Goal: Task Accomplishment & Management: Use online tool/utility

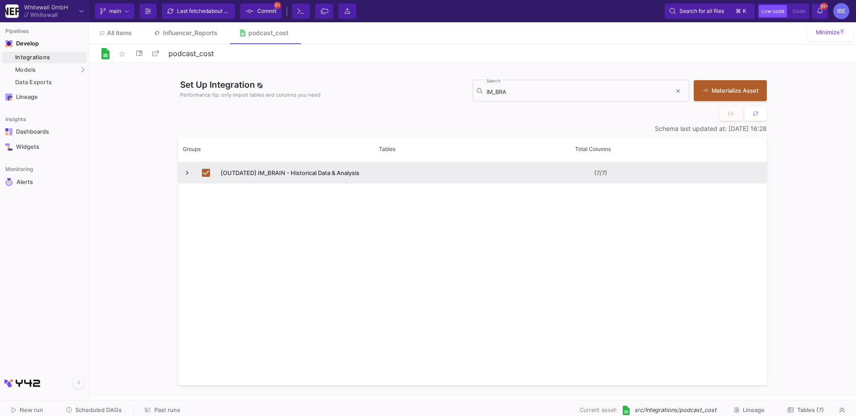
click at [187, 169] on span "Press SPACE to deselect this row." at bounding box center [187, 173] width 8 height 8
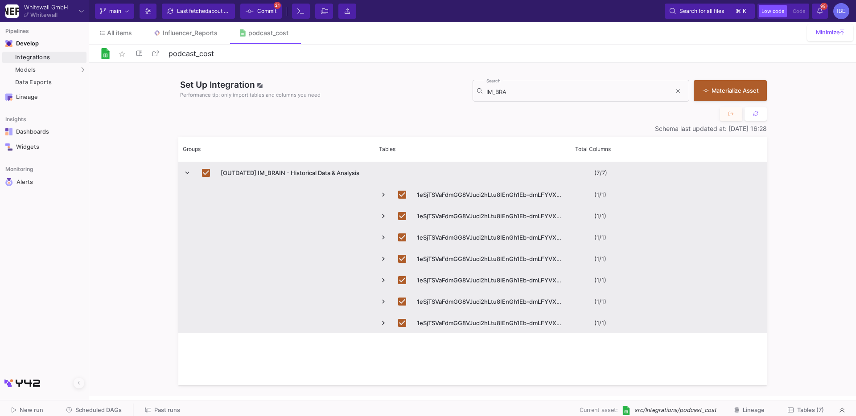
click at [187, 169] on span "Press SPACE to deselect this row." at bounding box center [187, 173] width 8 height 8
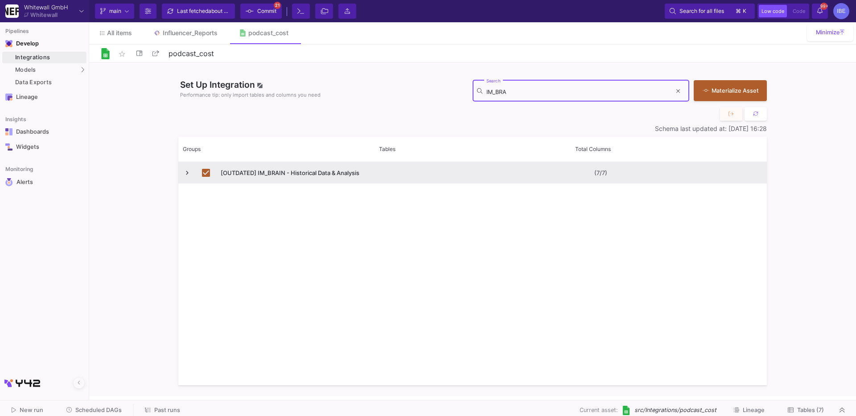
click at [524, 90] on input "IM_BRA" at bounding box center [578, 92] width 185 height 7
type input "I"
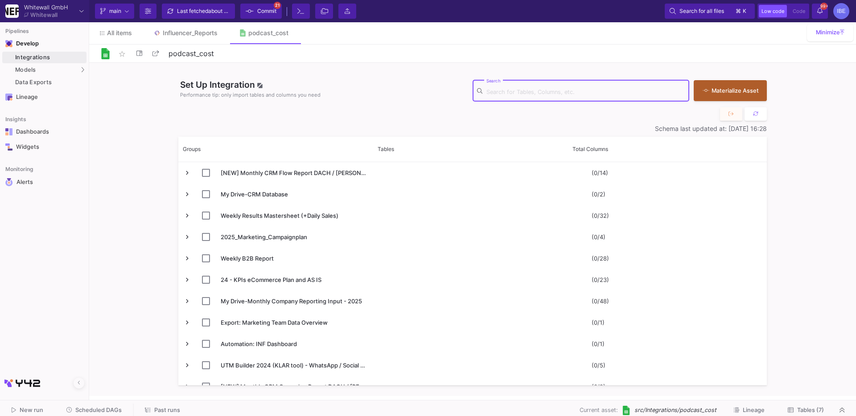
paste input "IM_BRAIN - All Shops + Analysis"
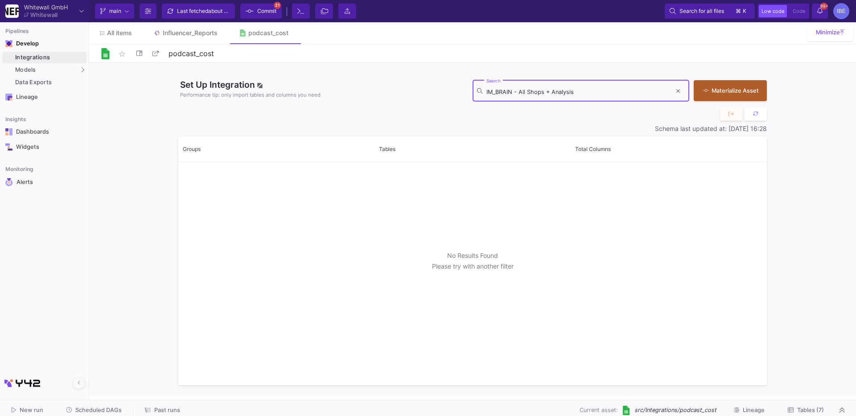
type input "IM_BRAIN - All Shops + Analysis"
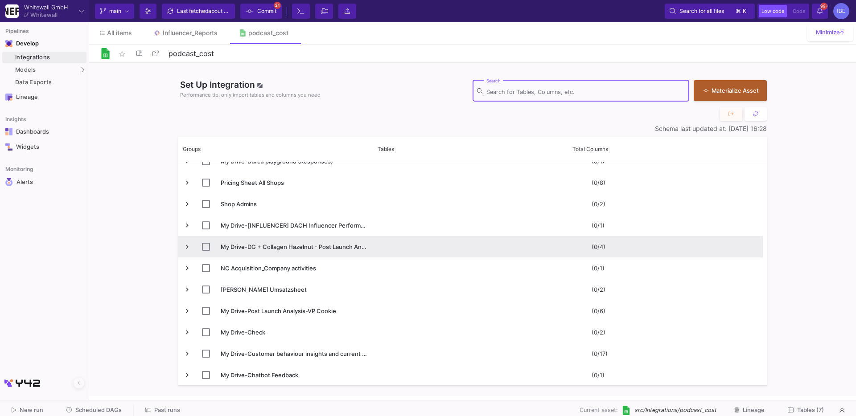
scroll to position [1313, 0]
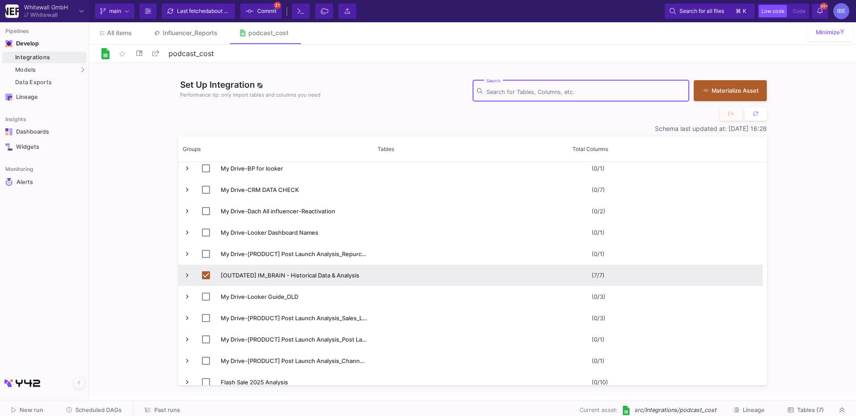
click at [186, 275] on span "Press SPACE to deselect this row." at bounding box center [187, 275] width 8 height 8
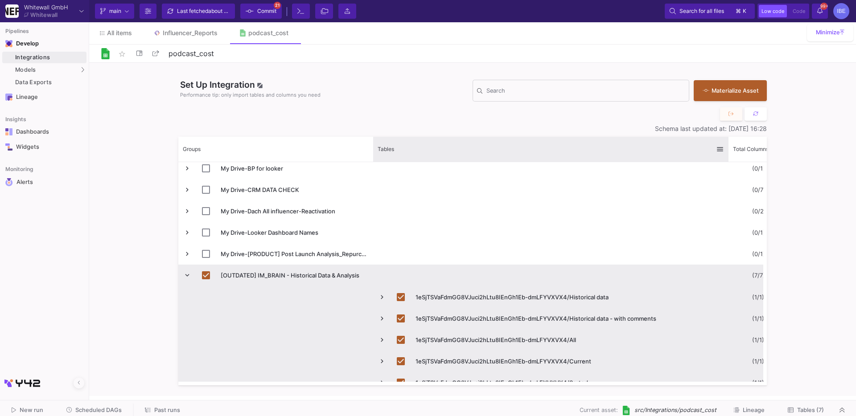
drag, startPoint x: 567, startPoint y: 145, endPoint x: 727, endPoint y: 155, distance: 160.7
click at [727, 155] on div at bounding box center [728, 149] width 4 height 25
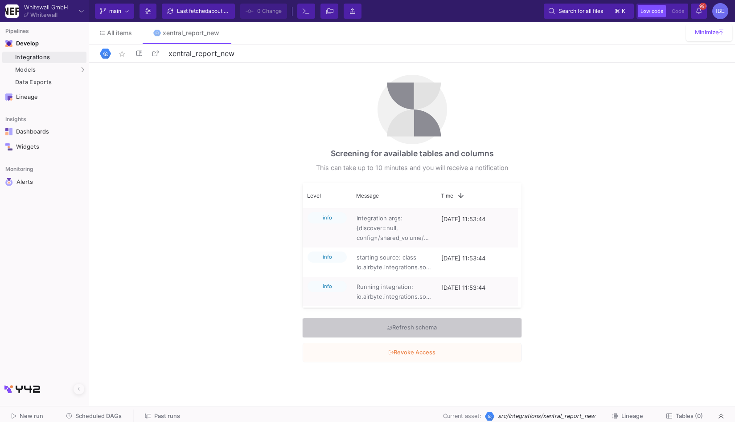
click at [403, 325] on span "Refresh schema" at bounding box center [411, 328] width 49 height 14
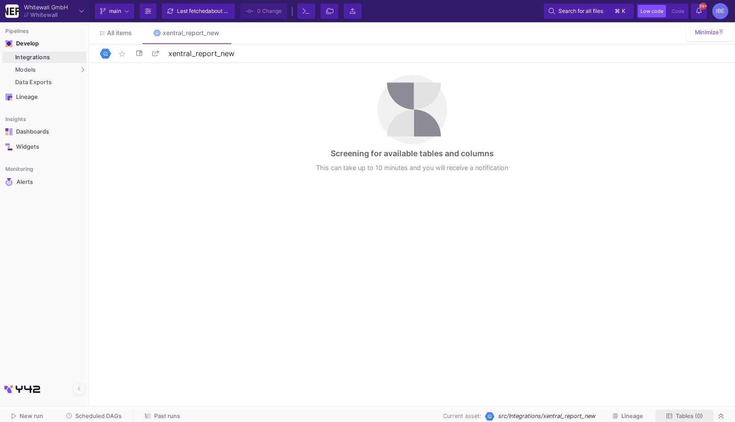
click at [685, 414] on span "Tables (0)" at bounding box center [689, 416] width 27 height 7
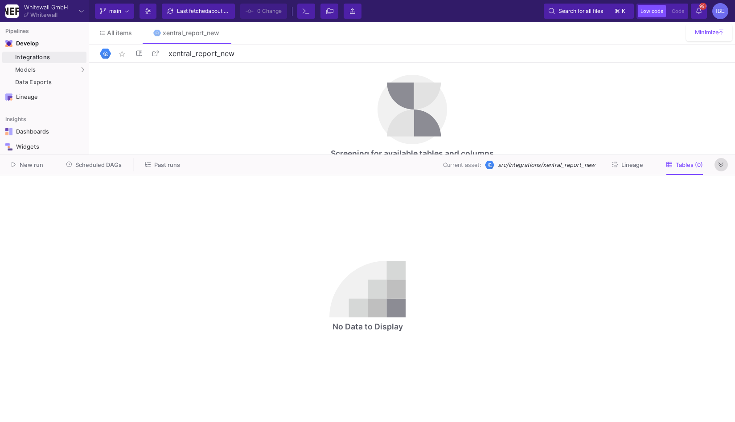
click at [721, 168] on icon at bounding box center [720, 165] width 5 height 6
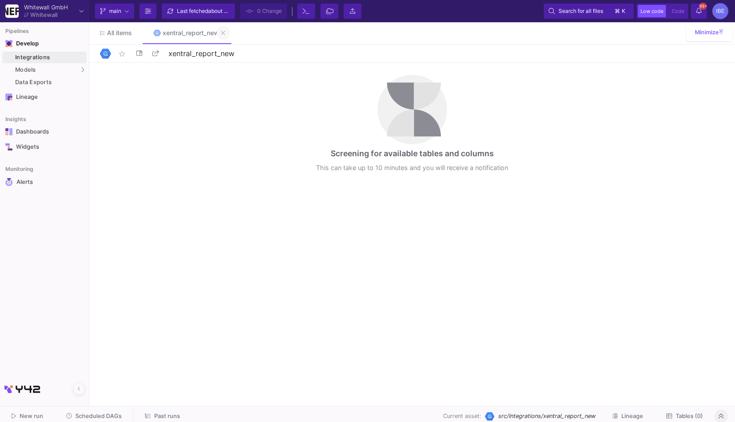
click at [227, 37] on button at bounding box center [223, 32] width 13 height 13
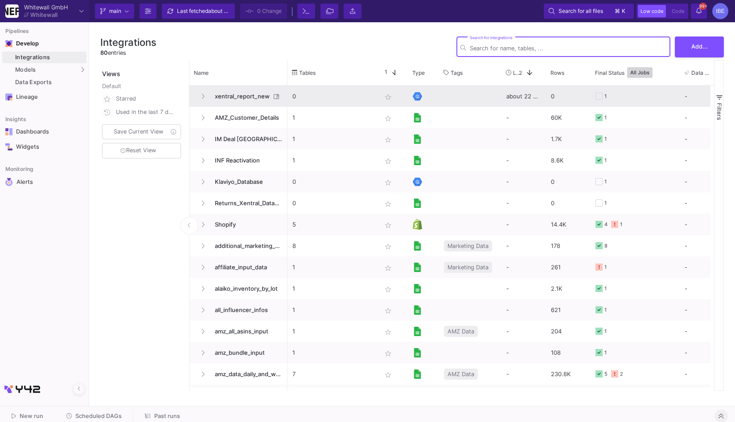
click at [256, 100] on span "xentral_report_new" at bounding box center [239, 96] width 61 height 21
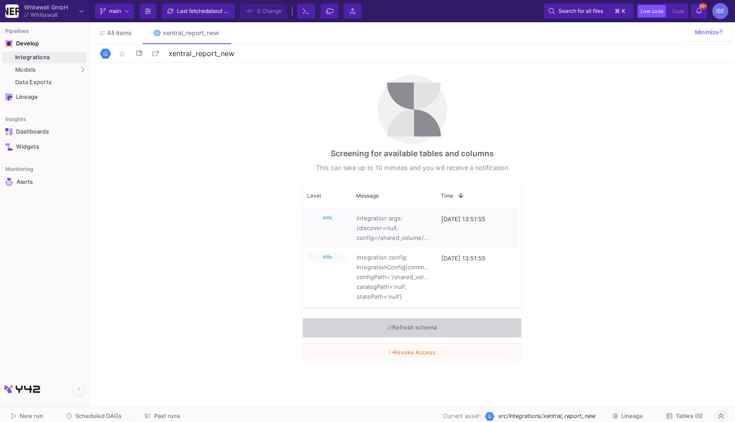
click at [191, 133] on div "Screening for available tables and columns This can take up to 10 minutes and y…" at bounding box center [412, 233] width 646 height 340
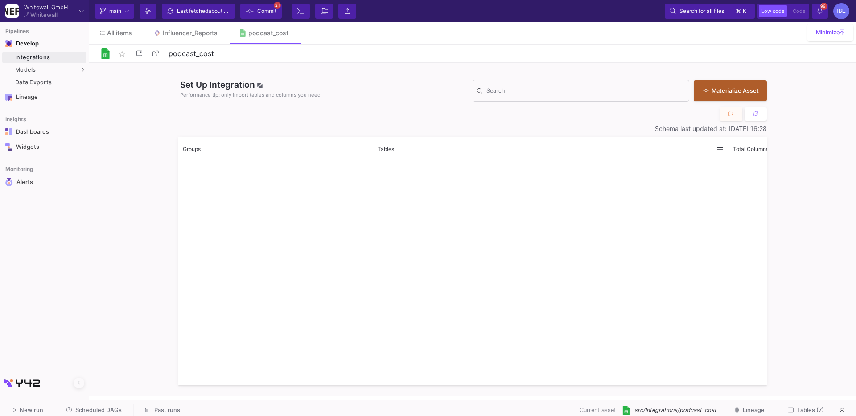
click at [83, 58] on div "Integrations" at bounding box center [49, 57] width 69 height 7
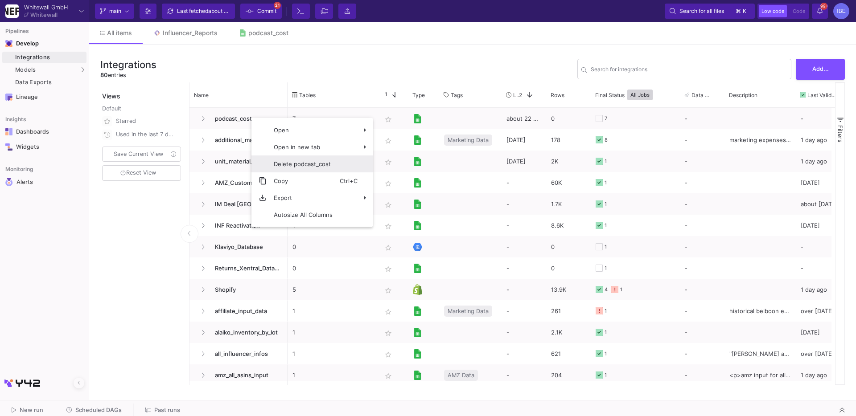
click at [341, 170] on span "Context Menu" at bounding box center [350, 164] width 21 height 17
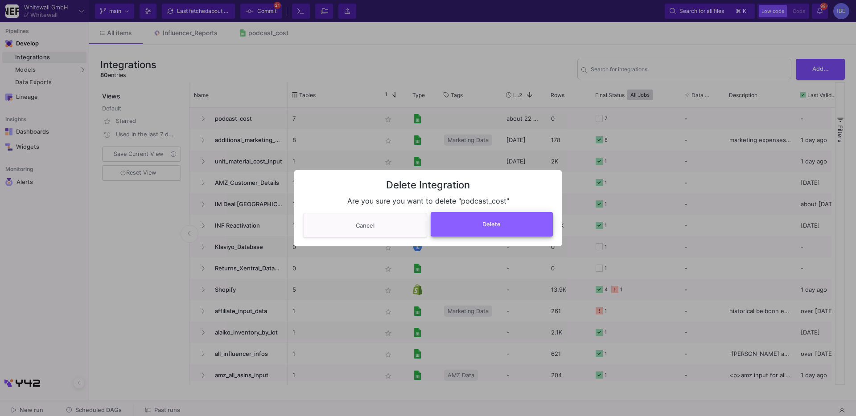
click at [537, 231] on button "Delete" at bounding box center [491, 224] width 123 height 25
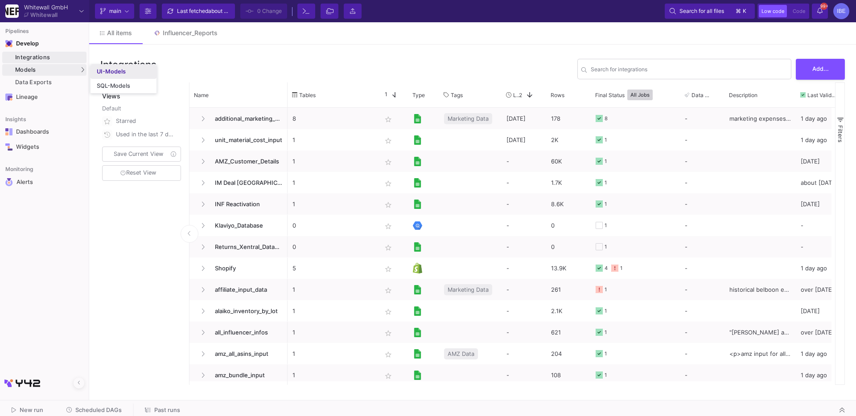
drag, startPoint x: 88, startPoint y: 72, endPoint x: 102, endPoint y: 71, distance: 14.3
click at [102, 71] on div "UI-Models SQL-Models" at bounding box center [123, 79] width 66 height 29
click at [102, 71] on div "79 entries" at bounding box center [128, 75] width 56 height 8
click at [93, 66] on link "UI-Models" at bounding box center [123, 72] width 66 height 14
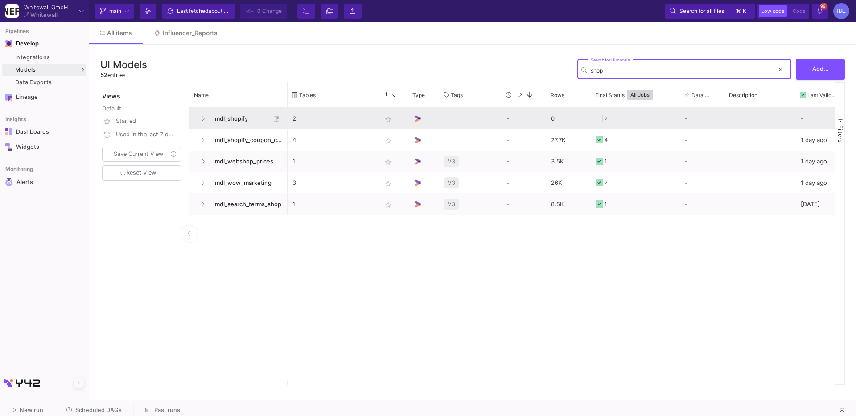
type input "shop"
click at [263, 128] on span "mdl_shopify" at bounding box center [239, 118] width 61 height 21
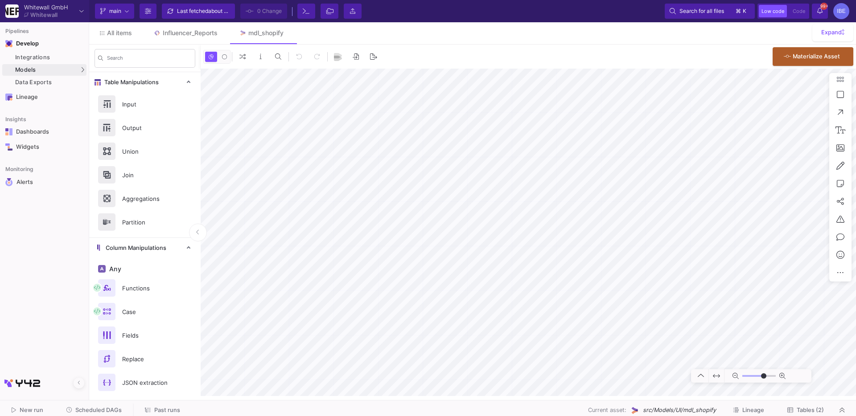
type input "-12"
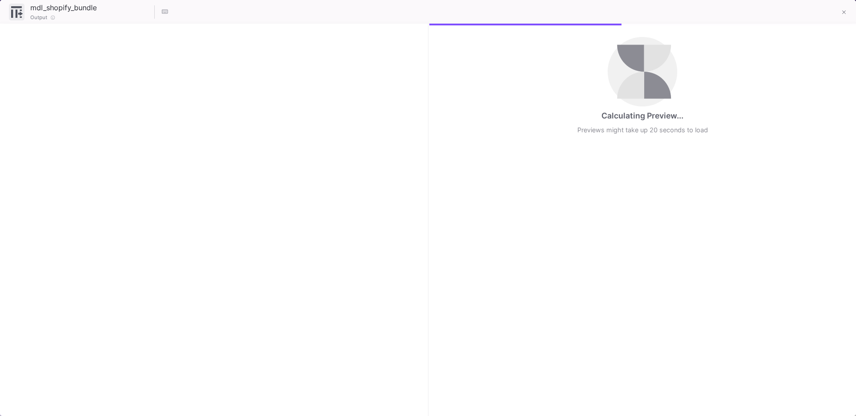
checkbox input "true"
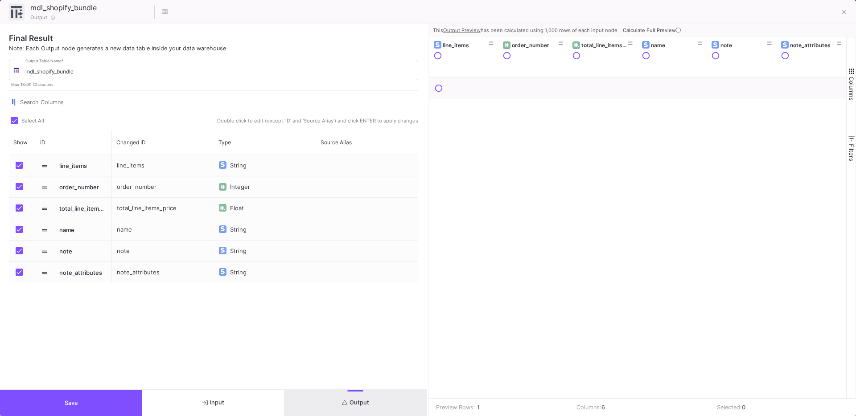
click at [367, 392] on button "Output" at bounding box center [355, 403] width 142 height 26
click at [648, 27] on span "Calculate Full Preview" at bounding box center [653, 30] width 60 height 6
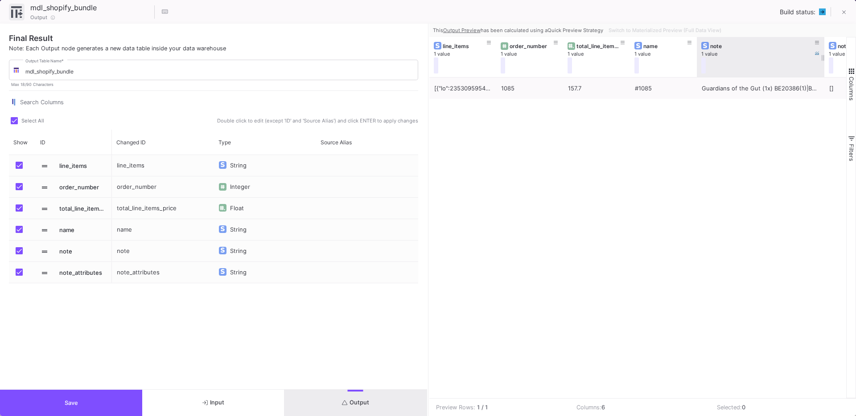
drag, startPoint x: 762, startPoint y: 54, endPoint x: 823, endPoint y: 54, distance: 60.6
click at [823, 54] on div at bounding box center [824, 57] width 4 height 40
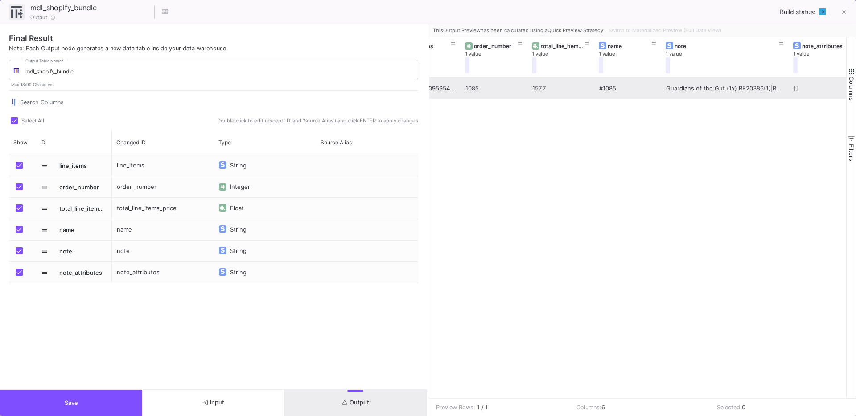
scroll to position [0, 45]
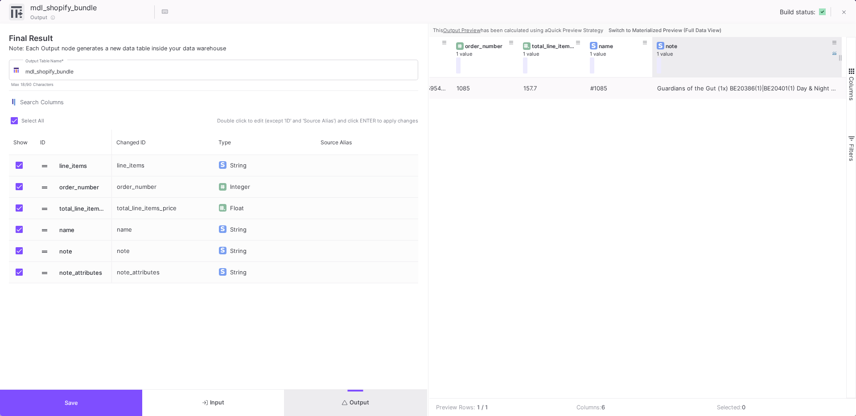
drag, startPoint x: 778, startPoint y: 53, endPoint x: 838, endPoint y: 55, distance: 60.2
click at [840, 55] on div at bounding box center [842, 57] width 4 height 40
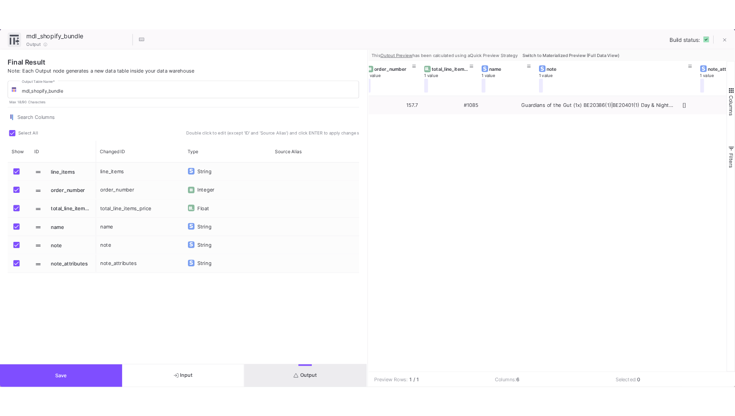
scroll to position [0, 0]
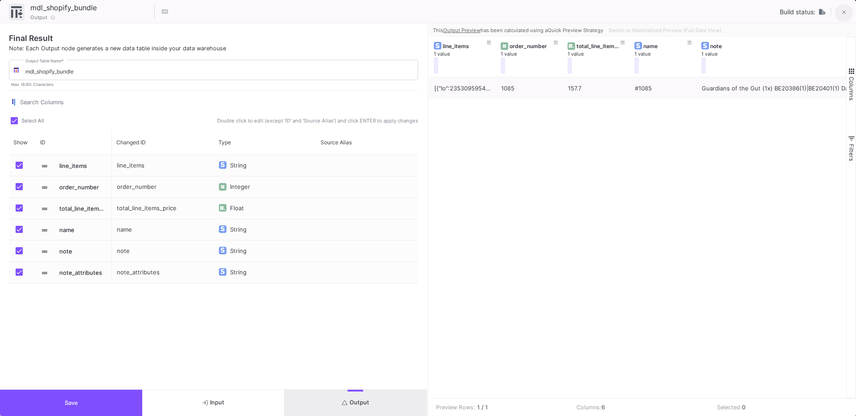
click at [848, 12] on button at bounding box center [844, 13] width 18 height 18
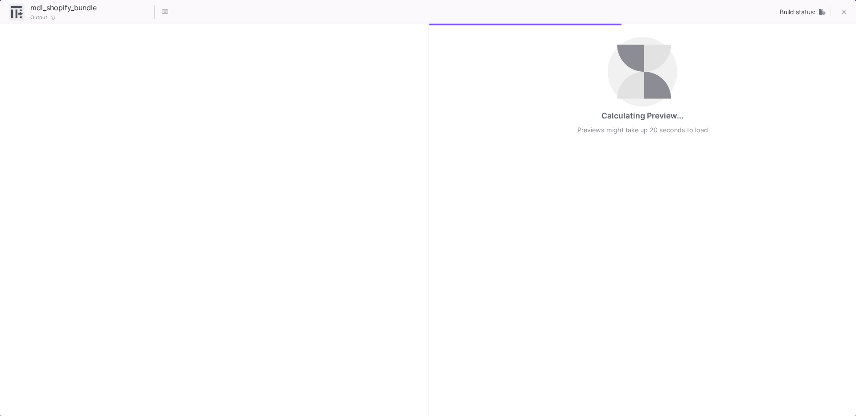
checkbox input "true"
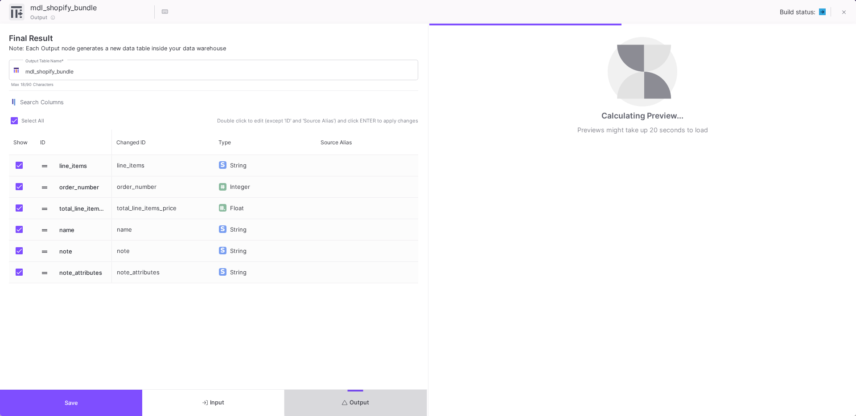
click at [392, 400] on button "Output" at bounding box center [355, 403] width 142 height 26
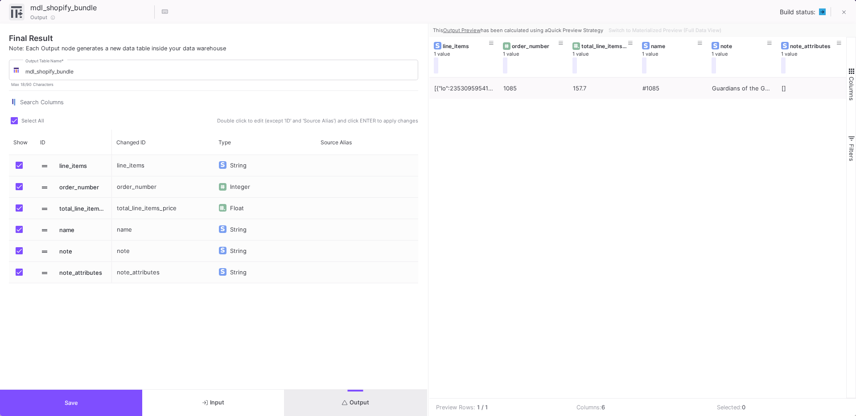
click at [627, 164] on div "1085 157.7 #1085 Guardians of the Gut (1x) BE20386(1)|BE20401(1) Day & Night Bu…" at bounding box center [637, 238] width 417 height 321
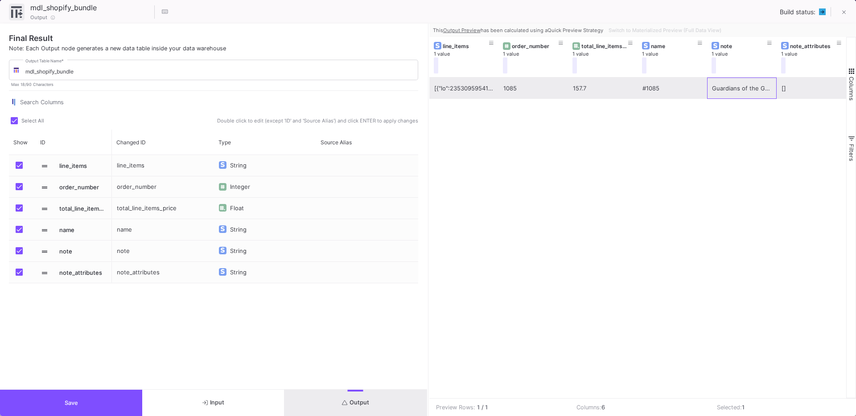
click at [727, 94] on div "Guardians of the Gut (1x) BE20386(1)|BE20401(1) Day & Night Bundle (1x) BE20392…" at bounding box center [742, 88] width 60 height 21
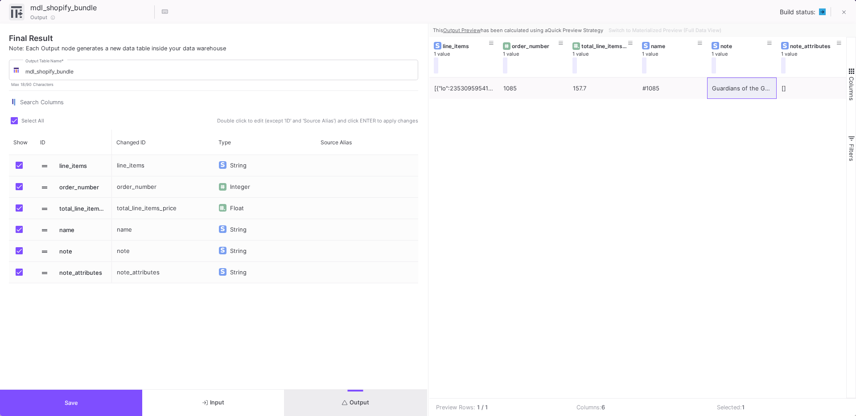
click at [685, 130] on div "1085 157.7 #1085 Guardians of the Gut (1x) BE20386(1)|BE20401(1) Day & Night Bu…" at bounding box center [637, 238] width 417 height 321
click at [845, 14] on icon at bounding box center [844, 12] width 4 height 6
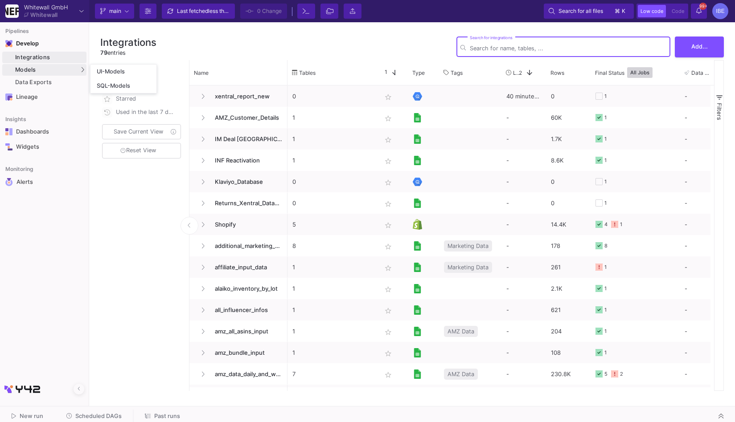
click at [69, 67] on div "Models" at bounding box center [44, 70] width 84 height 12
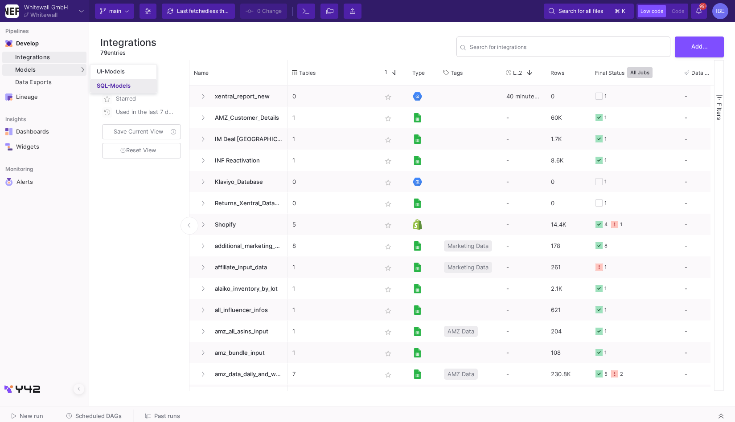
click at [109, 82] on link "SQL-Models" at bounding box center [123, 86] width 66 height 14
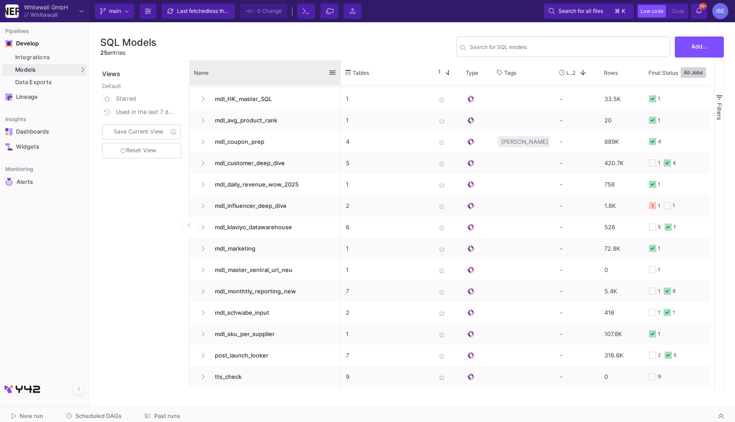
drag, startPoint x: 287, startPoint y: 70, endPoint x: 340, endPoint y: 68, distance: 53.1
click at [340, 68] on div at bounding box center [341, 72] width 4 height 25
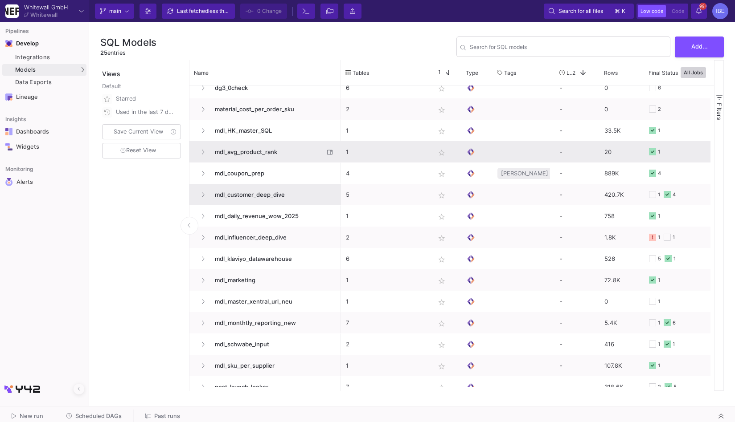
scroll to position [196, 0]
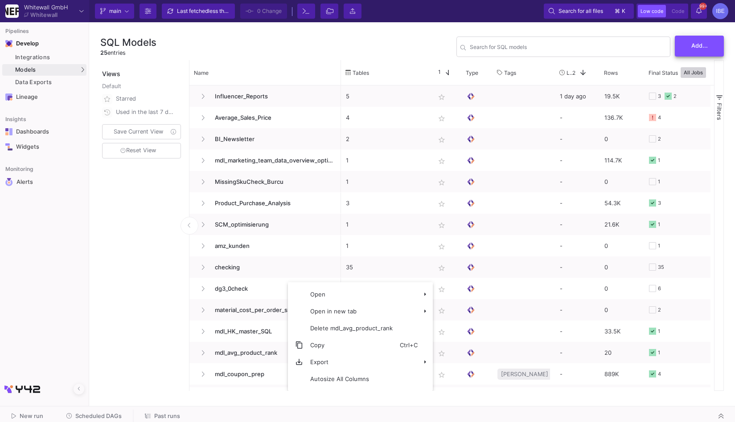
click at [697, 36] on button "Add..." at bounding box center [699, 46] width 49 height 21
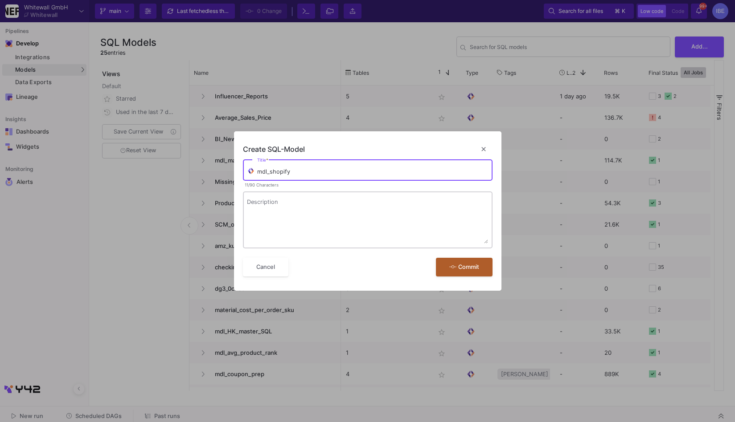
type input "mdl_shopify"
click at [398, 205] on textarea "Description" at bounding box center [367, 222] width 241 height 45
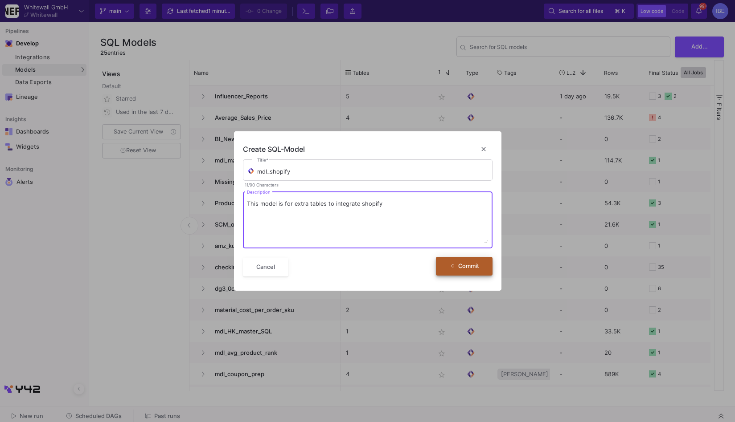
type textarea "This model is for extra tables to integrate shopify"
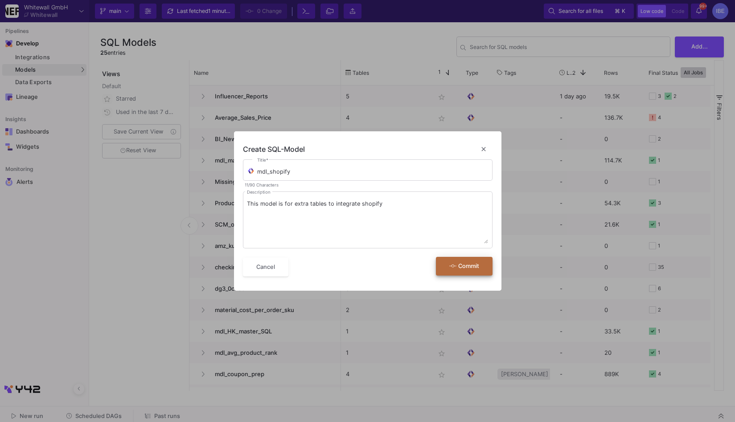
click at [450, 264] on icon "submit" at bounding box center [452, 266] width 7 height 6
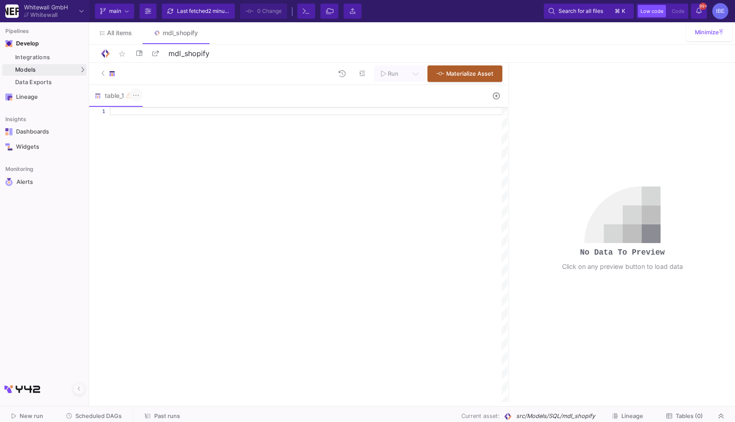
click at [139, 97] on button at bounding box center [135, 94] width 13 height 13
click at [480, 98] on div at bounding box center [367, 211] width 735 height 422
click at [503, 96] on button at bounding box center [496, 96] width 20 height 14
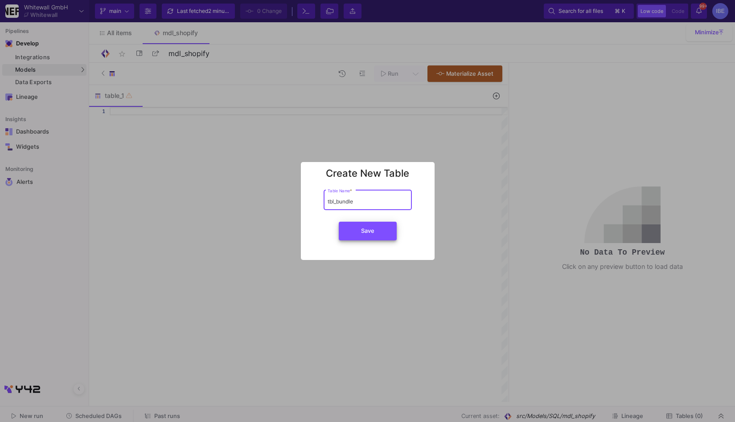
type input "tbl_bundle"
click at [372, 223] on button "Save" at bounding box center [368, 231] width 58 height 19
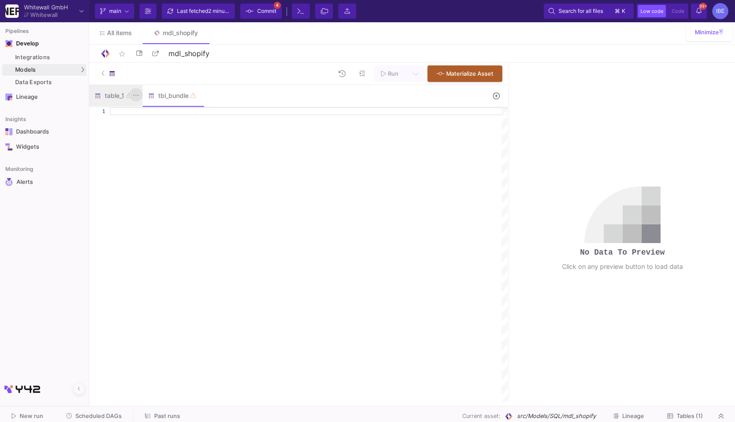
click at [139, 98] on icon at bounding box center [136, 95] width 6 height 7
click at [154, 133] on div "Delete" at bounding box center [154, 133] width 36 height 21
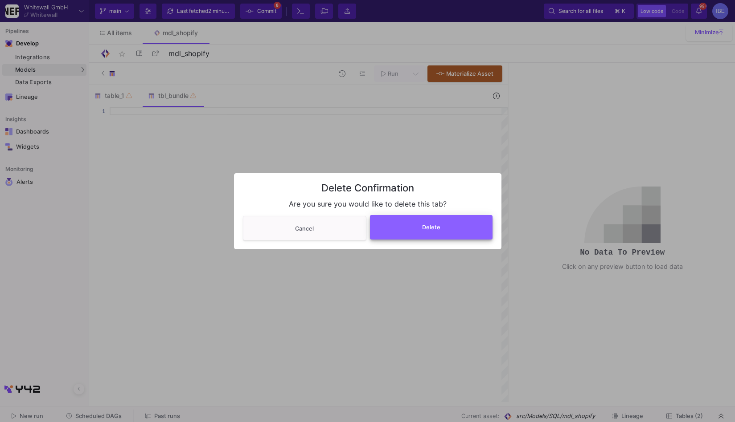
click at [406, 233] on button "Delete" at bounding box center [431, 227] width 123 height 25
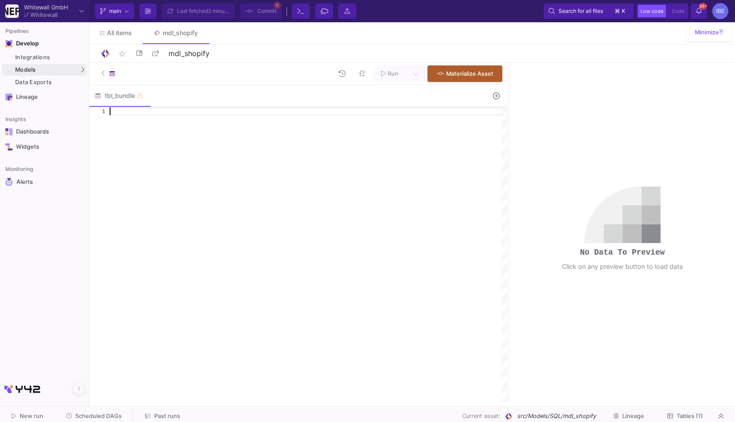
click at [231, 135] on div at bounding box center [309, 254] width 398 height 295
type textarea "SELECT *"
click at [107, 68] on div at bounding box center [110, 73] width 17 height 13
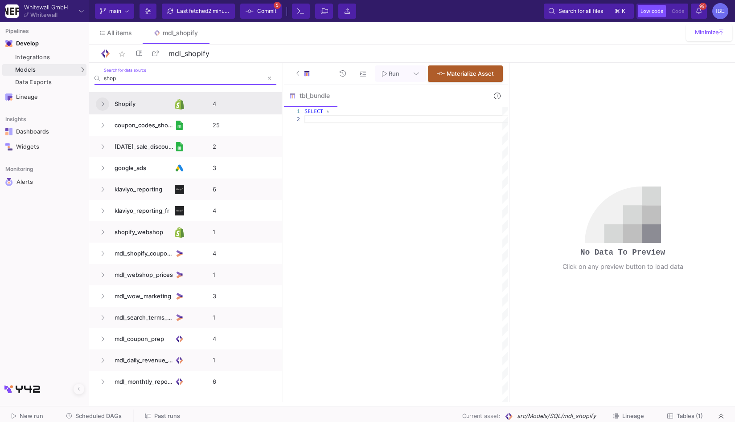
type input "shop"
click at [99, 103] on button at bounding box center [102, 104] width 13 height 13
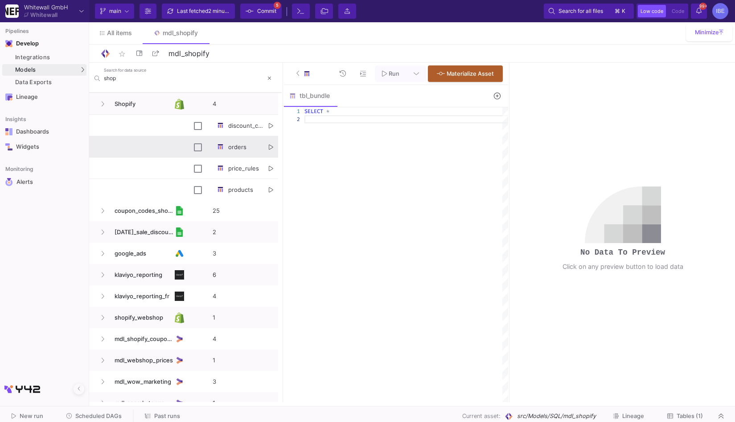
click at [270, 141] on button "Press SPACE to select this row." at bounding box center [271, 147] width 4 height 21
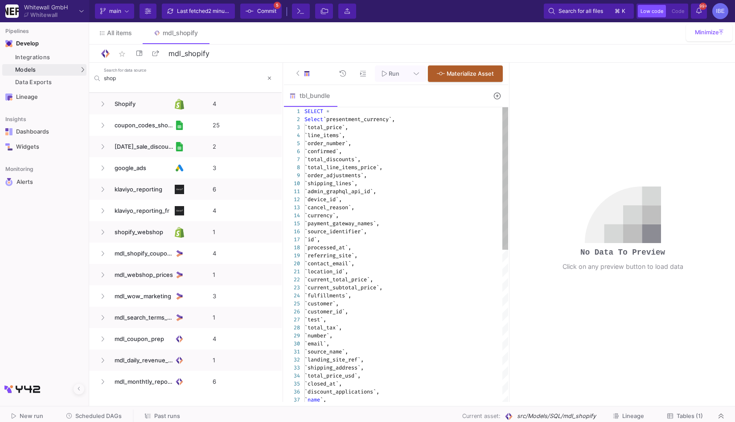
scroll to position [8, 96]
drag, startPoint x: 324, startPoint y: 119, endPoint x: 298, endPoint y: 118, distance: 25.9
click at [339, 110] on div "SELECT *" at bounding box center [406, 111] width 204 height 8
type textarea "SELECT `presentment_currency`, `total_price`, `line_items`, `order_number`, `co…"
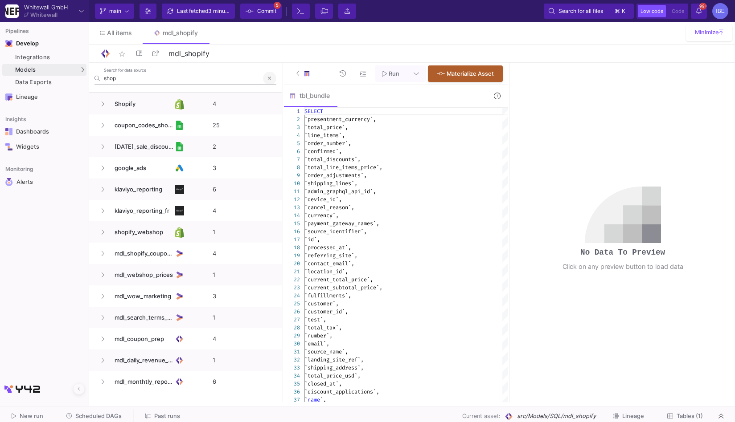
click at [270, 76] on icon at bounding box center [270, 78] width 4 height 5
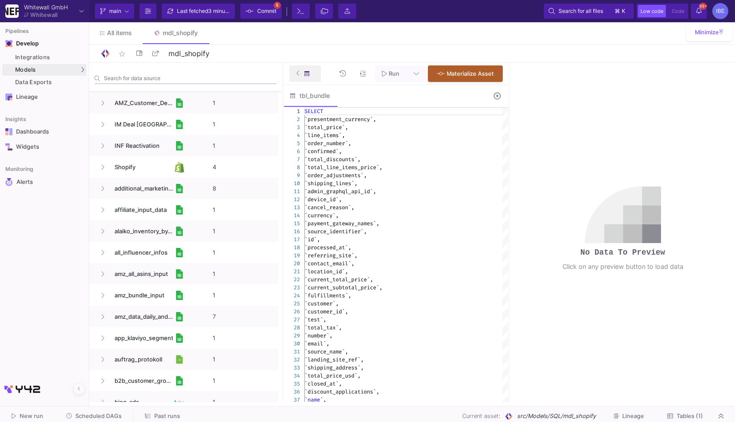
click at [295, 77] on button at bounding box center [305, 74] width 32 height 16
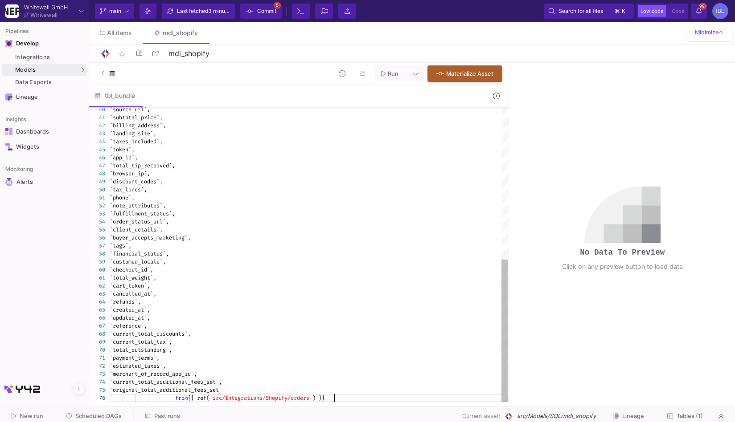
click at [361, 395] on div "from {{ ref( 'src/Integrations/Shopify/orders' ) }}" at bounding box center [309, 398] width 398 height 8
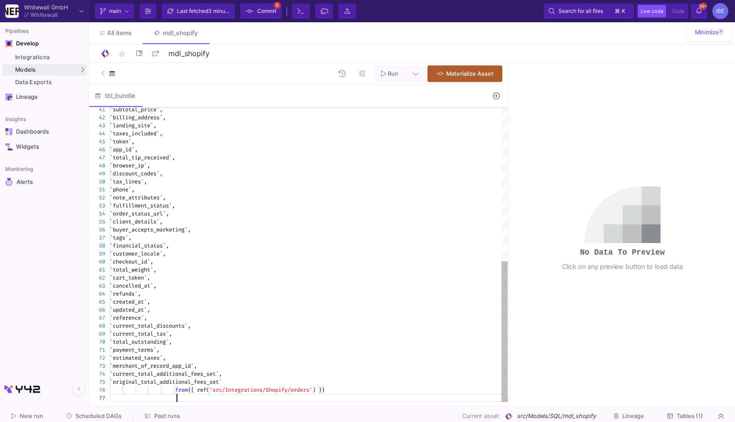
scroll to position [48, 67]
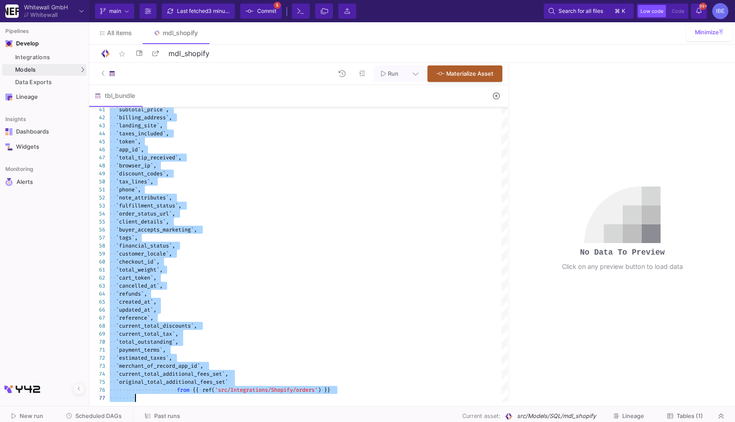
click at [325, 404] on as-split-area "Whitewall GmbH Whitewall Current branch main Branch Options Last fetched 3 minu…" at bounding box center [367, 203] width 735 height 406
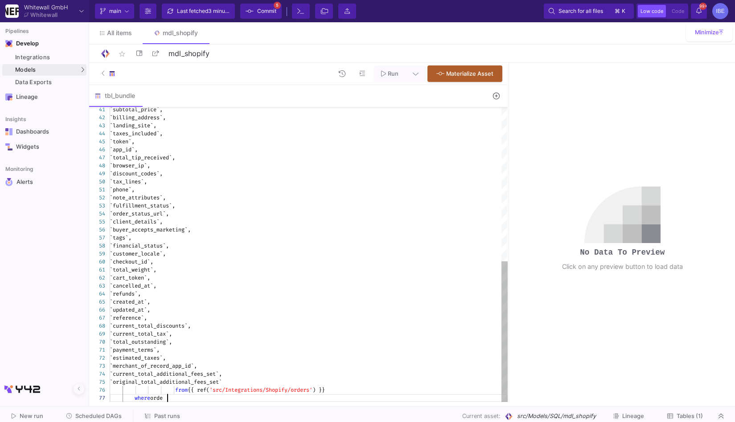
scroll to position [48, 60]
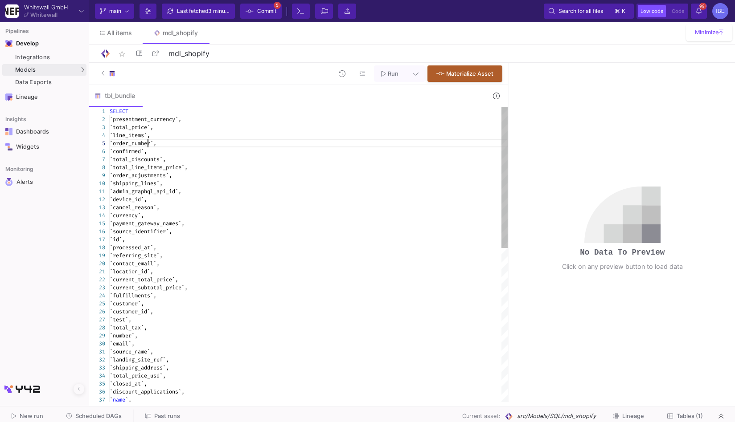
click at [148, 144] on span "`order_number`," at bounding box center [133, 143] width 47 height 7
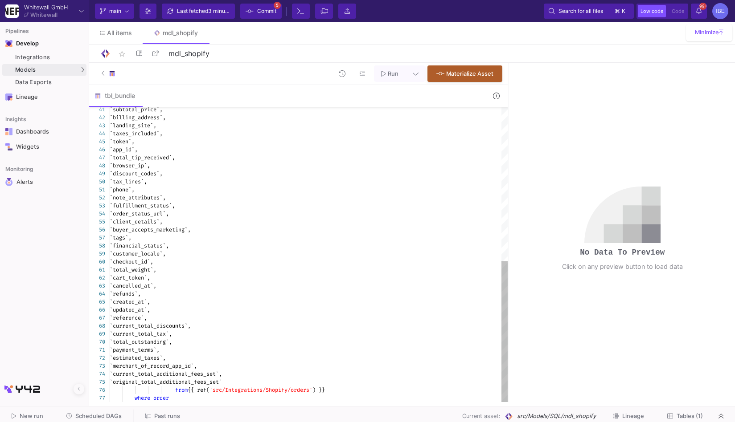
click at [166, 399] on span "order" at bounding box center [161, 398] width 16 height 7
paste textarea "_number"
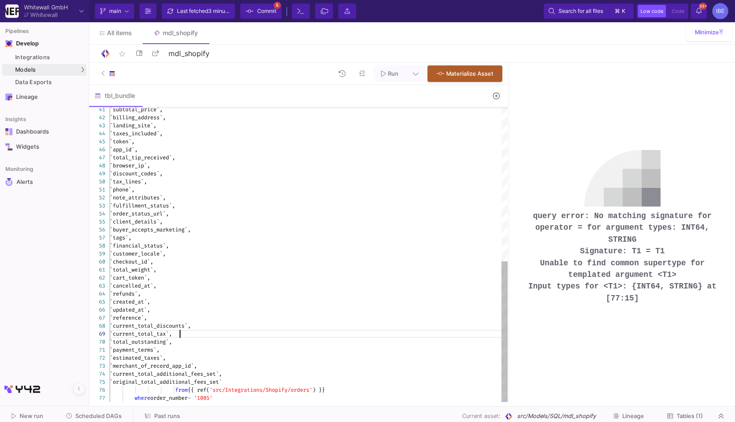
scroll to position [48, 89]
click at [205, 399] on span "'1085'" at bounding box center [203, 398] width 19 height 7
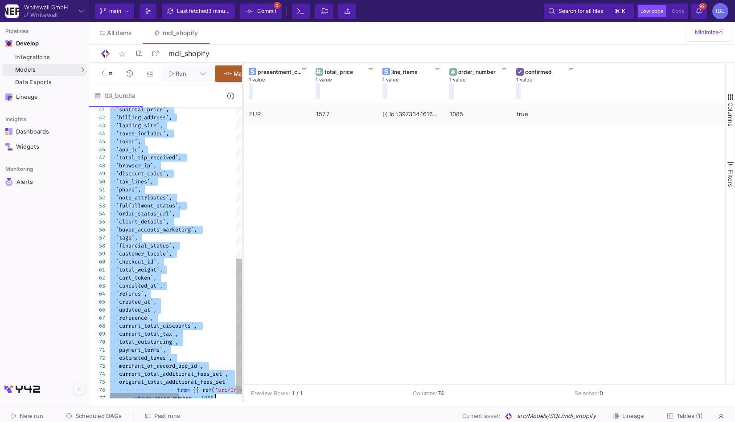
drag, startPoint x: 508, startPoint y: 187, endPoint x: 238, endPoint y: 202, distance: 270.0
click at [242, 202] on div at bounding box center [243, 233] width 2 height 340
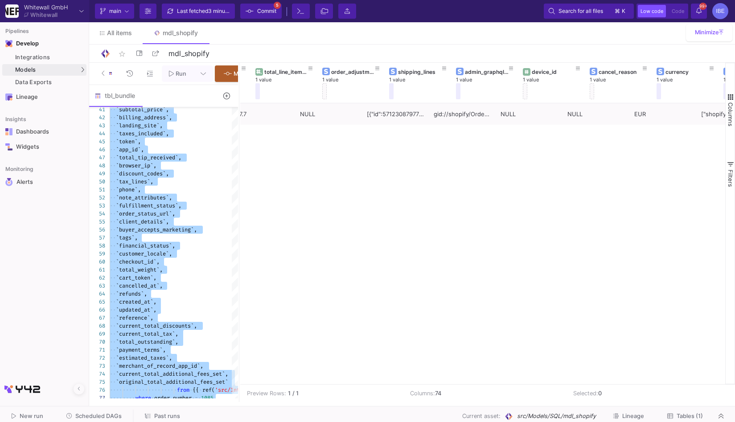
scroll to position [0, 421]
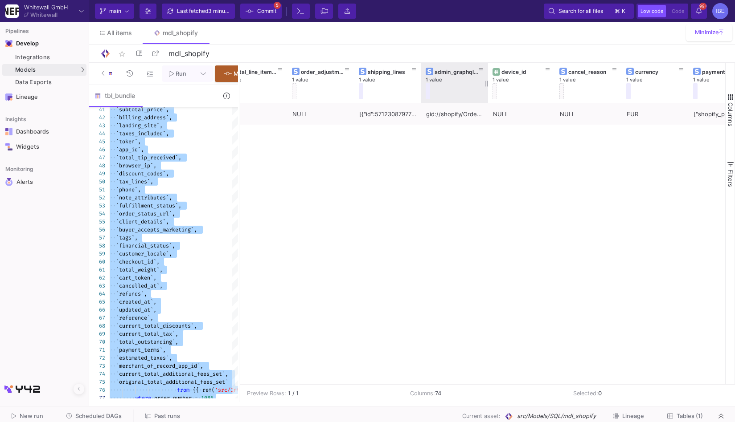
type textarea "SELECT `presentment_currency`, `total_price`, `line_items`, `order_number`, `co…"
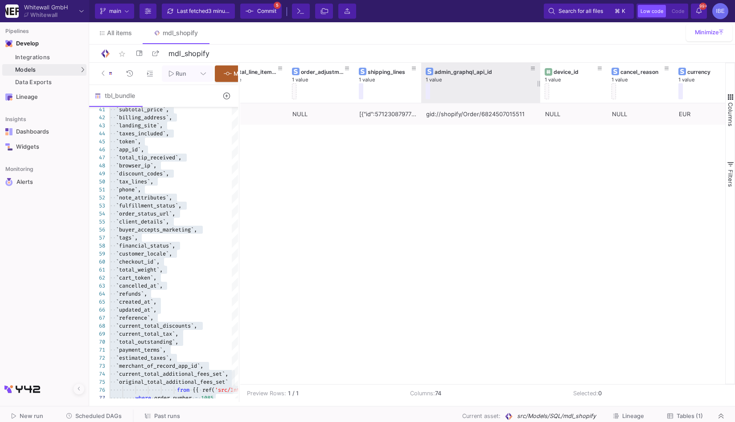
drag, startPoint x: 487, startPoint y: 83, endPoint x: 537, endPoint y: 80, distance: 50.0
click at [538, 79] on div at bounding box center [540, 83] width 4 height 40
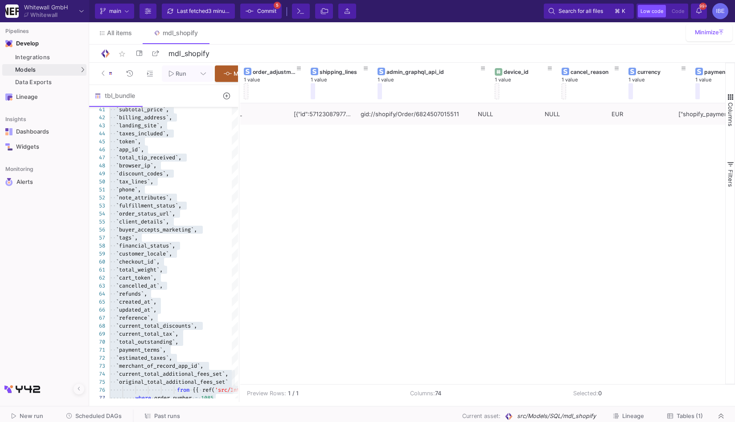
scroll to position [0, 519]
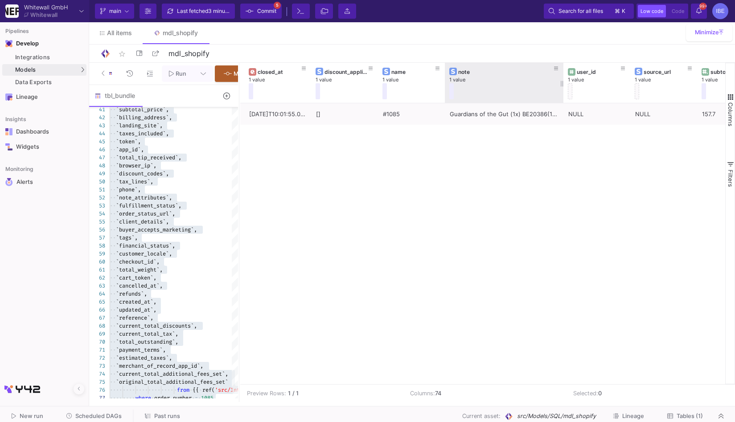
drag, startPoint x: 509, startPoint y: 86, endPoint x: 551, endPoint y: 86, distance: 41.4
click at [562, 86] on div at bounding box center [564, 83] width 4 height 40
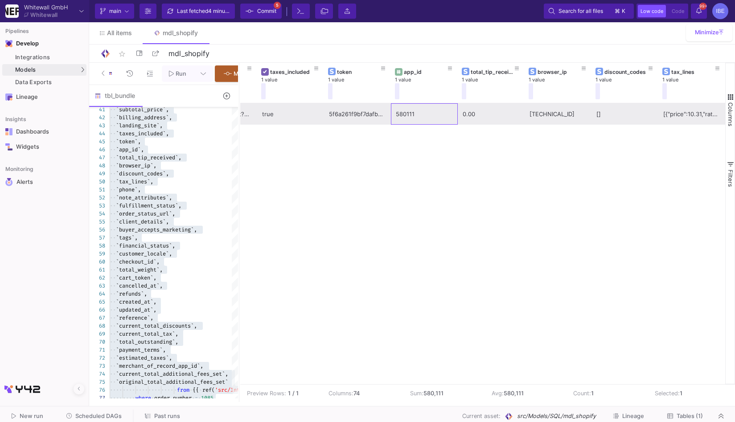
click at [406, 114] on div "580111" at bounding box center [424, 114] width 57 height 21
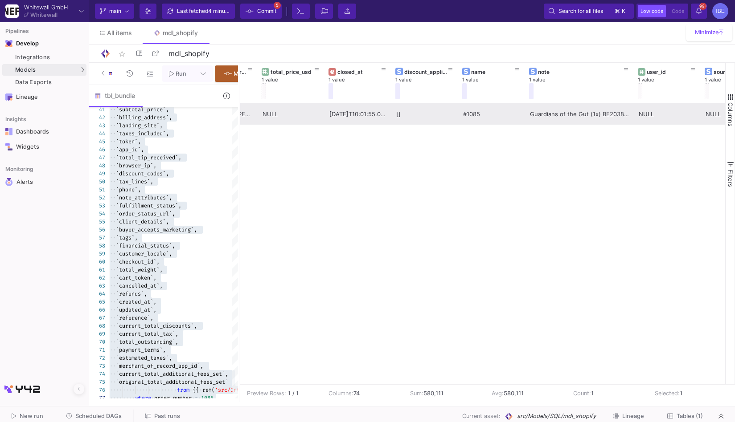
click at [502, 106] on div "#1085" at bounding box center [491, 114] width 57 height 21
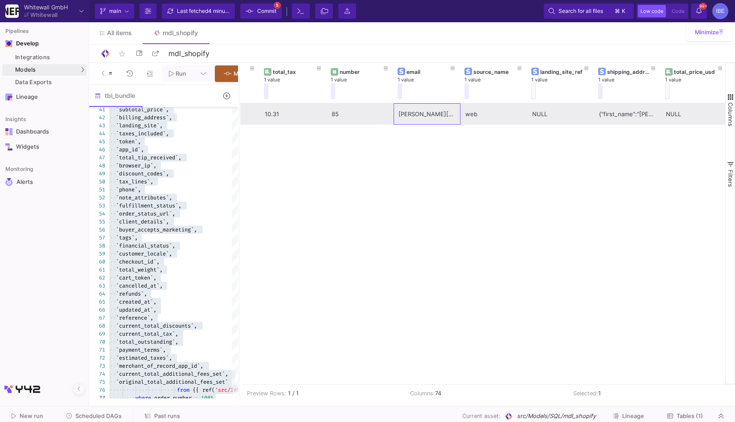
click at [424, 115] on div "lisa.hartmann@brain-effect.com" at bounding box center [426, 114] width 57 height 21
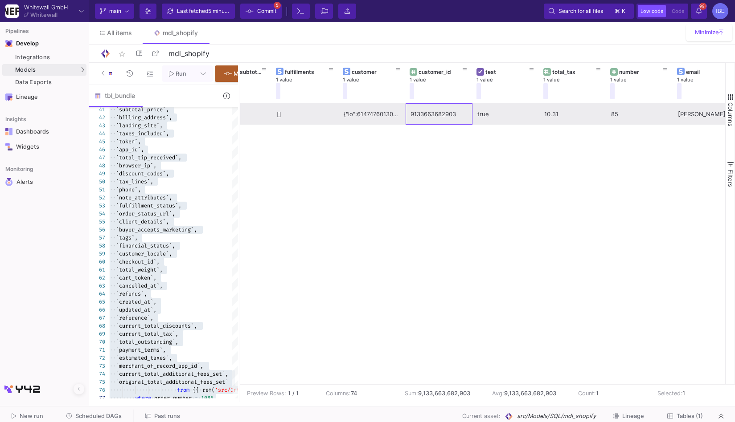
click at [444, 115] on div "9133663682903" at bounding box center [438, 114] width 57 height 21
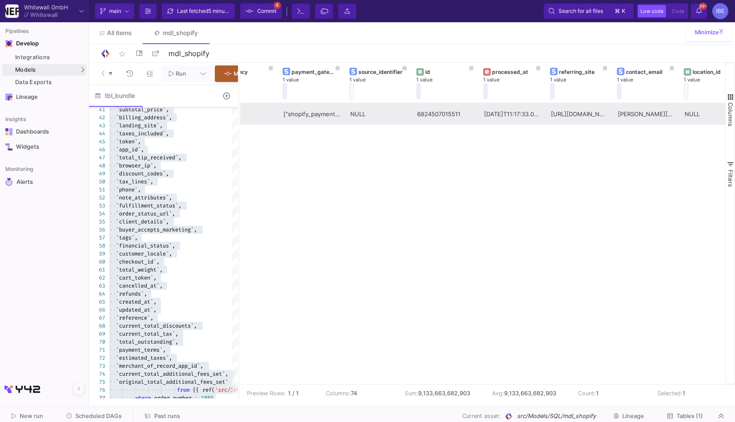
click at [429, 123] on div "6824507015511" at bounding box center [445, 114] width 57 height 21
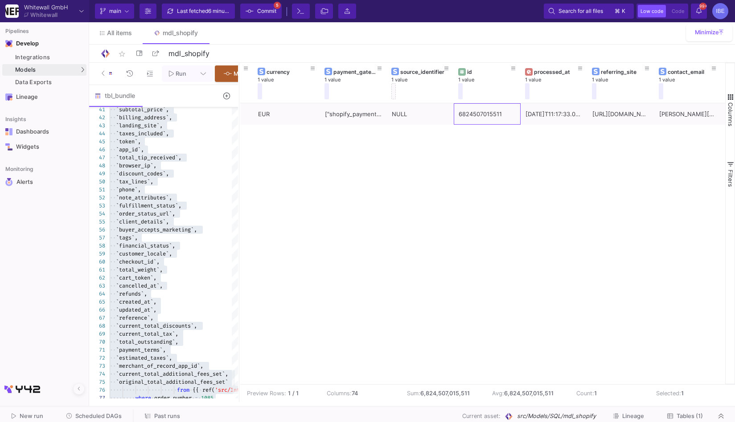
click at [227, 99] on icon at bounding box center [226, 96] width 6 height 6
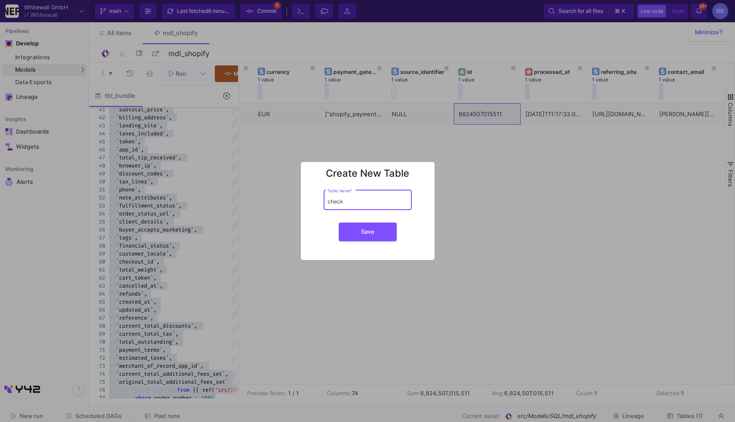
type input "check"
click at [339, 223] on button "Save" at bounding box center [368, 232] width 58 height 19
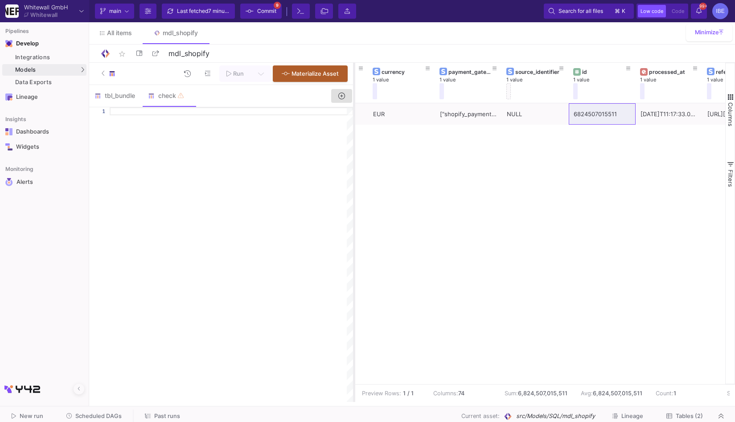
drag, startPoint x: 238, startPoint y: 135, endPoint x: 353, endPoint y: 142, distance: 115.2
click at [353, 142] on div at bounding box center [354, 233] width 2 height 340
click at [108, 72] on div at bounding box center [110, 73] width 17 height 13
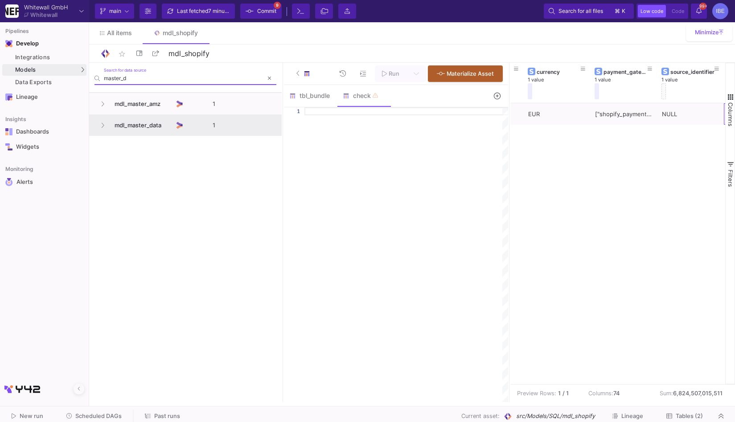
type input "master_d"
click at [133, 127] on span "mdl_master_data" at bounding box center [142, 125] width 66 height 21
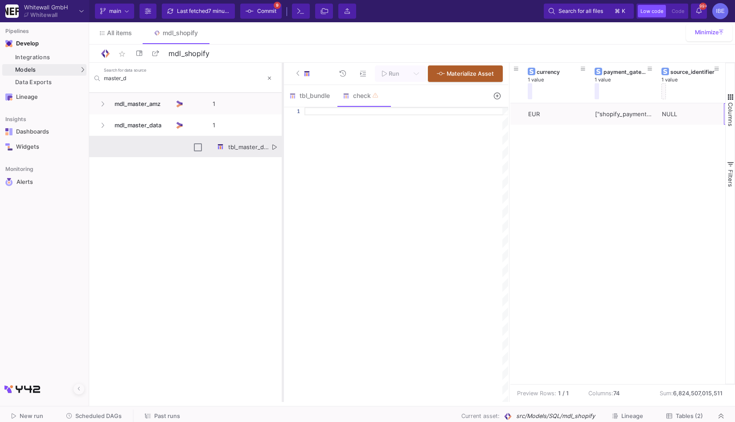
click at [282, 146] on as-split "master_d Search for data source Name Drag here to set column labels Name Tables…" at bounding box center [412, 233] width 646 height 340
click at [278, 146] on div "tbl_master_data" at bounding box center [235, 146] width 93 height 21
checkbox input "true"
click at [275, 147] on icon "Press SPACE to deselect this row." at bounding box center [275, 147] width 4 height 6
type textarea "`influencer_status`, `second_post_month`, `new_customer_offer` from {{ ref('src…"
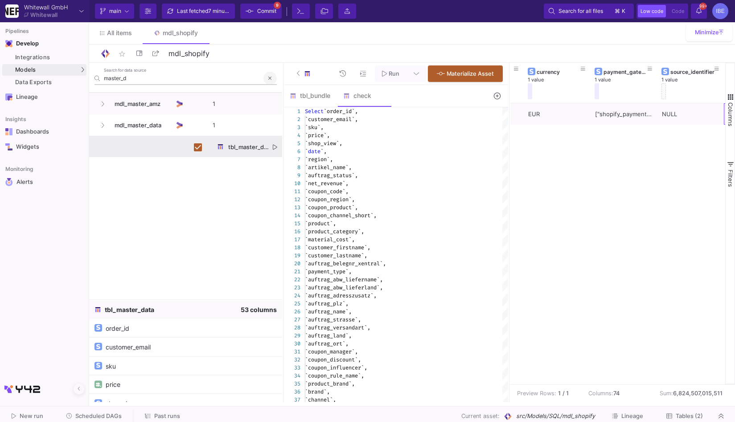
click at [270, 76] on icon at bounding box center [270, 78] width 4 height 5
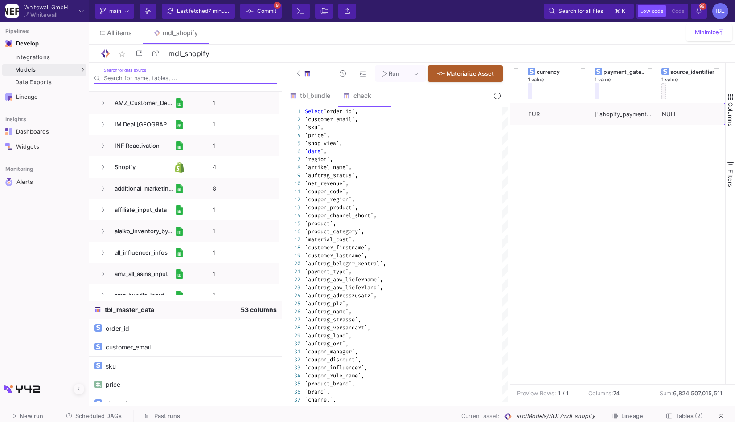
click at [293, 74] on button at bounding box center [306, 74] width 32 height 16
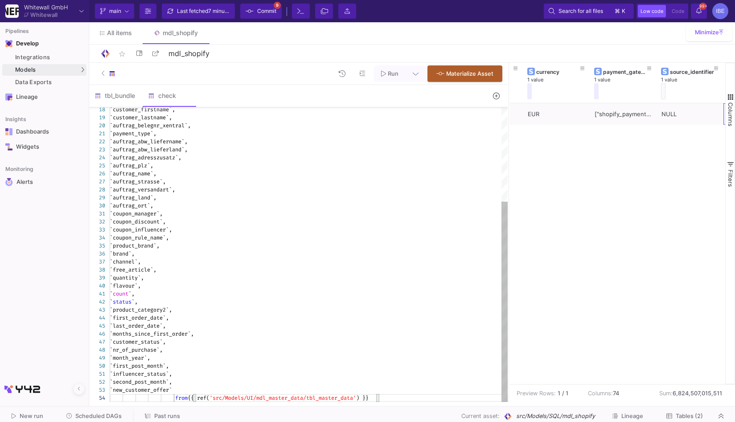
click at [405, 403] on as-split-area "Whitewall GmbH Whitewall Current branch main Branch Options Last fetched 7 minu…" at bounding box center [367, 203] width 735 height 406
click at [399, 398] on div "from {{ ref( 'src/Models/UI/mdl_master_data/tbl_master_data' ) }}" at bounding box center [309, 398] width 398 height 8
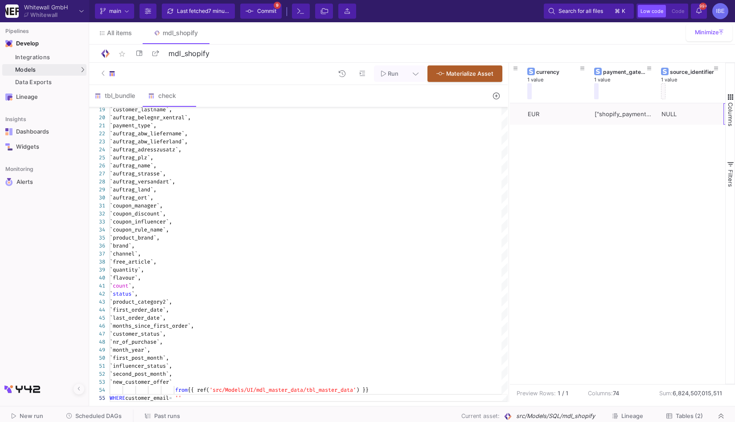
click at [647, 167] on div "6824507015511 NULL NULL EUR ["shopify_payments"] NULL 2025-08-20T11:17:33.000Z" at bounding box center [617, 243] width 215 height 281
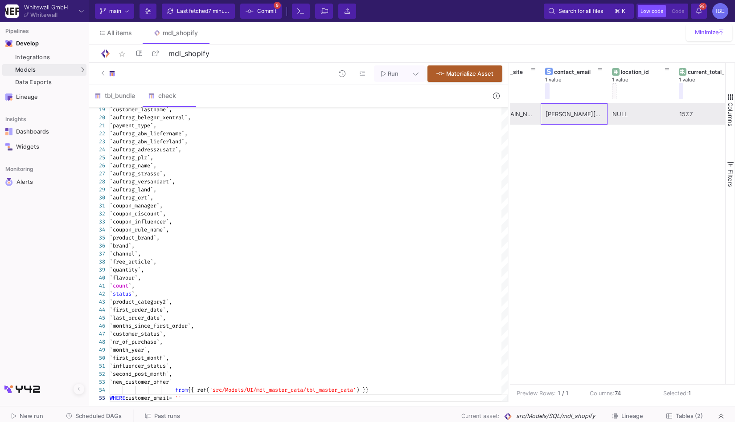
click at [585, 121] on div "lisa.hartmann@brain-effect.com" at bounding box center [573, 114] width 57 height 21
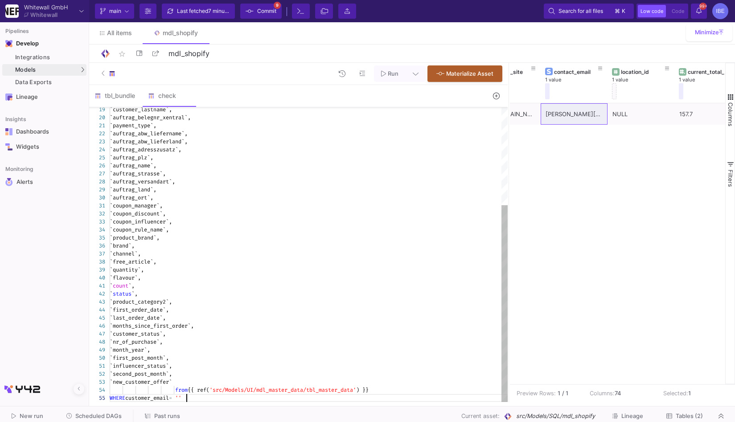
click at [181, 399] on span "'" at bounding box center [179, 398] width 3 height 7
paste textarea "lisa.hartmann@brain-effect.com"
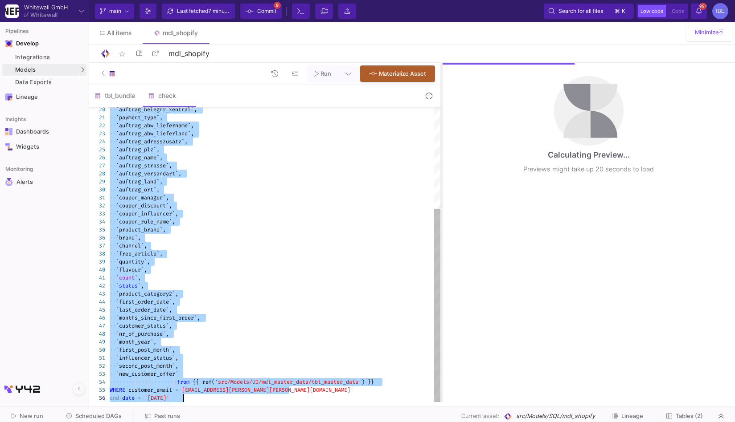
drag, startPoint x: 508, startPoint y: 241, endPoint x: 435, endPoint y: 238, distance: 73.6
click at [440, 238] on div at bounding box center [441, 233] width 2 height 340
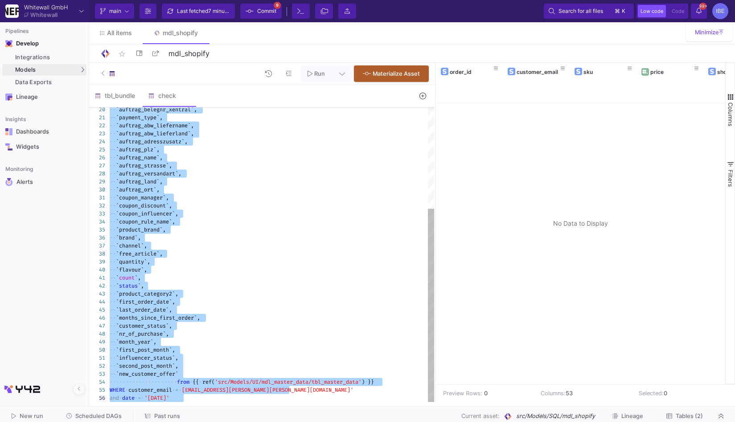
click at [207, 403] on as-split-area "Whitewall GmbH Whitewall Current branch main Branch Options Last fetched 7 minu…" at bounding box center [367, 203] width 735 height 406
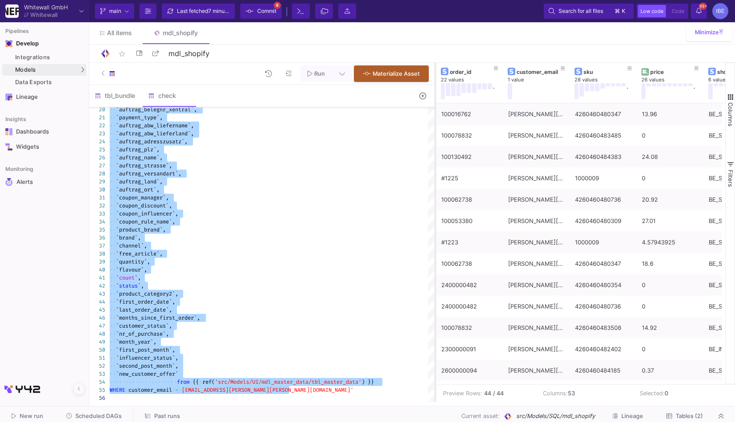
click at [434, 235] on div at bounding box center [435, 233] width 2 height 340
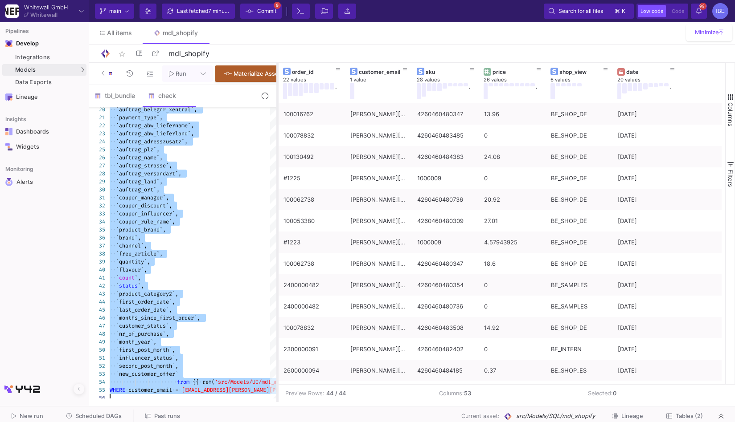
drag, startPoint x: 434, startPoint y: 235, endPoint x: 270, endPoint y: 230, distance: 164.5
click at [276, 230] on div at bounding box center [277, 233] width 2 height 340
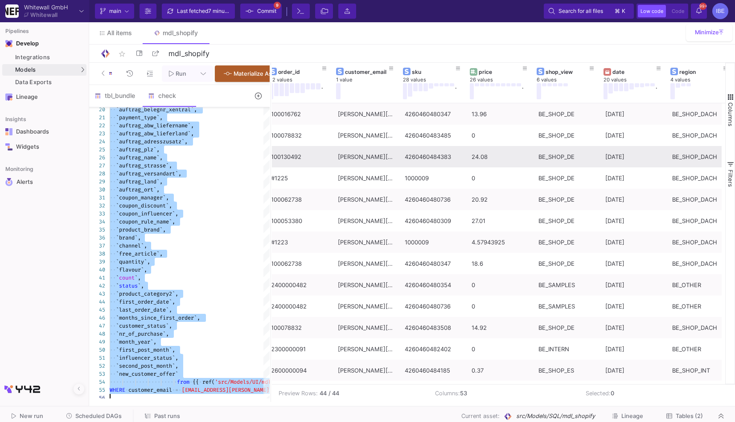
scroll to position [0, 8]
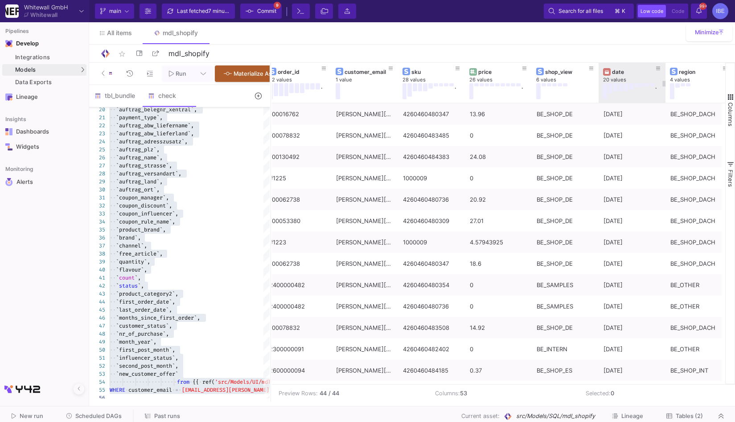
click at [637, 81] on div "20 values" at bounding box center [636, 80] width 67 height 7
click at [632, 81] on div "20 values" at bounding box center [636, 80] width 67 height 7
click at [626, 73] on div "date" at bounding box center [634, 72] width 44 height 7
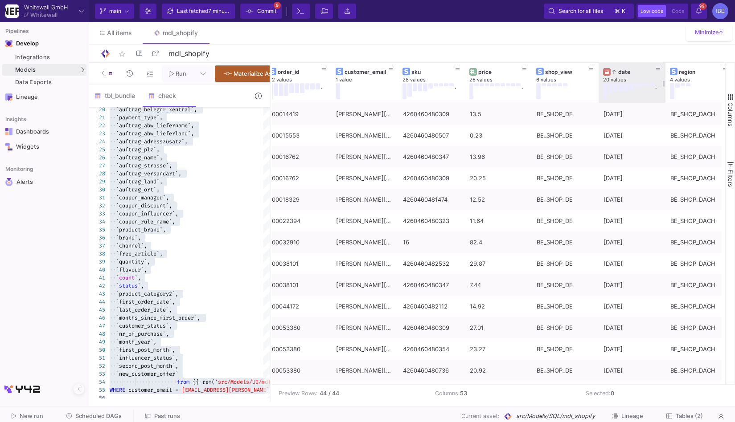
click at [626, 73] on div "date" at bounding box center [634, 72] width 44 height 7
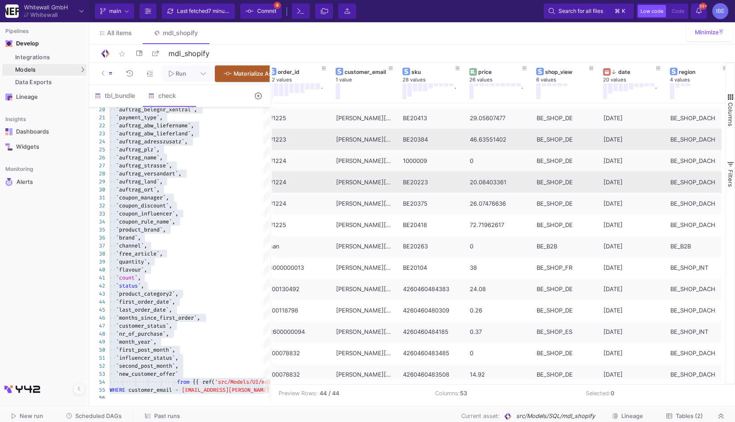
scroll to position [42, 0]
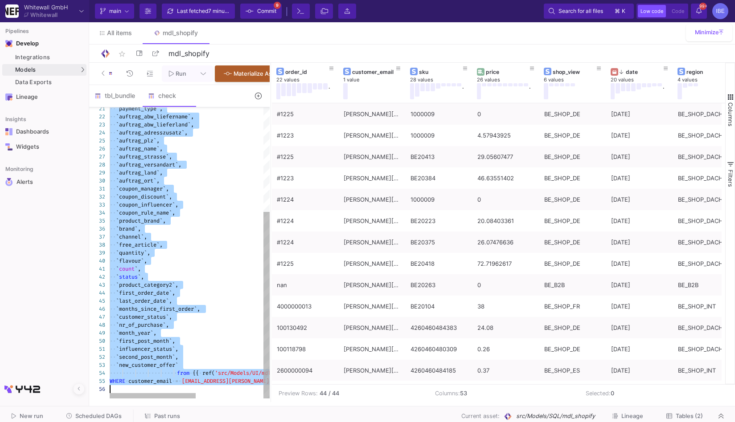
click at [158, 384] on span "customer_email" at bounding box center [150, 381] width 44 height 7
click at [158, 384] on div "21 22 23 24 25 26 27 28 29 30 31 32 33 34 35 36 37 38 39 40 41 42 43 44 45 46 4…" at bounding box center [179, 252] width 180 height 291
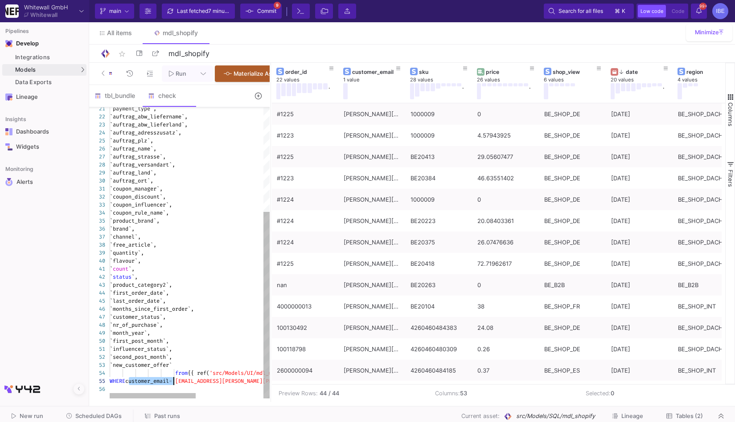
click at [158, 384] on span "customer_email" at bounding box center [147, 381] width 44 height 7
click at [158, 384] on div "21 22 23 24 25 26 27 28 29 30 31 32 33 34 35 36 37 38 39 40 41 42 43 44 45 46 4…" at bounding box center [179, 252] width 180 height 291
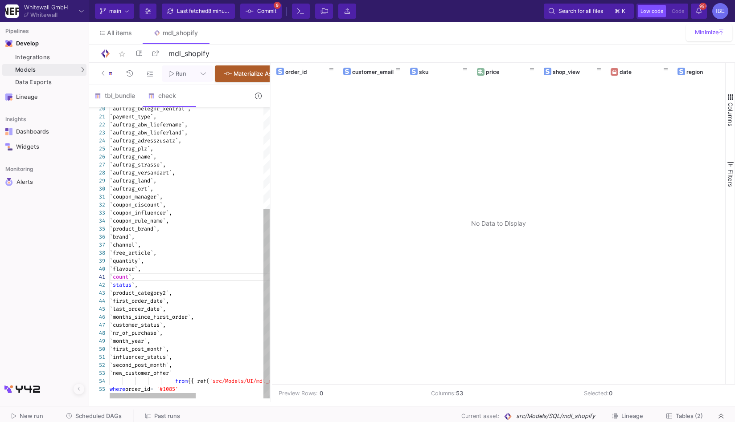
click at [213, 391] on div "where order_id = '#1085'" at bounding box center [252, 389] width 285 height 8
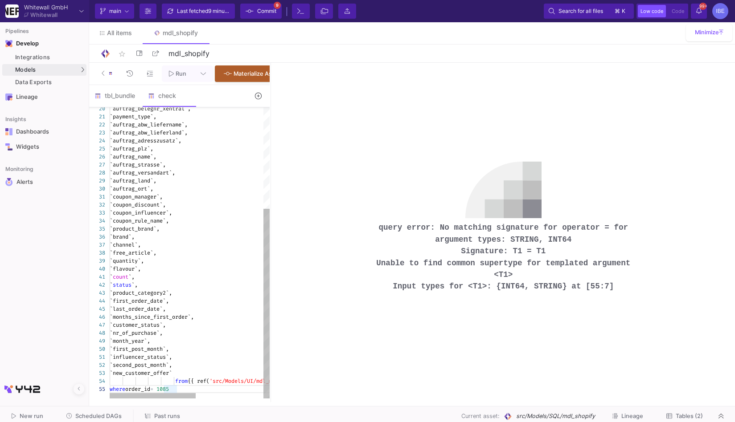
click at [166, 392] on span "1085" at bounding box center [162, 389] width 12 height 7
click at [240, 392] on div "where order_id = '1085" at bounding box center [252, 389] width 285 height 8
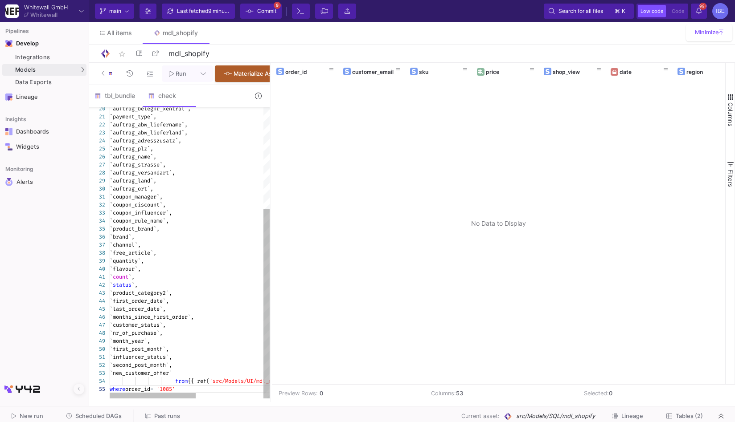
click at [207, 390] on div "where order_id = '1085'" at bounding box center [252, 389] width 285 height 8
click at [208, 390] on div "where order_id = '1085'" at bounding box center [252, 389] width 285 height 8
drag, startPoint x: 204, startPoint y: 396, endPoint x: 164, endPoint y: 392, distance: 39.9
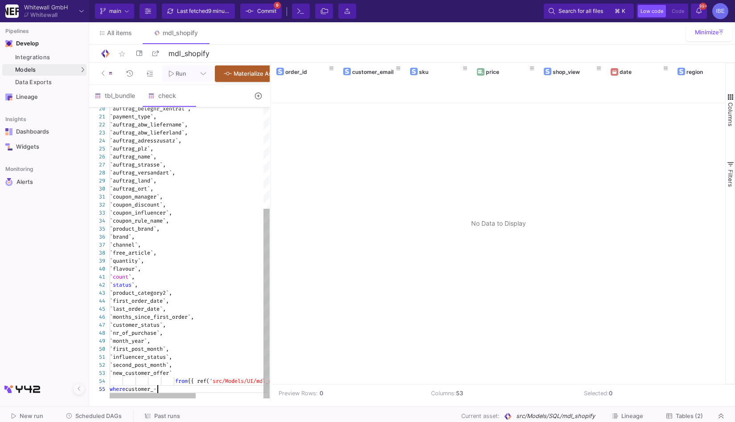
scroll to position [32, 48]
type textarea "`influencer_status`, `second_post_month`, `new_customer_offer` from {{ ref('src…"
click at [120, 98] on div "tbl_bundle" at bounding box center [115, 95] width 43 height 7
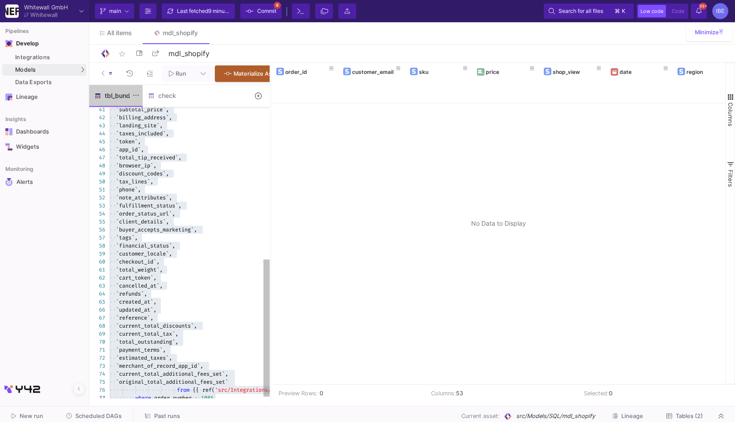
click at [120, 98] on div "tbl_bundle" at bounding box center [115, 95] width 43 height 7
click at [167, 177] on span "`discount_codes`," at bounding box center [142, 173] width 53 height 7
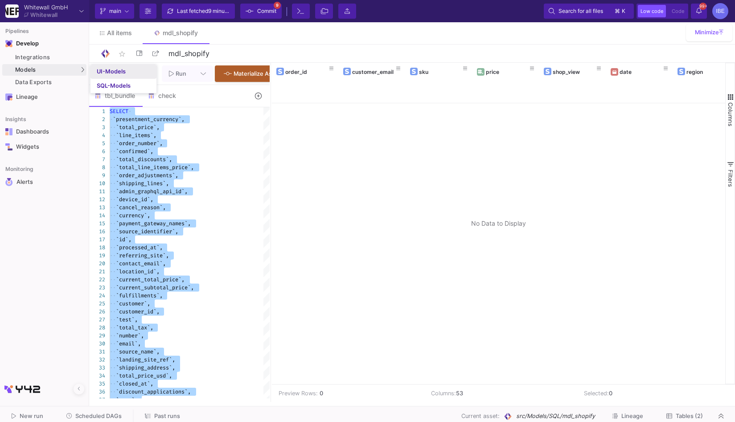
click at [121, 73] on div "UI-Models" at bounding box center [111, 71] width 29 height 7
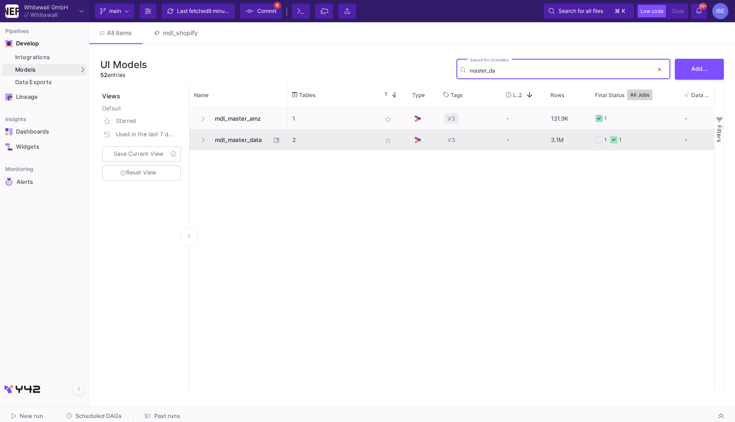
type input "master_da"
click at [225, 142] on span "mdl_master_data" at bounding box center [239, 140] width 61 height 21
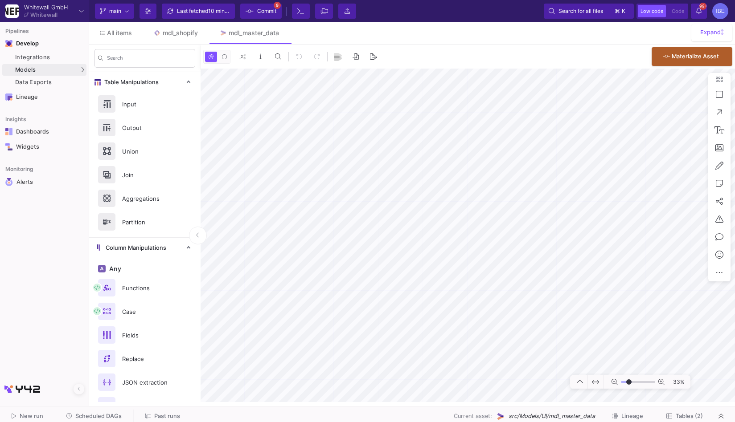
type input "-22"
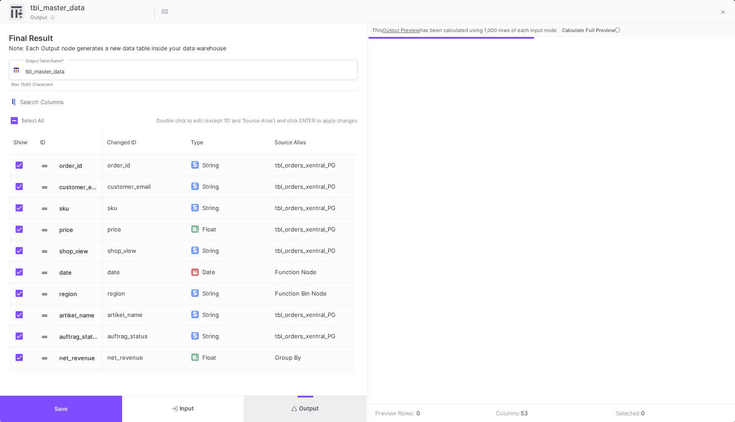
scroll to position [0, 1047]
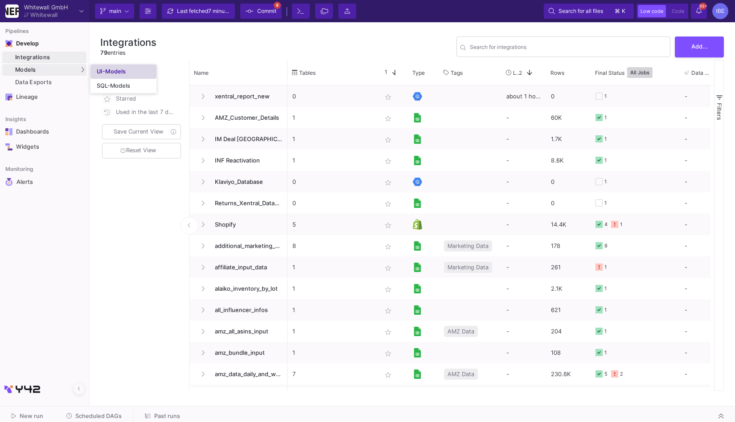
click at [104, 76] on link "UI-Models" at bounding box center [123, 72] width 66 height 14
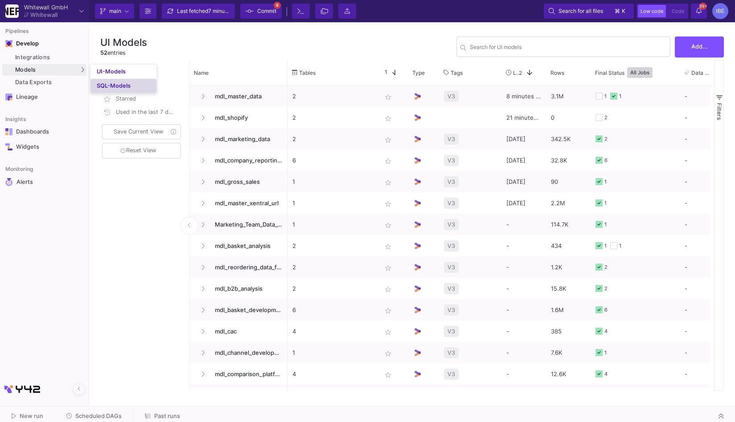
click at [97, 90] on link "SQL-Models" at bounding box center [123, 86] width 66 height 14
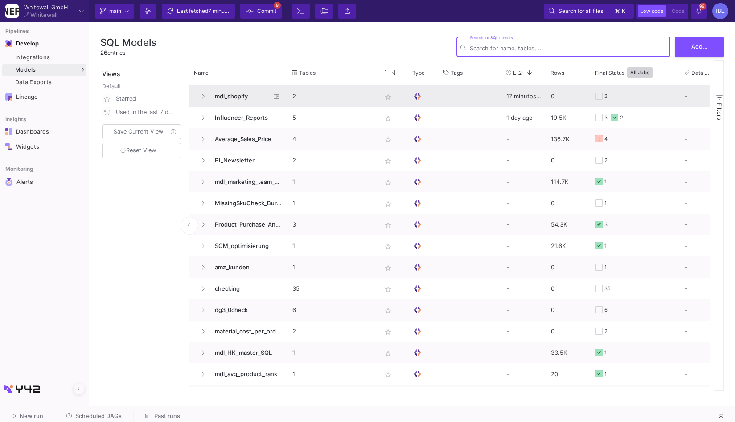
click at [233, 90] on span "mdl_shopify" at bounding box center [239, 96] width 61 height 21
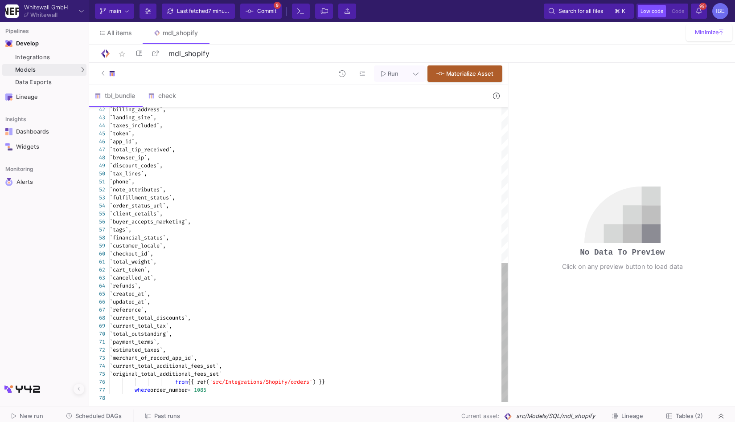
click at [177, 177] on div "`tax_lines`," at bounding box center [309, 174] width 398 height 8
type textarea "SELECT `presentment_currency`, `total_price`, `line_items`, `order_number`, `co…"
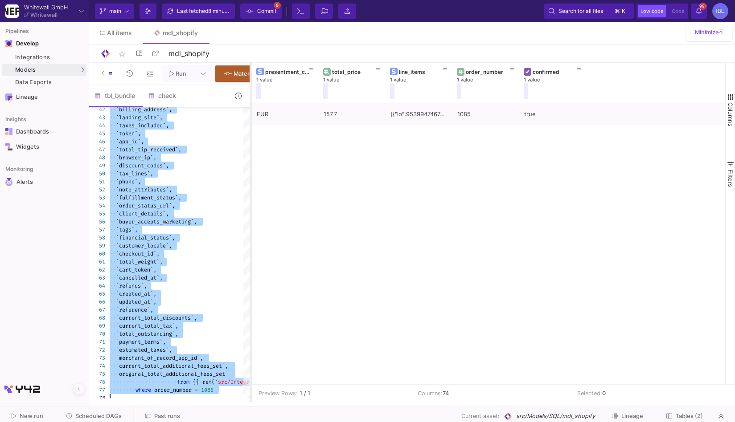
drag, startPoint x: 508, startPoint y: 160, endPoint x: 232, endPoint y: 178, distance: 276.5
click at [250, 178] on div at bounding box center [251, 233] width 2 height 340
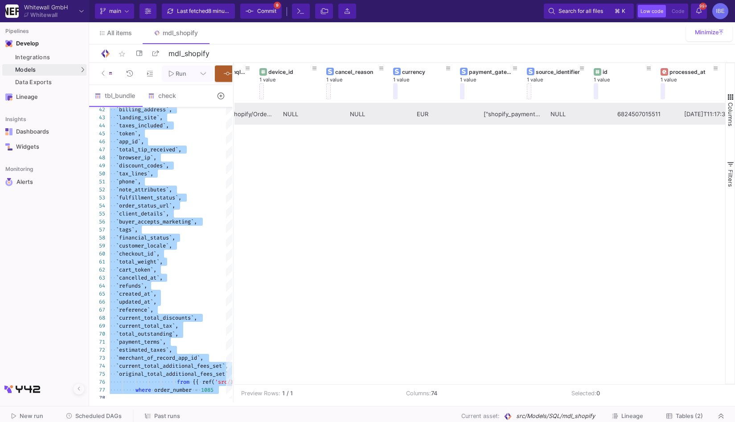
scroll to position [0, 852]
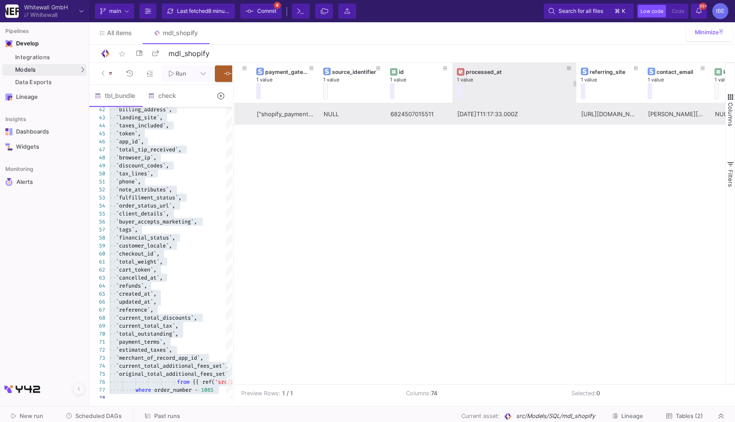
drag, startPoint x: 518, startPoint y: 78, endPoint x: 574, endPoint y: 75, distance: 56.2
click at [575, 75] on div at bounding box center [576, 83] width 4 height 40
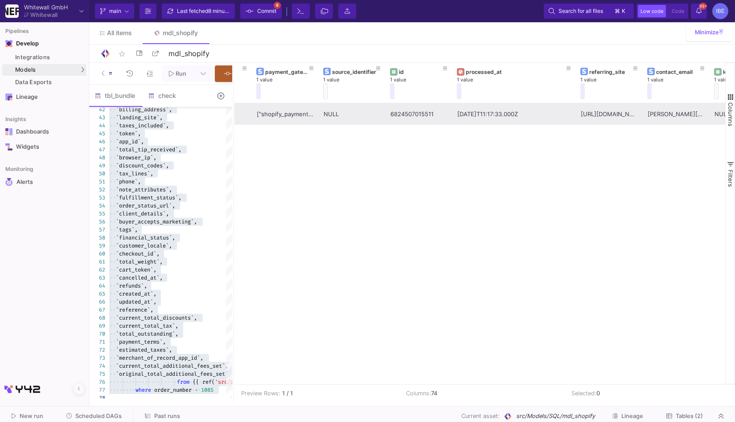
click at [537, 111] on div "2025-08-20T11:17:33.000Z" at bounding box center [514, 114] width 114 height 21
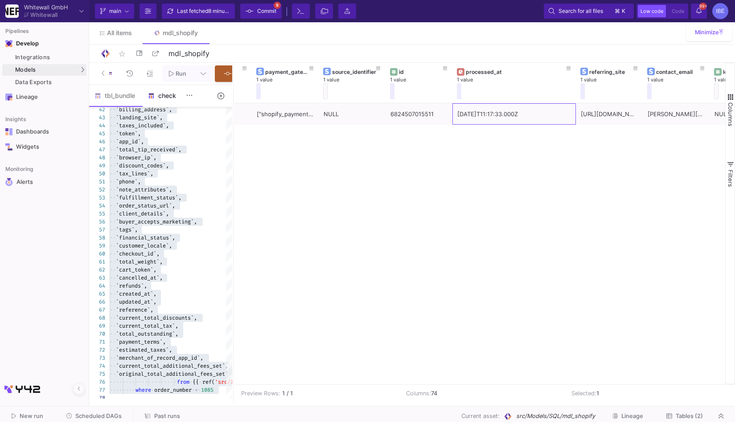
click at [166, 99] on div "check" at bounding box center [169, 95] width 43 height 7
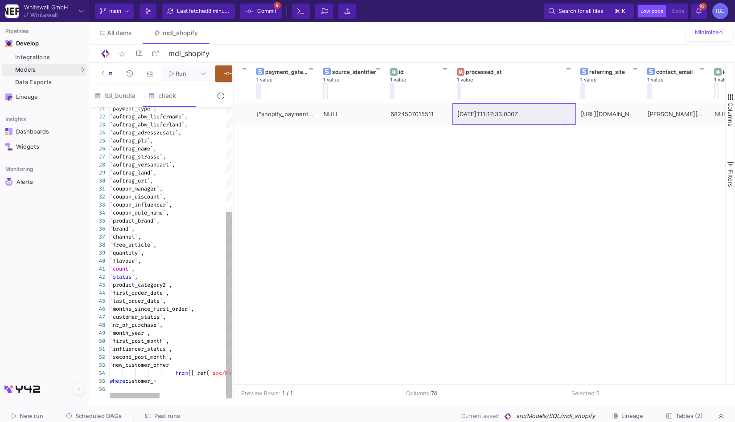
click at [150, 385] on span "customer_" at bounding box center [139, 381] width 28 height 7
click at [167, 385] on div "where date =" at bounding box center [252, 381] width 285 height 8
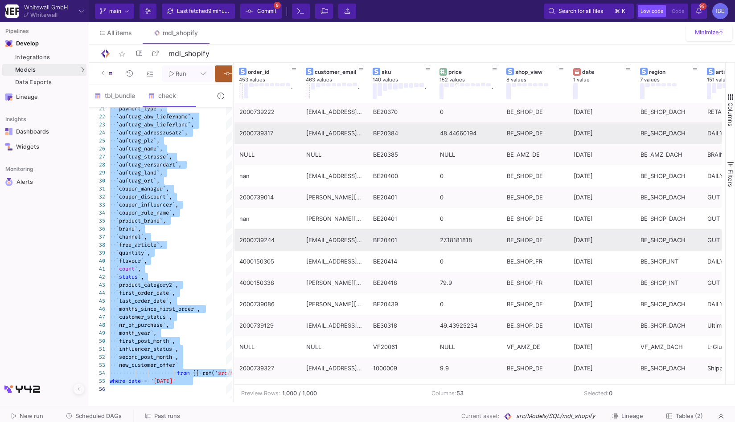
scroll to position [0, 0]
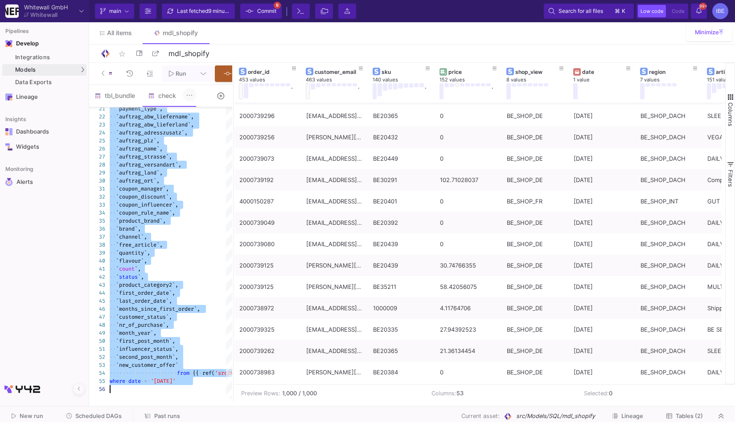
type textarea "Select `order_id`, `customer_email`, `sku`, `price`, `shop_view`, `date`, `regi…"
click at [186, 100] on button at bounding box center [189, 94] width 13 height 13
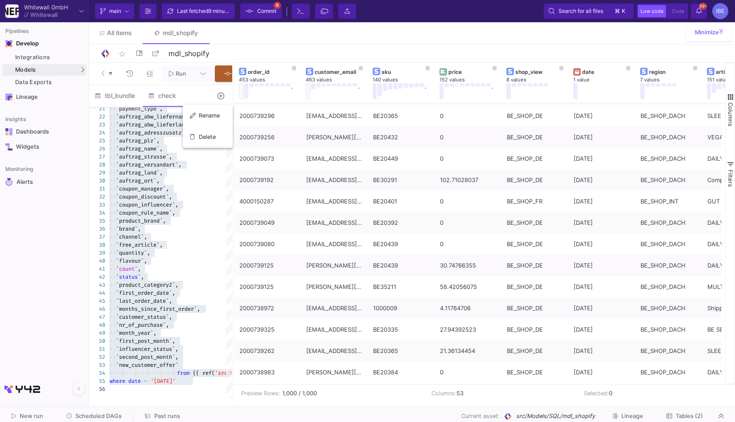
click at [216, 94] on div at bounding box center [367, 211] width 735 height 422
click at [211, 80] on button at bounding box center [203, 74] width 20 height 16
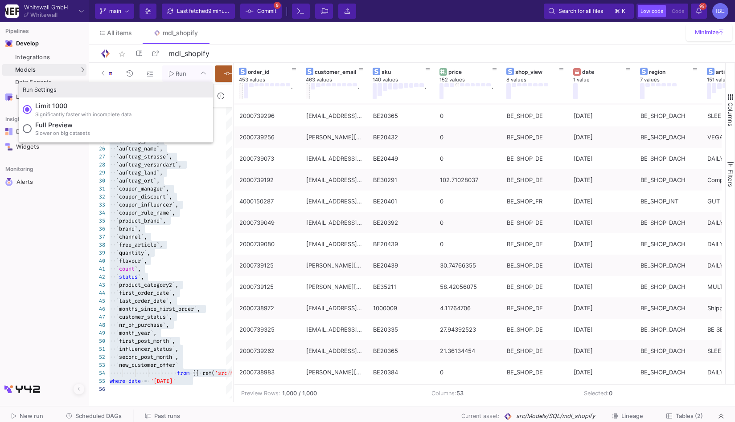
click at [93, 127] on label "Full preview Slower on big datasets" at bounding box center [116, 129] width 187 height 19
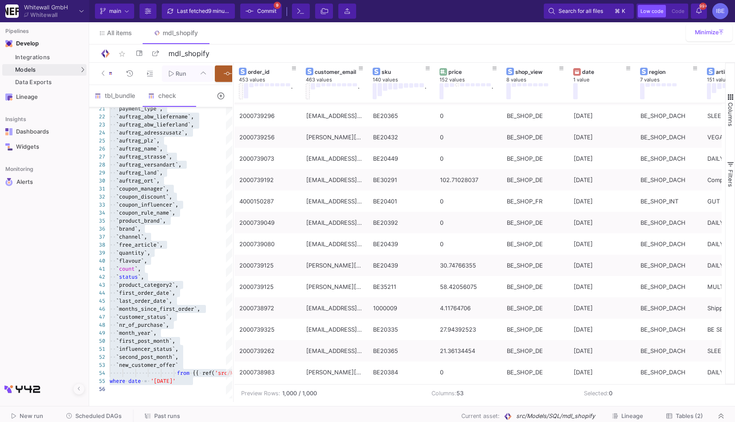
click at [32, 127] on input "Full preview Slower on big datasets" at bounding box center [27, 128] width 9 height 9
radio input "true"
click at [172, 74] on icon at bounding box center [171, 73] width 5 height 6
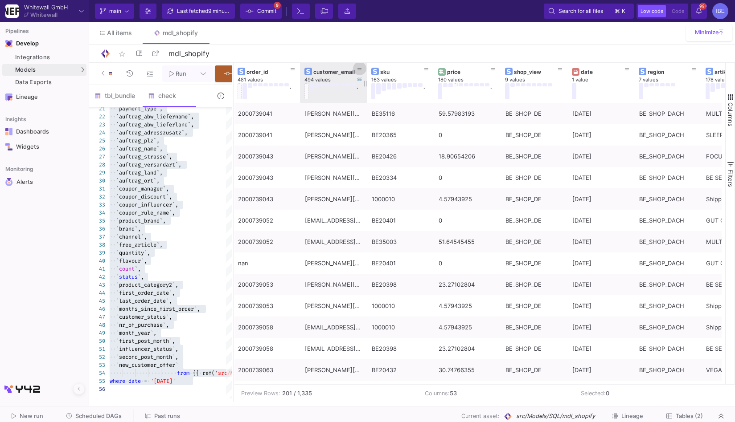
click at [361, 69] on icon at bounding box center [359, 68] width 4 height 5
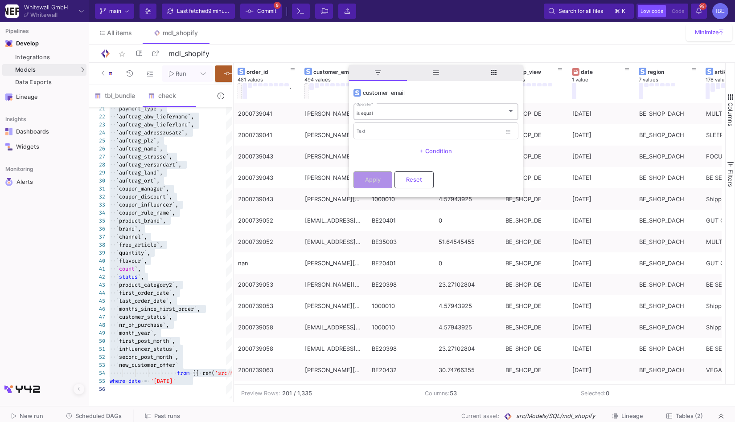
click at [370, 109] on div "is equal Operator *" at bounding box center [436, 111] width 158 height 18
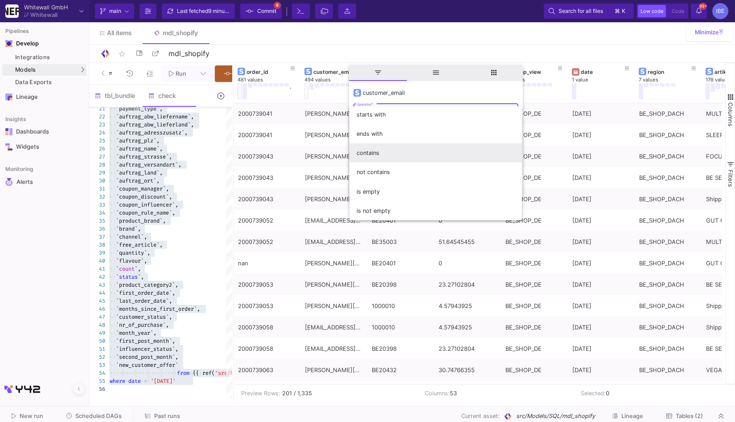
click at [377, 152] on span "contains" at bounding box center [436, 152] width 158 height 19
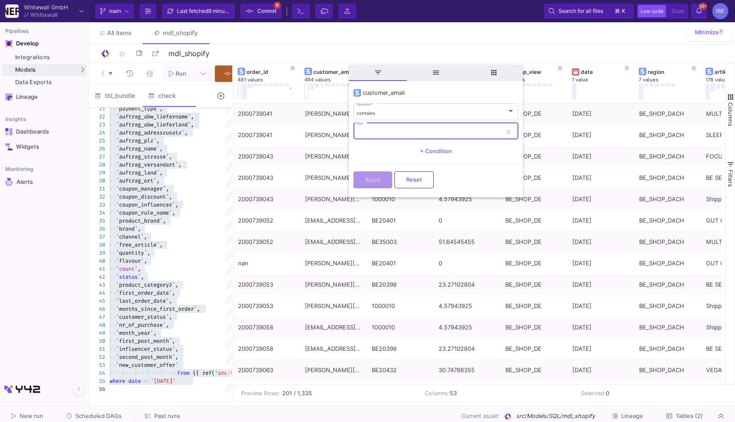
click at [381, 135] on input "Text" at bounding box center [429, 133] width 145 height 6
type input "lisa"
click at [370, 174] on button "Apply" at bounding box center [372, 179] width 39 height 17
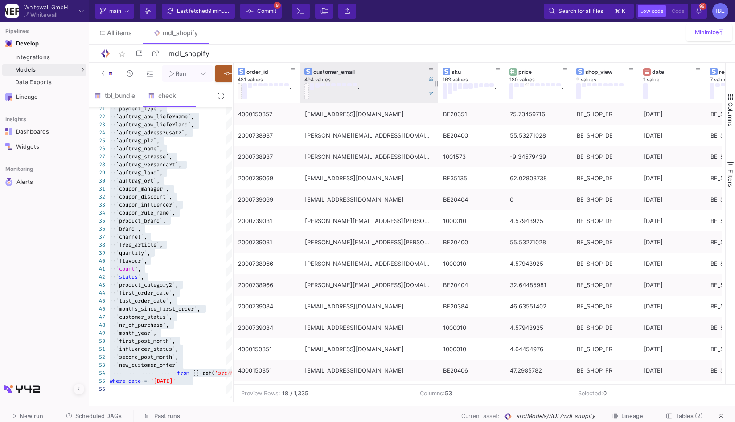
drag, startPoint x: 366, startPoint y: 81, endPoint x: 437, endPoint y: 76, distance: 71.4
click at [437, 76] on div at bounding box center [438, 83] width 4 height 40
click at [434, 94] on button at bounding box center [430, 93] width 13 height 13
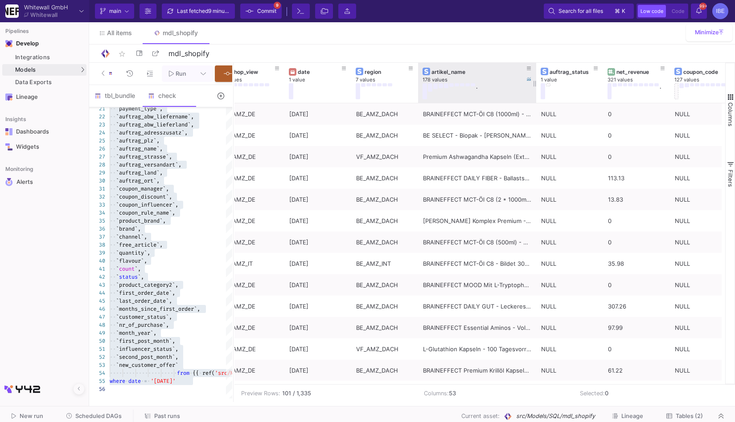
drag, startPoint x: 483, startPoint y: 75, endPoint x: 533, endPoint y: 94, distance: 53.2
click at [534, 94] on div at bounding box center [536, 83] width 4 height 40
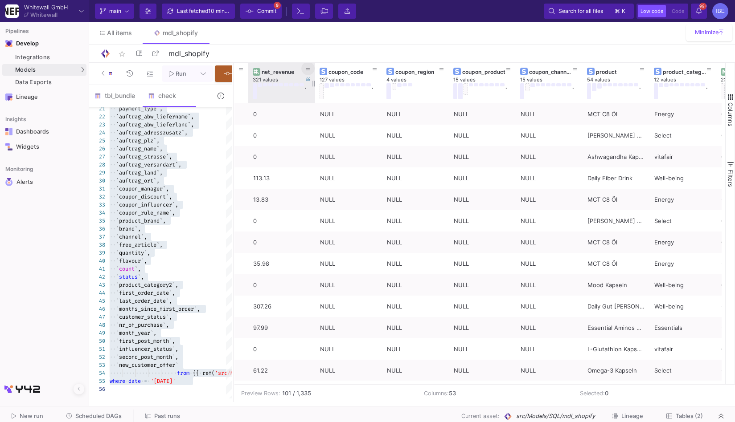
click at [307, 71] on icon at bounding box center [308, 68] width 4 height 5
click at [309, 71] on icon at bounding box center [308, 68] width 4 height 5
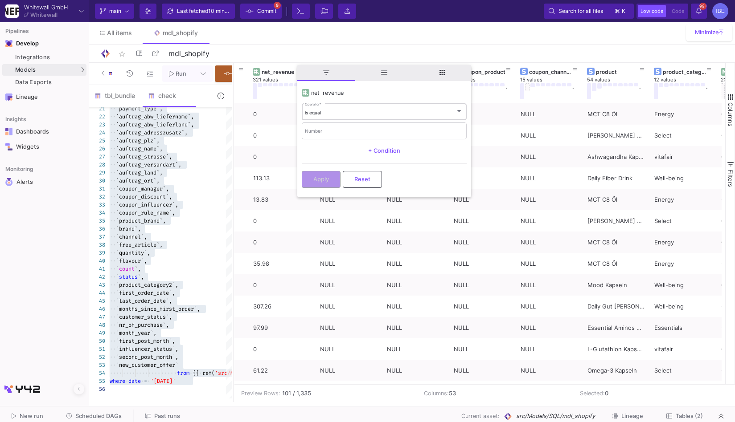
click at [322, 110] on div "is equal Operator *" at bounding box center [384, 111] width 158 height 18
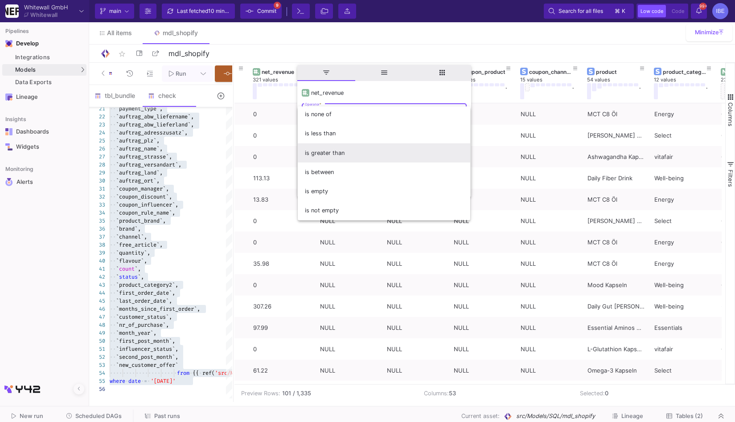
click at [356, 151] on span "is greater than" at bounding box center [384, 152] width 158 height 19
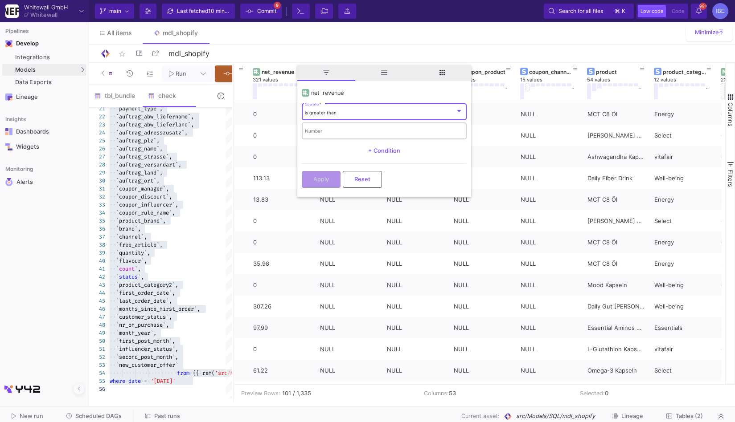
click at [347, 137] on div "Number" at bounding box center [384, 130] width 158 height 18
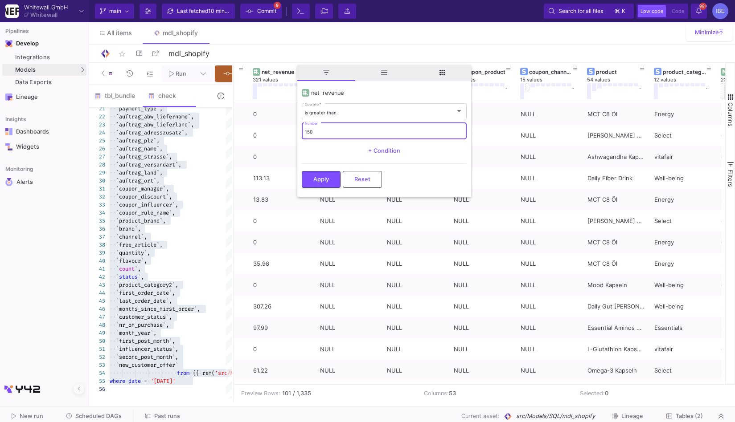
type input "150"
click at [324, 170] on div "Apply Reset" at bounding box center [384, 177] width 165 height 27
click at [327, 180] on span "Apply" at bounding box center [321, 178] width 16 height 7
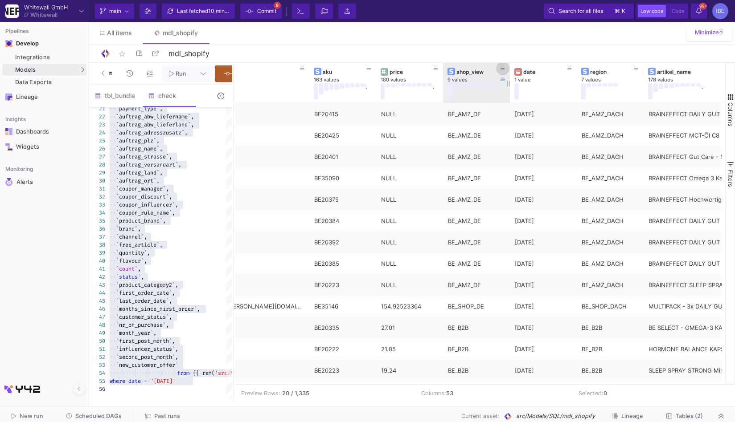
click at [501, 68] on icon at bounding box center [502, 68] width 4 height 5
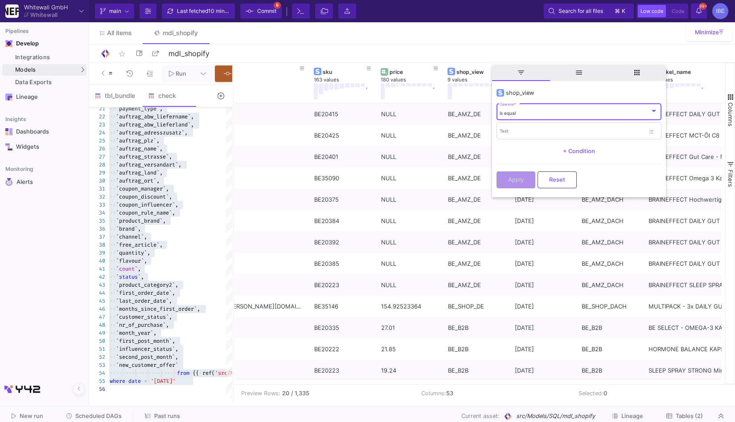
click at [515, 111] on span "is equal" at bounding box center [508, 113] width 16 height 5
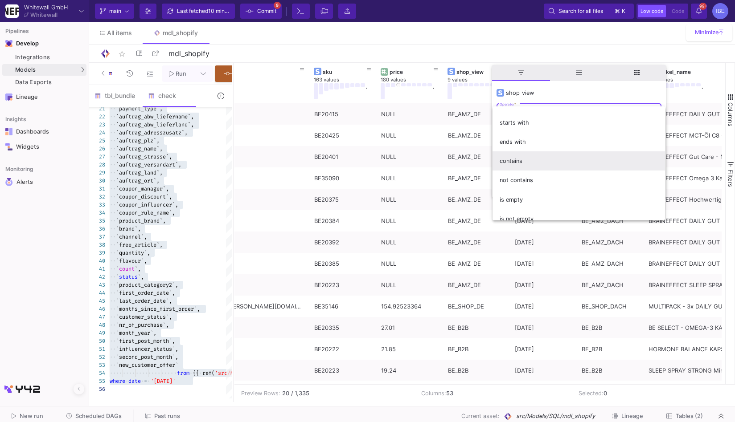
click at [530, 164] on span "contains" at bounding box center [579, 161] width 158 height 19
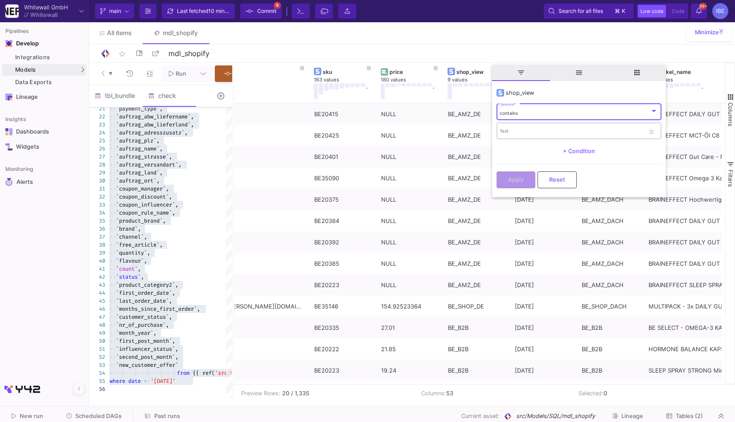
click at [528, 135] on div "Text" at bounding box center [572, 131] width 145 height 18
type input "A"
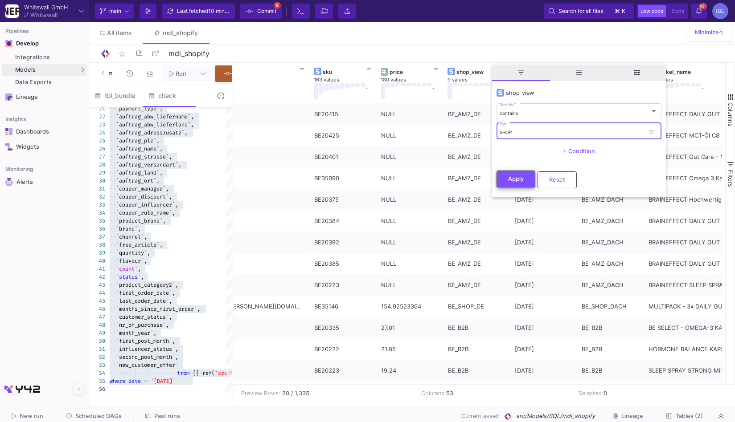
type input "SHOP"
click at [523, 183] on button "Apply" at bounding box center [515, 179] width 39 height 17
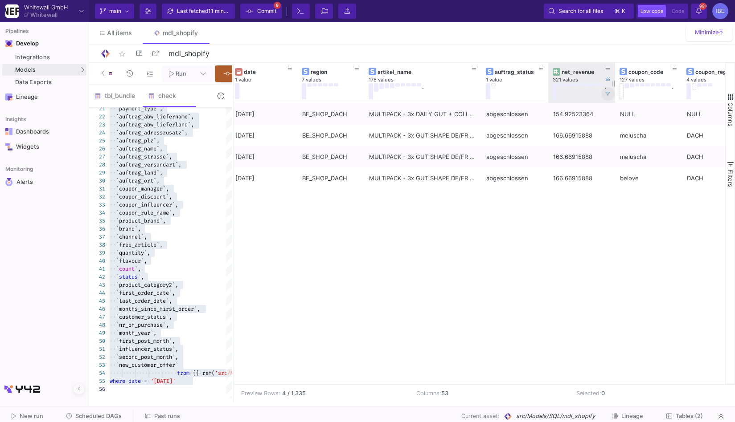
click at [608, 91] on span at bounding box center [608, 93] width 4 height 7
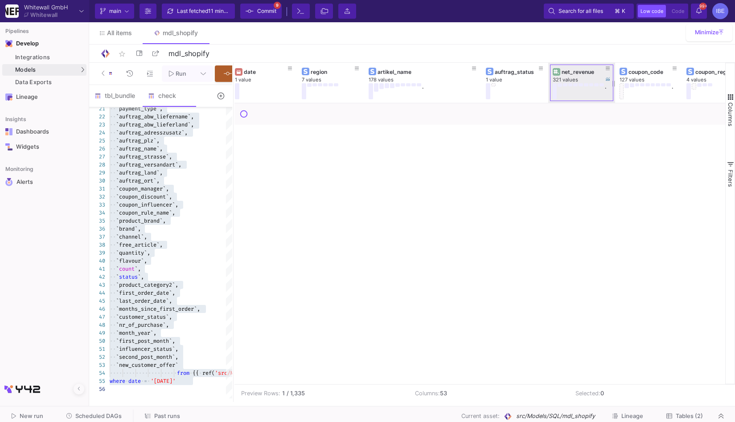
click at [596, 97] on div "." at bounding box center [579, 91] width 53 height 16
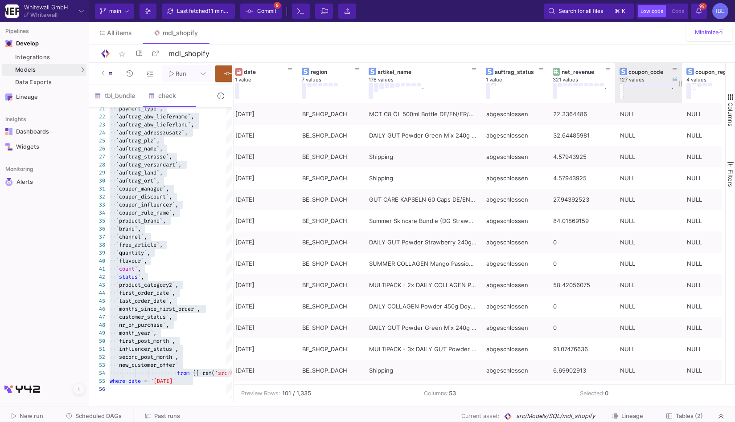
click at [615, 65] on div "coupon_code 127 values ." at bounding box center [648, 83] width 67 height 40
click at [612, 66] on button at bounding box center [607, 68] width 13 height 13
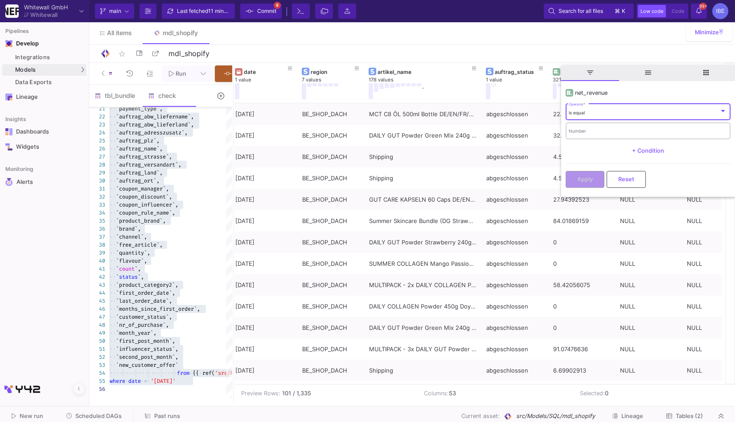
click at [597, 133] on input "Number" at bounding box center [648, 132] width 158 height 6
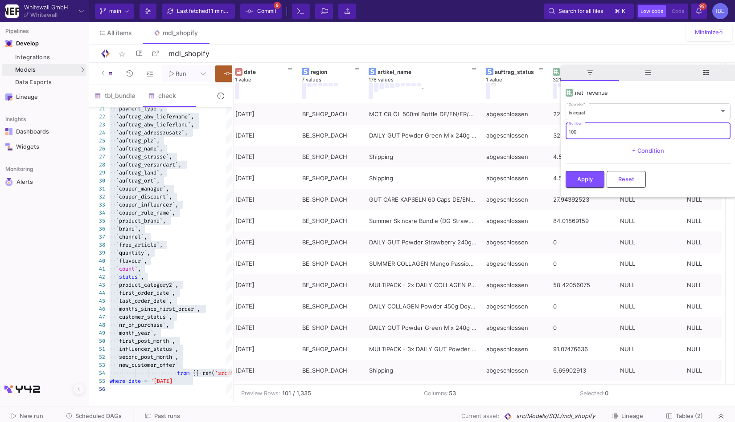
type input "100"
click at [586, 120] on mat-form-field "is equal Operator *" at bounding box center [648, 111] width 165 height 19
click at [586, 117] on div "is equal Operator *" at bounding box center [648, 111] width 158 height 18
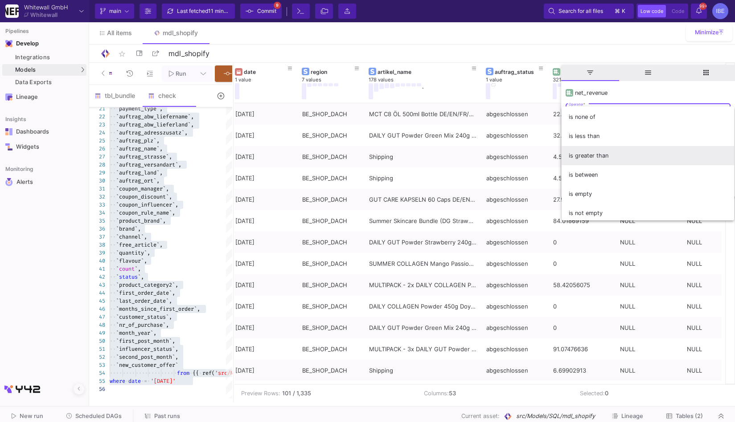
click at [595, 154] on span "is greater than" at bounding box center [648, 155] width 158 height 19
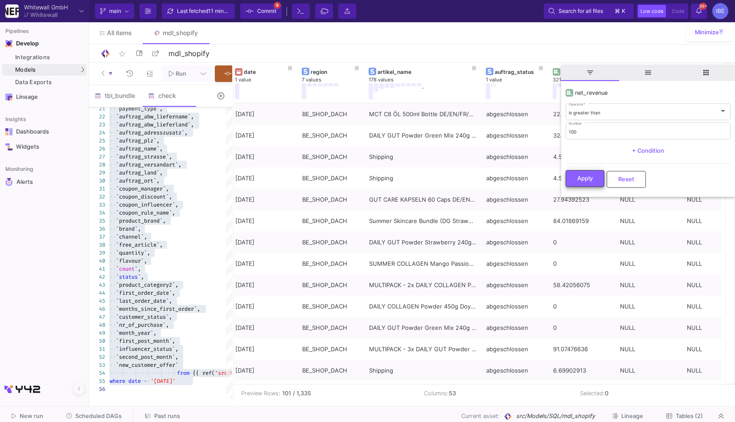
click at [594, 182] on button "Apply" at bounding box center [585, 178] width 39 height 17
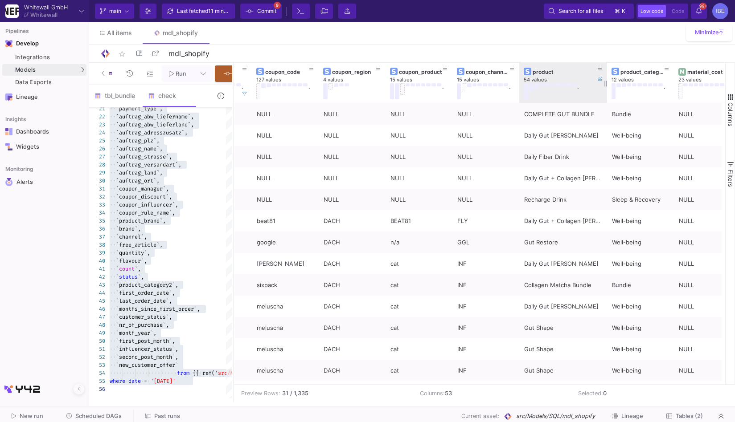
drag, startPoint x: 585, startPoint y: 81, endPoint x: 606, endPoint y: 94, distance: 24.6
click at [606, 94] on div at bounding box center [607, 83] width 4 height 40
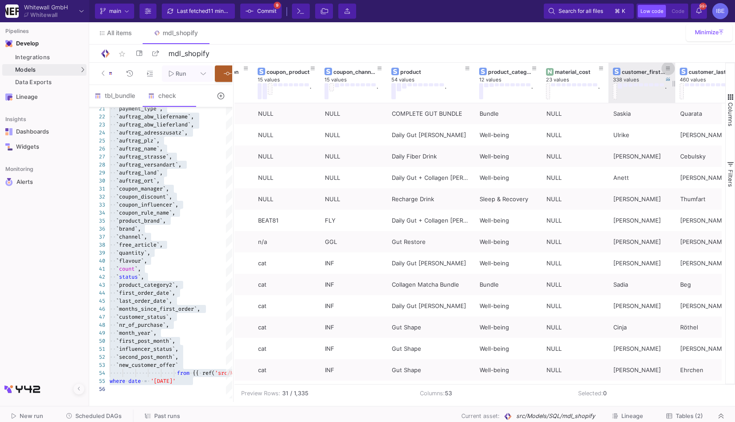
click at [664, 69] on button at bounding box center [667, 68] width 13 height 13
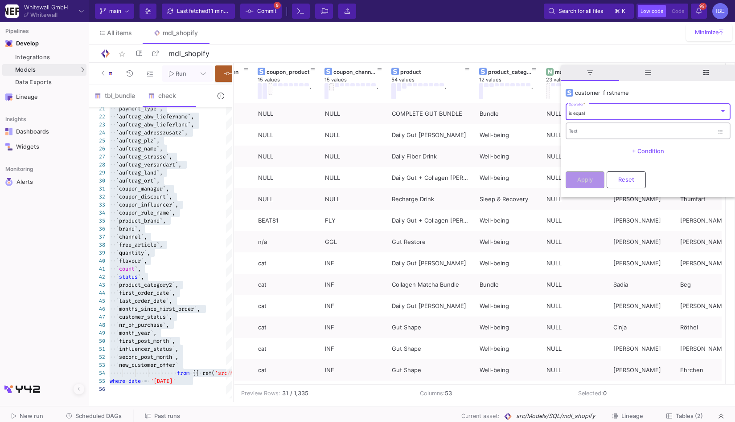
click at [645, 131] on input "Text" at bounding box center [641, 133] width 145 height 6
click at [596, 135] on div "lISA Text" at bounding box center [641, 131] width 145 height 18
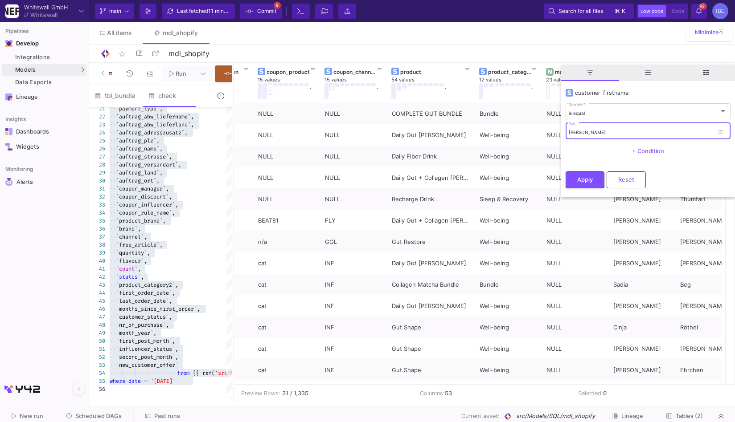
click at [588, 133] on input "lISA" at bounding box center [641, 133] width 145 height 6
type input "L"
type input "lisa"
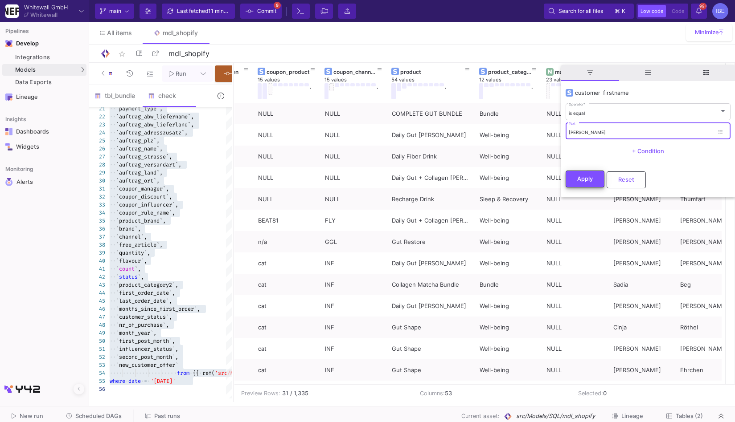
click at [581, 182] on button "Apply" at bounding box center [585, 179] width 39 height 17
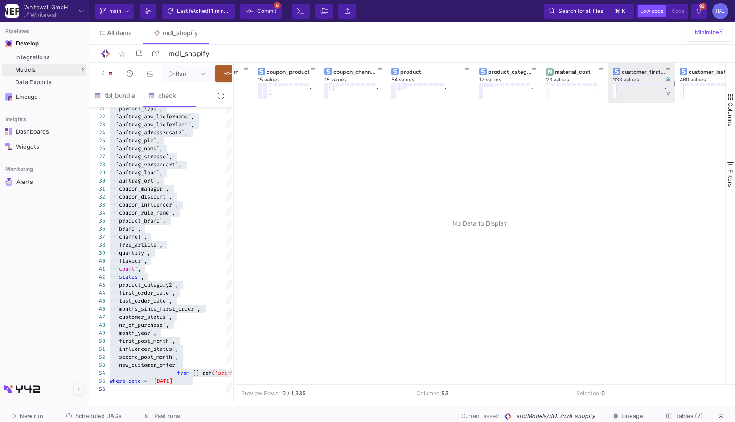
click at [674, 93] on div at bounding box center [675, 83] width 4 height 40
click at [670, 93] on button at bounding box center [667, 93] width 13 height 13
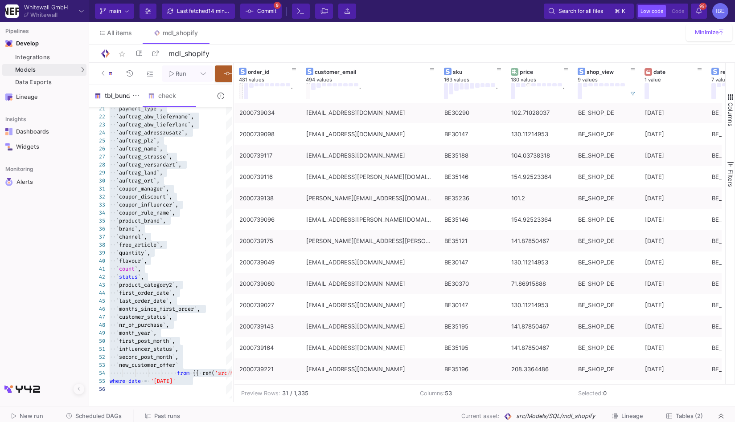
click at [123, 103] on div "tbl_bundle" at bounding box center [115, 95] width 53 height 21
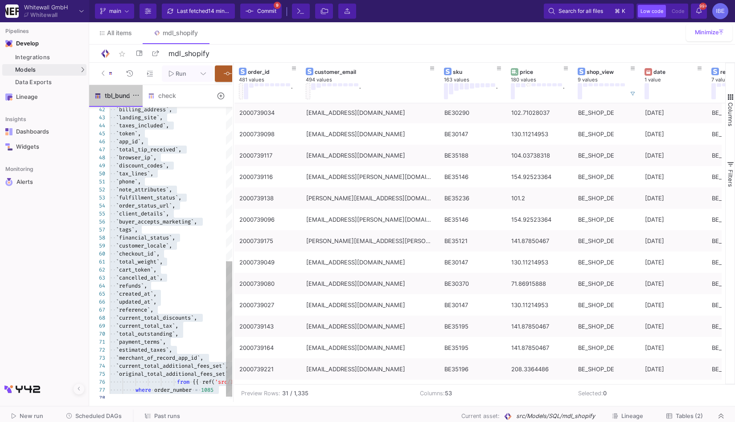
click at [123, 103] on div "tbl_bundle" at bounding box center [115, 95] width 53 height 21
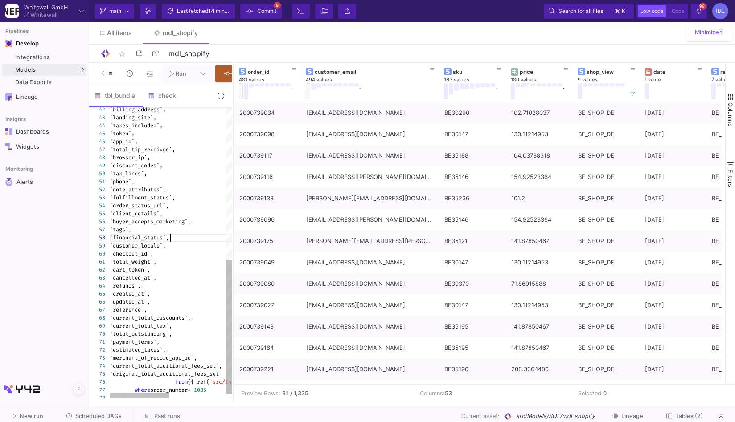
click at [169, 242] on span "`financial_status`," at bounding box center [139, 237] width 59 height 7
type textarea "SELECT `presentment_currency`, `total_price`, `line_items`, `order_number`, `co…"
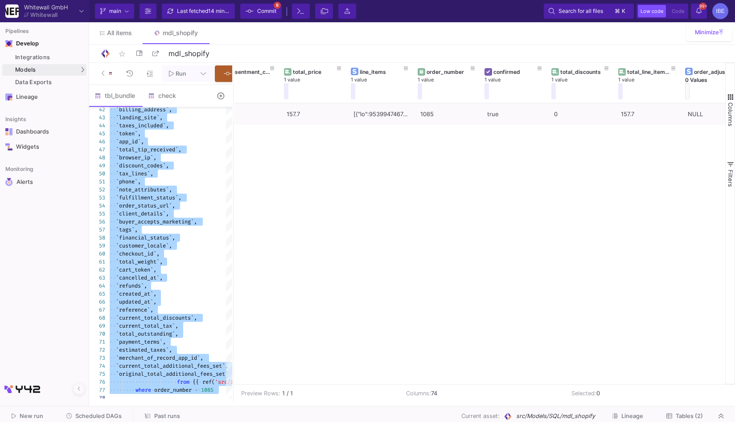
scroll to position [0, 22]
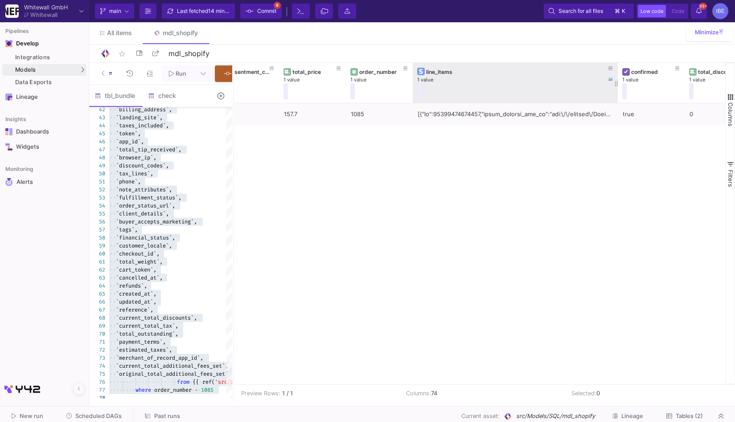
drag, startPoint x: 478, startPoint y: 81, endPoint x: 616, endPoint y: 79, distance: 138.2
click at [616, 79] on div at bounding box center [618, 83] width 4 height 40
drag, startPoint x: 616, startPoint y: 79, endPoint x: 657, endPoint y: 87, distance: 42.2
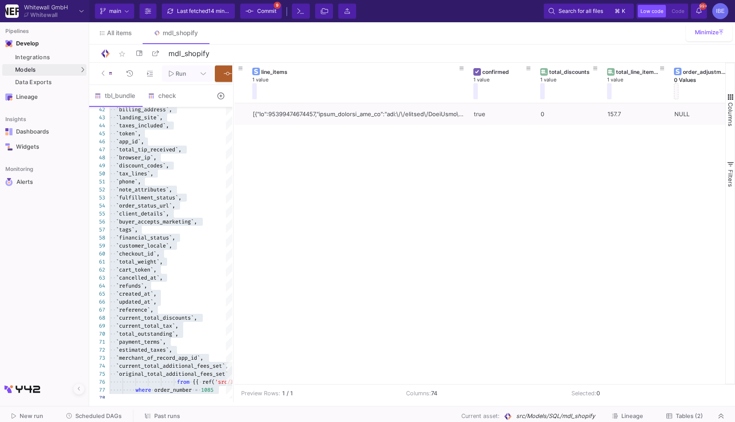
scroll to position [0, 223]
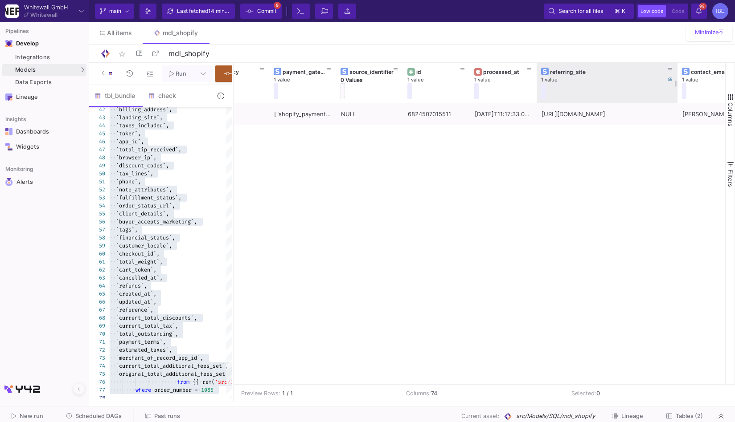
drag, startPoint x: 602, startPoint y: 82, endPoint x: 676, endPoint y: 85, distance: 74.0
click at [676, 85] on div at bounding box center [678, 83] width 4 height 40
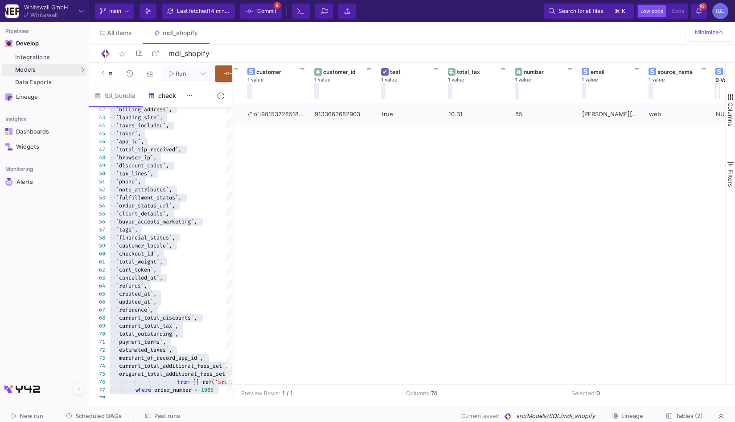
click at [172, 104] on div "check" at bounding box center [169, 95] width 53 height 21
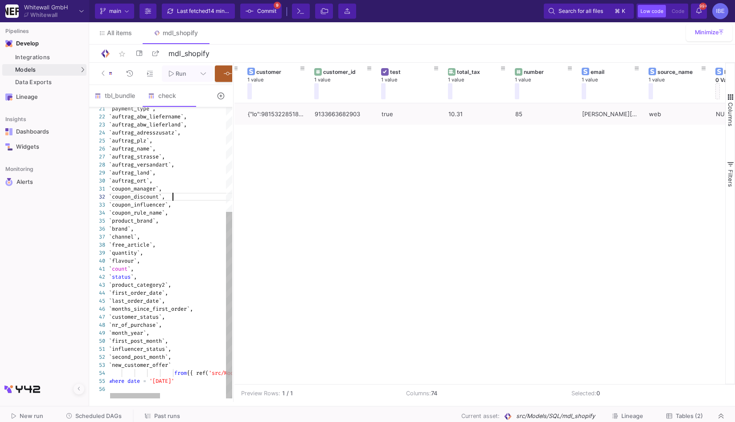
type textarea "Select `order_id`, `customer_email`, `sku`, `price`, `shop_view`, `date`, `regi…"
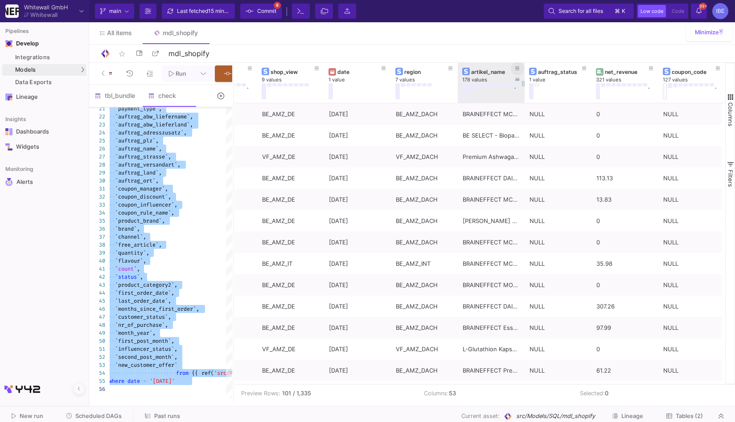
click at [517, 69] on icon at bounding box center [517, 68] width 4 height 5
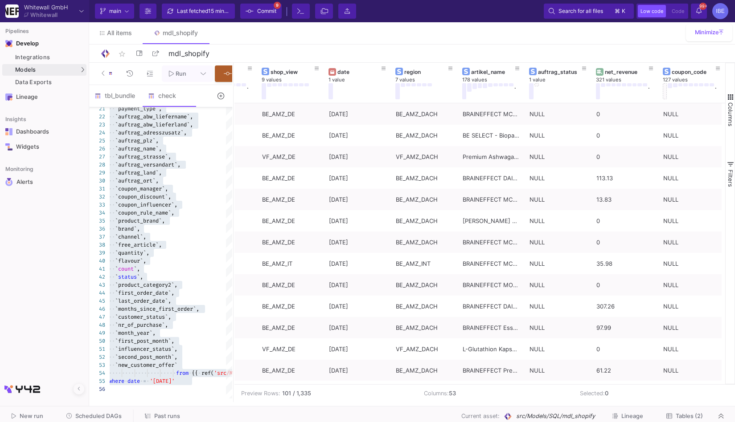
click at [529, 53] on div "star_border mdl_shopify 11/90" at bounding box center [412, 53] width 624 height 13
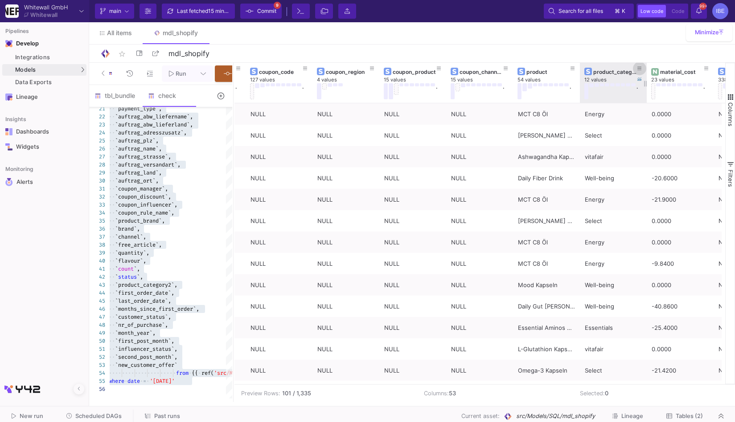
click at [637, 66] on icon at bounding box center [639, 68] width 4 height 5
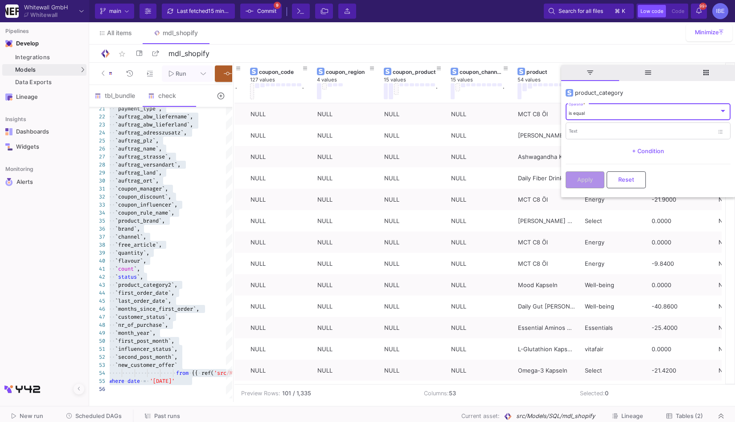
click at [601, 117] on div "is equal Operator *" at bounding box center [648, 111] width 158 height 18
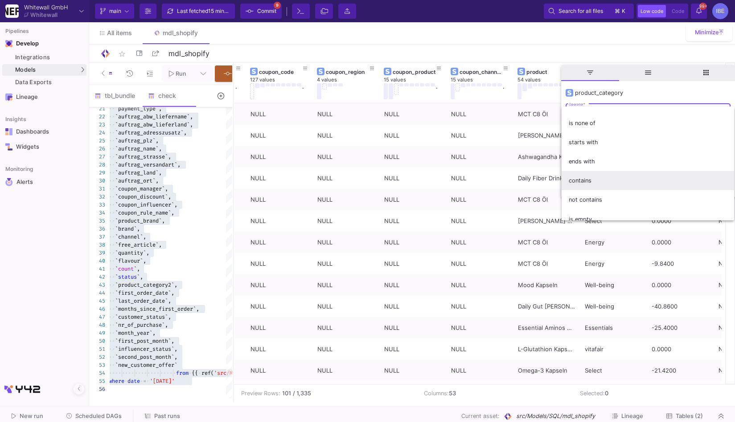
click at [597, 175] on span "contains" at bounding box center [648, 180] width 158 height 19
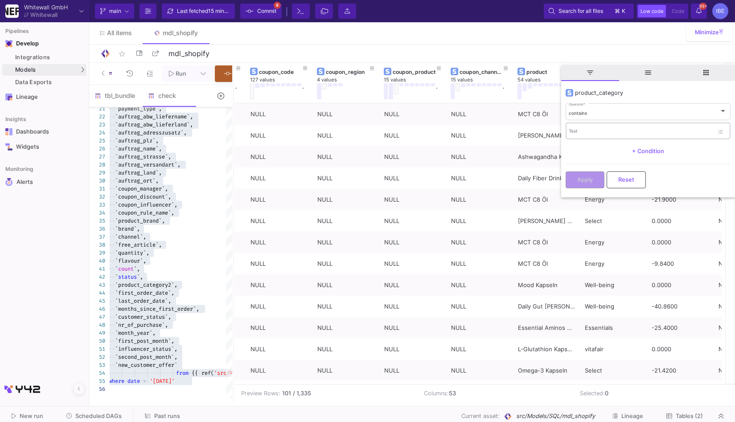
click at [603, 128] on div "Text" at bounding box center [641, 131] width 145 height 18
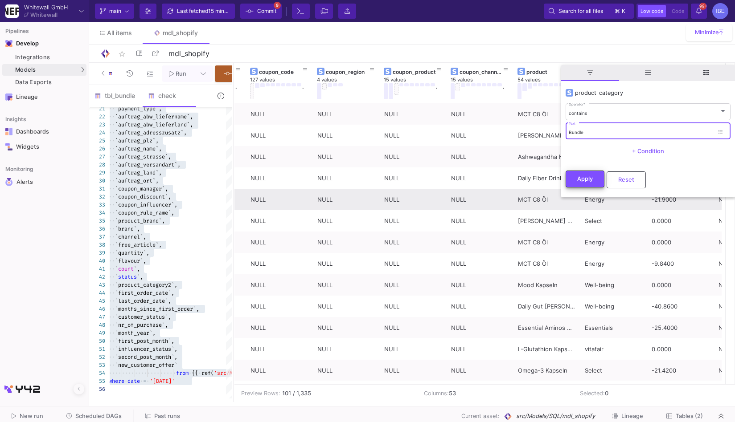
type input "Bundle"
click at [582, 182] on span "Apply" at bounding box center [585, 179] width 16 height 7
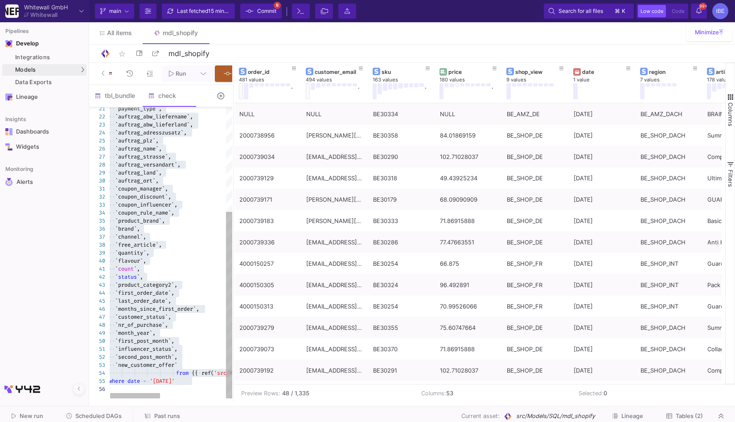
click at [187, 391] on div at bounding box center [251, 389] width 285 height 8
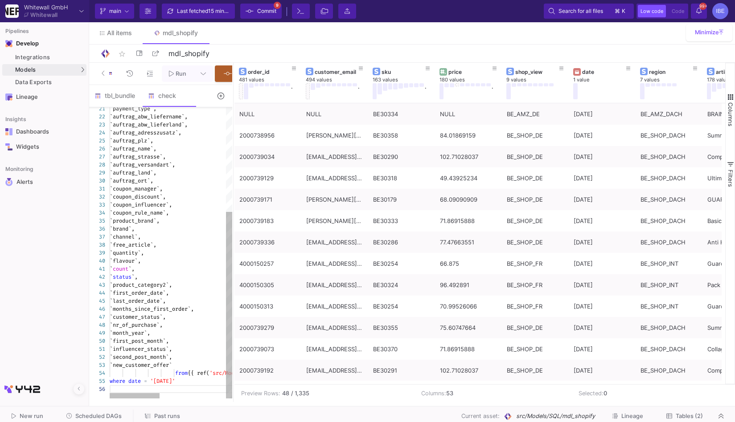
click at [175, 385] on span "'2025-08-20'" at bounding box center [162, 381] width 25 height 7
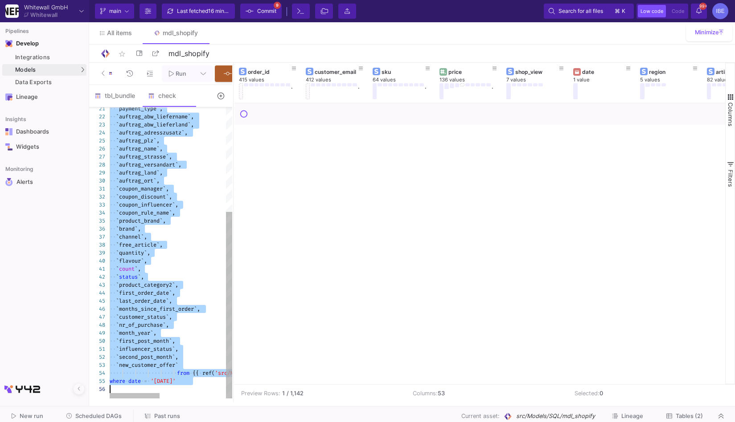
click at [183, 377] on span "from" at bounding box center [183, 373] width 12 height 7
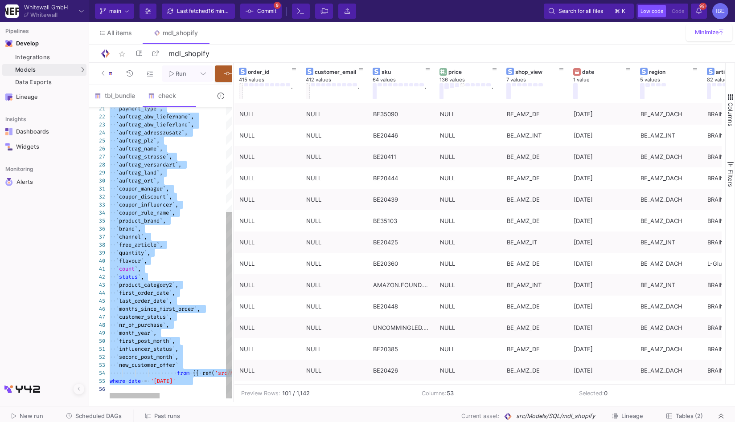
click at [176, 382] on span "'2025-09-20'" at bounding box center [163, 381] width 25 height 7
click at [176, 385] on span "'2025-09-20'" at bounding box center [163, 381] width 25 height 7
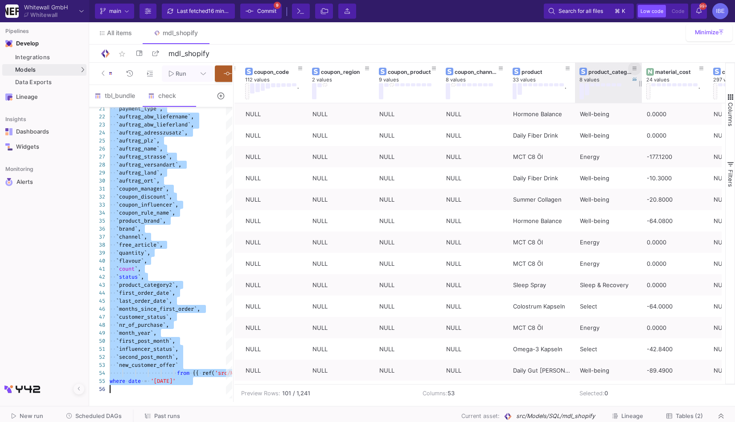
type textarea "Select `order_id`, `customer_email`, `sku`, `price`, `shop_view`, `date`, `regi…"
click at [635, 70] on icon at bounding box center [634, 69] width 4 height 4
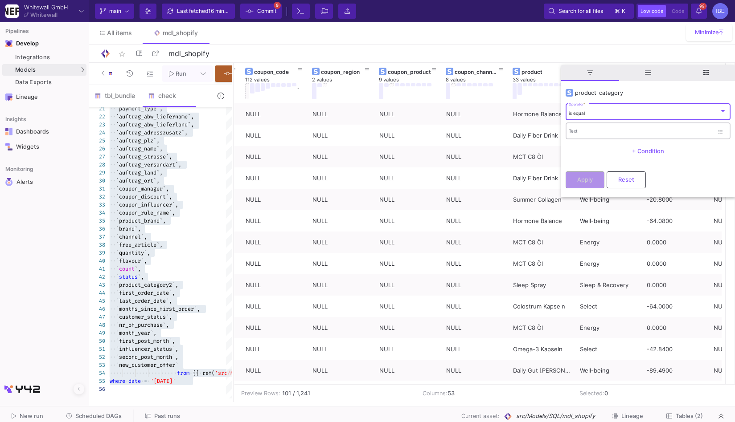
click at [603, 139] on mat-form-field "Text" at bounding box center [648, 131] width 165 height 19
click at [601, 132] on input "Text" at bounding box center [641, 133] width 145 height 6
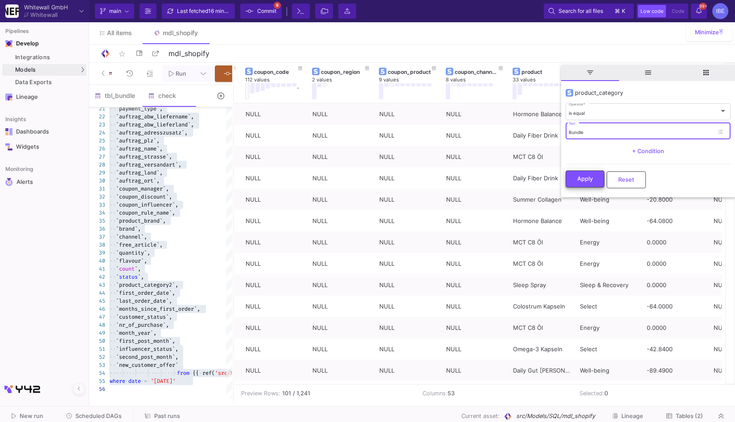
type input "Bundle"
click at [583, 176] on span "Apply" at bounding box center [585, 179] width 16 height 7
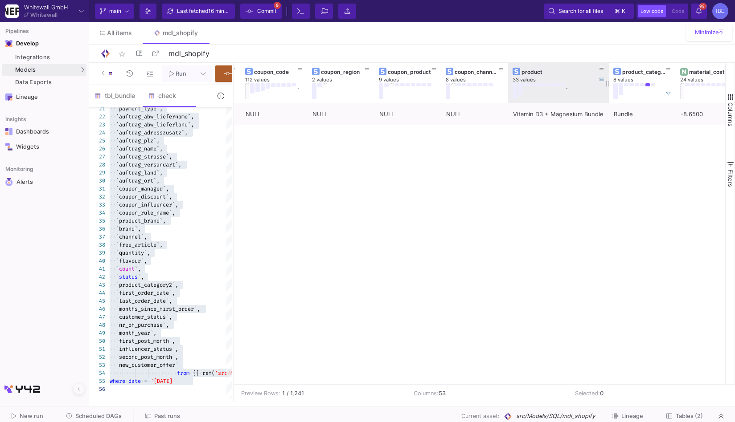
drag, startPoint x: 574, startPoint y: 83, endPoint x: 606, endPoint y: 88, distance: 32.9
click at [607, 88] on div at bounding box center [609, 83] width 4 height 40
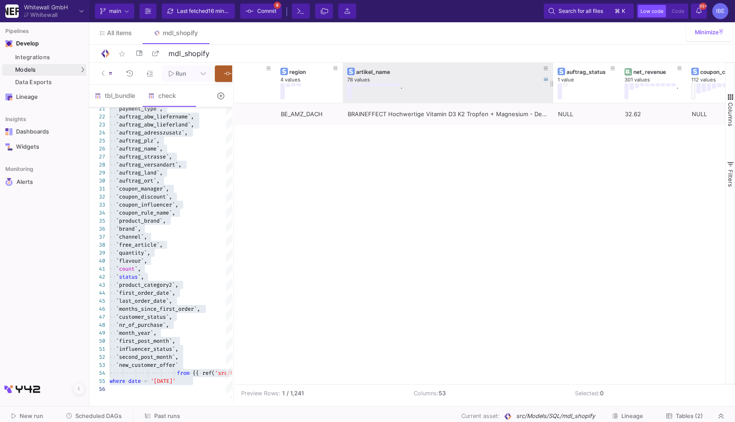
drag, startPoint x: 408, startPoint y: 81, endPoint x: 552, endPoint y: 102, distance: 145.0
click at [552, 102] on div at bounding box center [553, 83] width 4 height 40
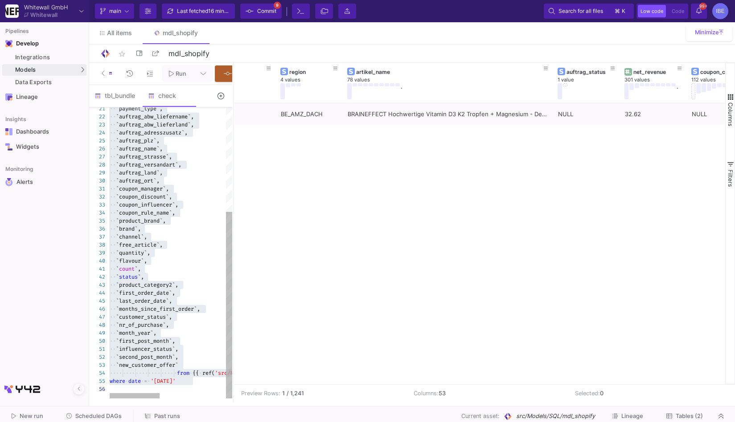
click at [180, 389] on div at bounding box center [252, 389] width 285 height 8
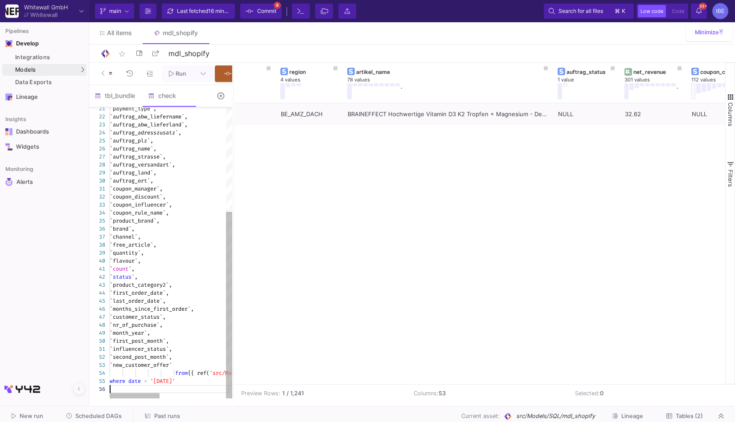
click at [180, 389] on div at bounding box center [252, 389] width 285 height 8
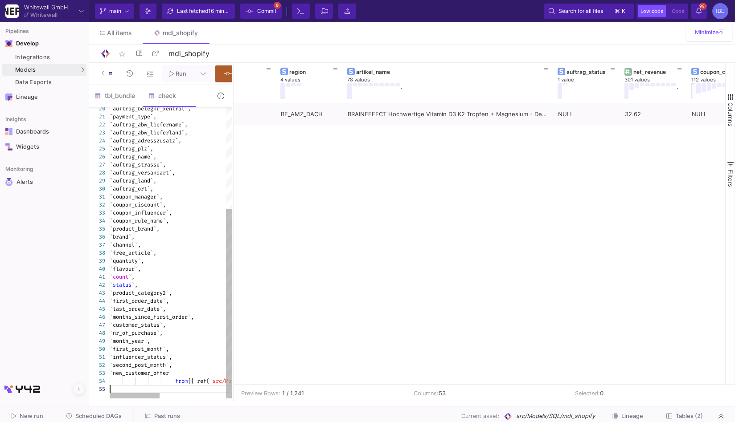
type textarea "Select `order_id`, `customer_email`, `sku`, `price`, `shop_view`, `date`, `regi…"
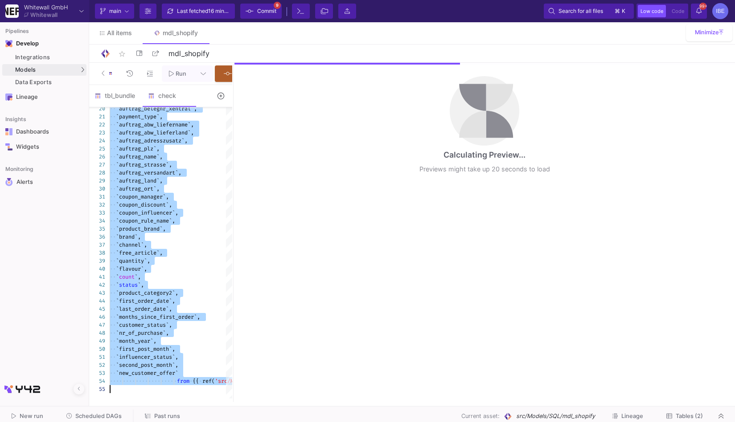
click at [201, 78] on button at bounding box center [203, 74] width 20 height 16
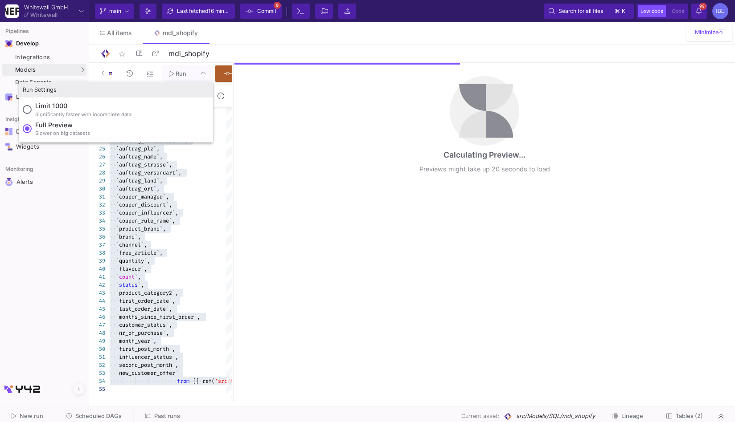
click at [265, 200] on div at bounding box center [367, 211] width 735 height 422
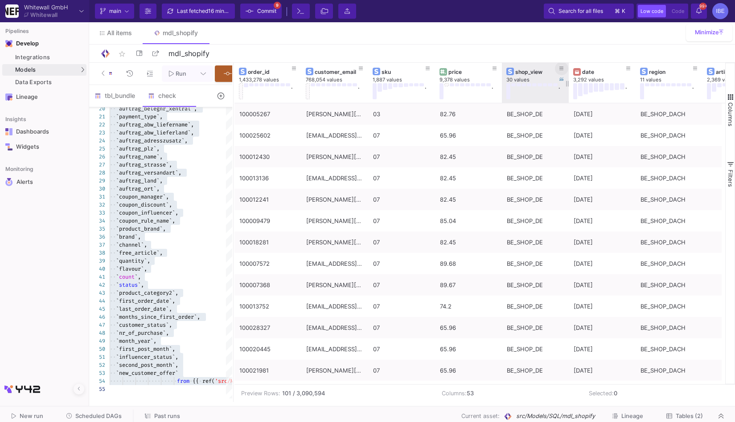
click at [562, 70] on icon at bounding box center [561, 68] width 4 height 5
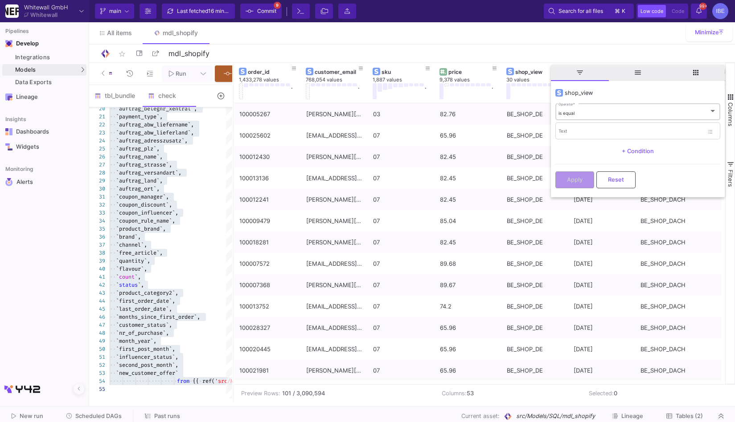
click at [577, 102] on div "is equal Operator *" at bounding box center [637, 111] width 158 height 18
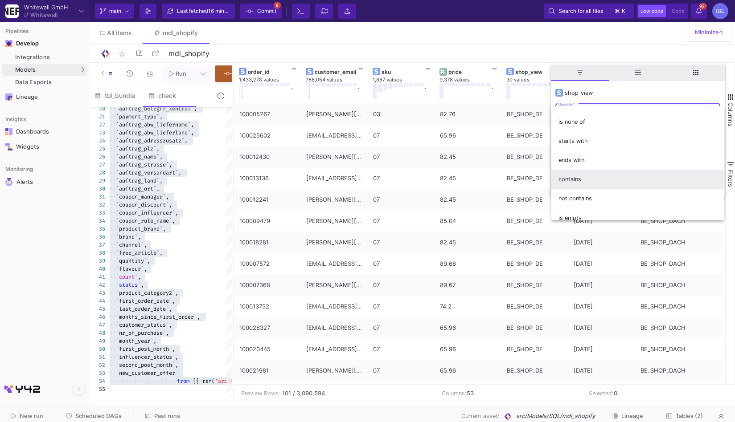
click at [576, 180] on span "contains" at bounding box center [637, 179] width 158 height 19
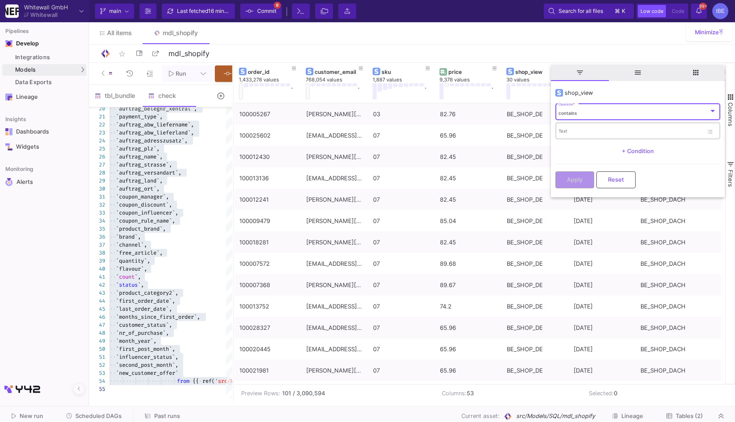
click at [572, 127] on div "Text" at bounding box center [630, 131] width 145 height 18
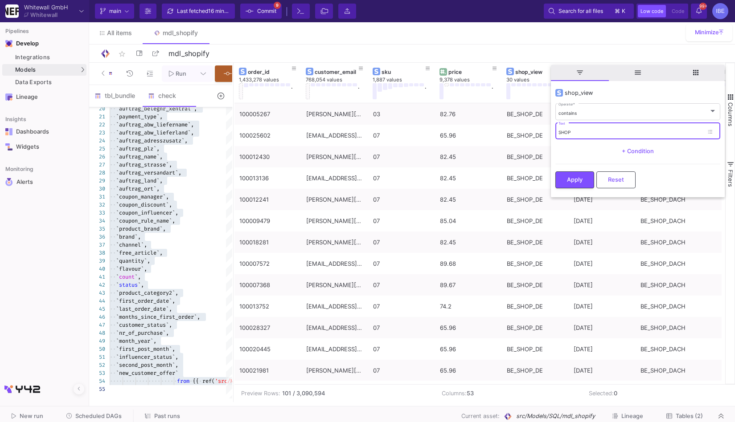
type input "SHOP"
click at [562, 189] on div "Apply Reset" at bounding box center [637, 177] width 165 height 27
click at [564, 184] on button "Apply" at bounding box center [574, 179] width 39 height 17
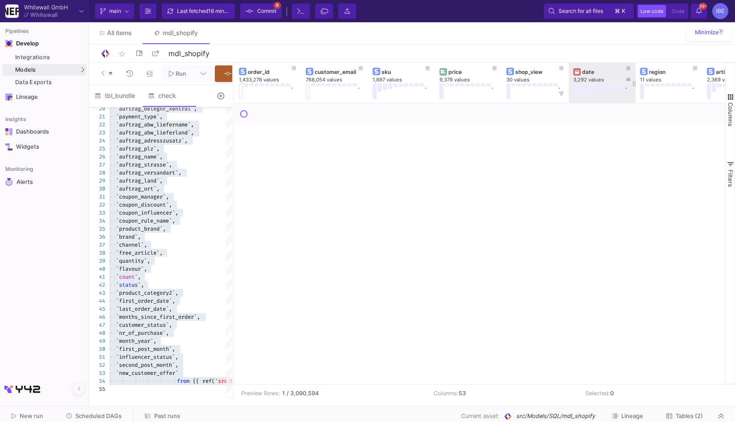
click at [606, 69] on div "date" at bounding box center [604, 72] width 44 height 7
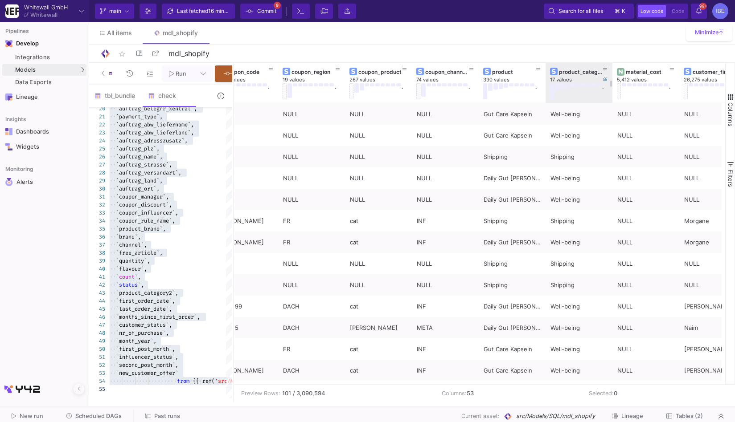
click at [611, 70] on div at bounding box center [613, 83] width 4 height 40
click at [606, 69] on icon at bounding box center [605, 69] width 4 height 4
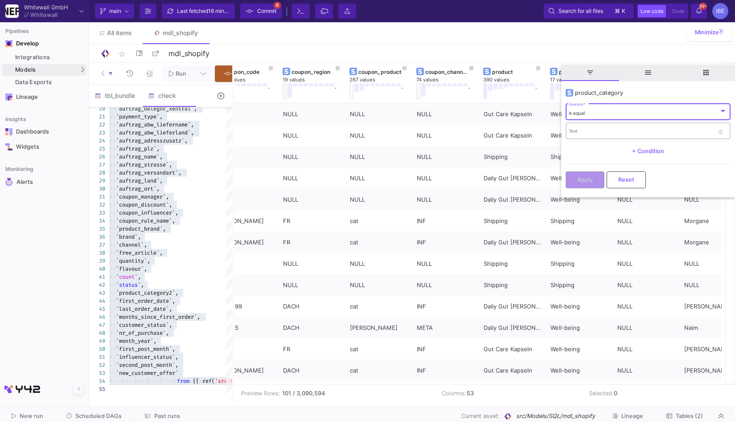
click at [590, 132] on input "Text" at bounding box center [641, 133] width 145 height 6
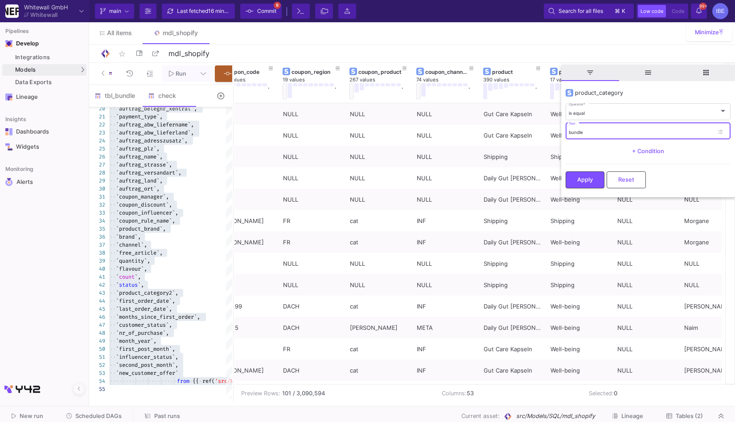
type input "bundle"
click at [585, 171] on div "Apply Reset" at bounding box center [648, 177] width 165 height 27
click at [585, 172] on button "Apply" at bounding box center [585, 179] width 39 height 17
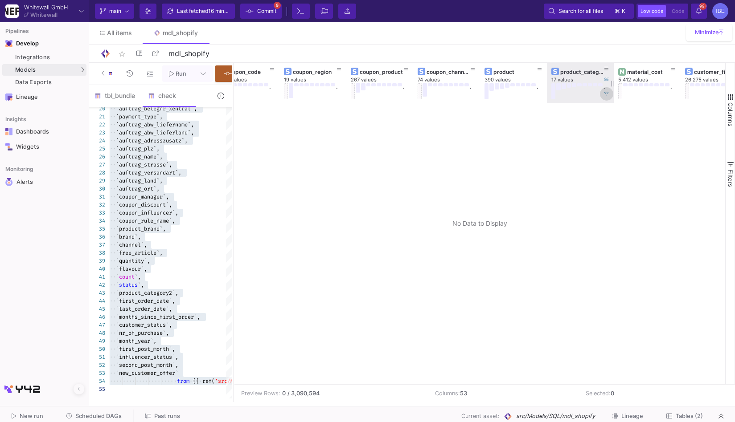
click at [604, 98] on button at bounding box center [606, 93] width 13 height 13
click at [606, 72] on button at bounding box center [606, 68] width 13 height 13
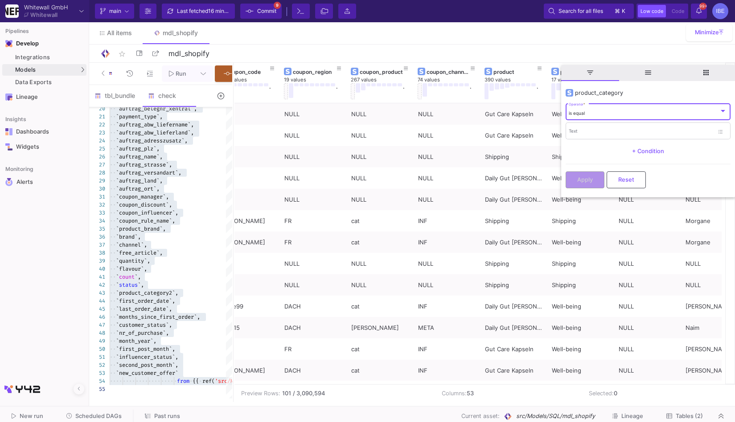
click at [596, 113] on div "is equal" at bounding box center [644, 114] width 150 height 6
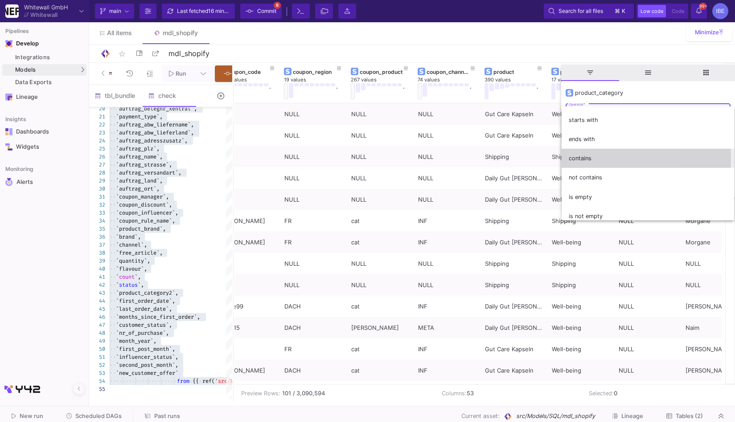
click at [592, 158] on span "contains" at bounding box center [648, 158] width 158 height 19
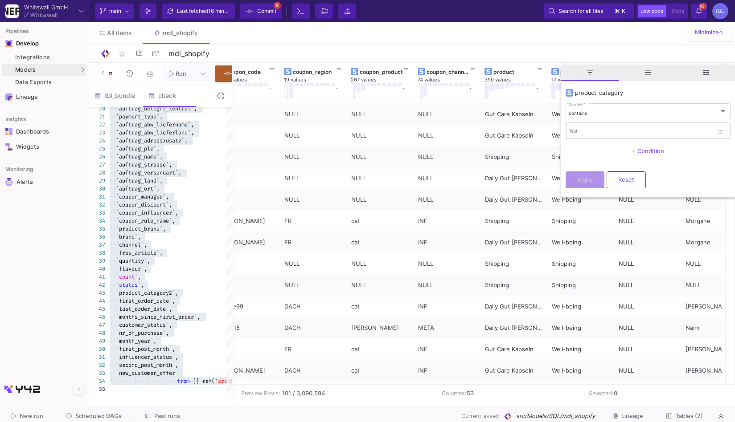
click at [592, 127] on div "Text" at bounding box center [641, 131] width 145 height 18
type input "bundle"
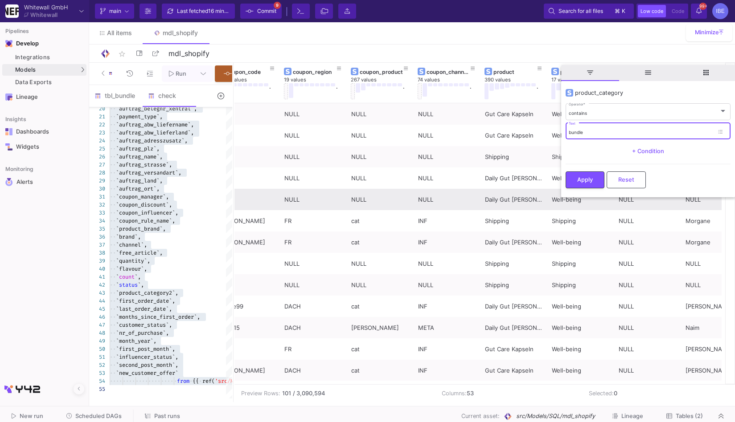
click at [575, 198] on div "Well-being" at bounding box center [580, 199] width 57 height 21
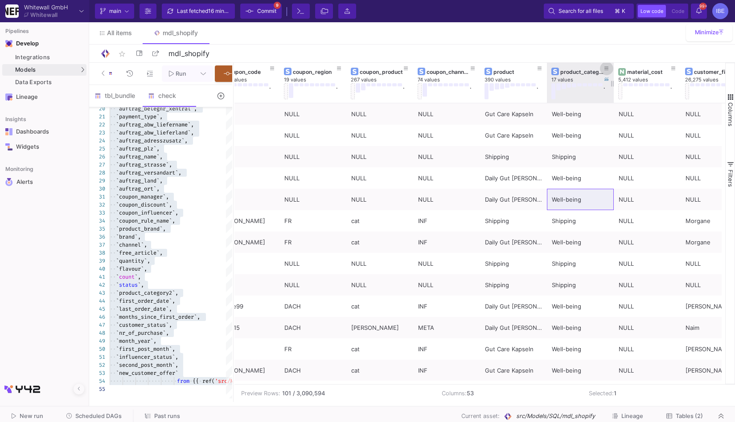
click at [606, 65] on span at bounding box center [606, 68] width 4 height 7
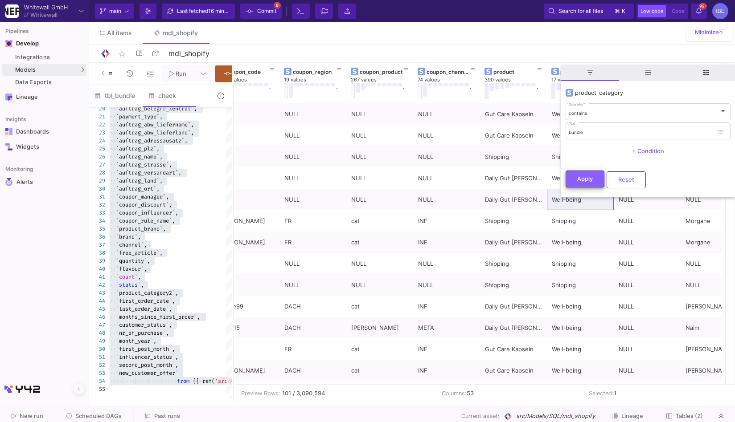
click at [581, 173] on button "Apply" at bounding box center [585, 179] width 39 height 17
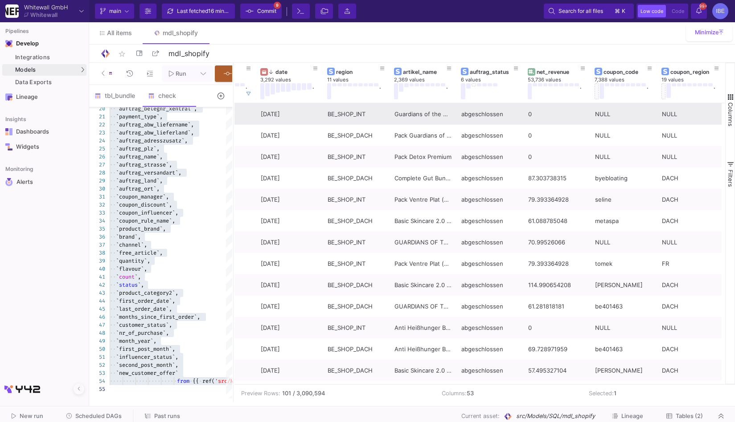
click at [420, 119] on div "Guardians of the Gut (w/ Daily Gut Pomegranate Iced Tea)" at bounding box center [422, 114] width 57 height 21
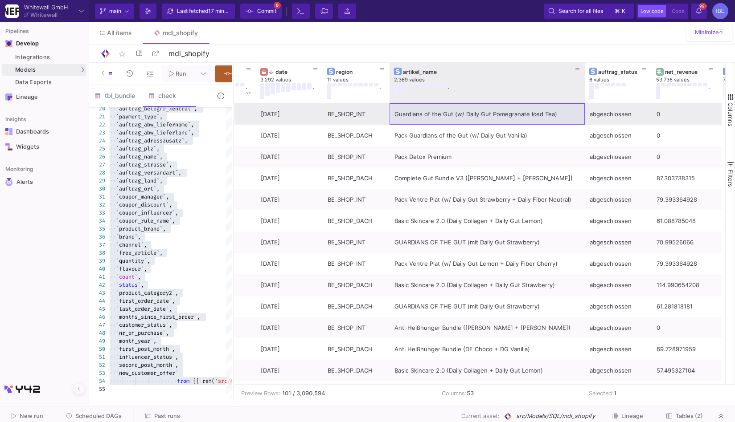
drag, startPoint x: 455, startPoint y: 90, endPoint x: 567, endPoint y: 107, distance: 113.6
click at [567, 107] on div "auftrag_status 6 values net_revenue 53,736 values . coupon_code 7,388 values . …" at bounding box center [479, 224] width 491 height 322
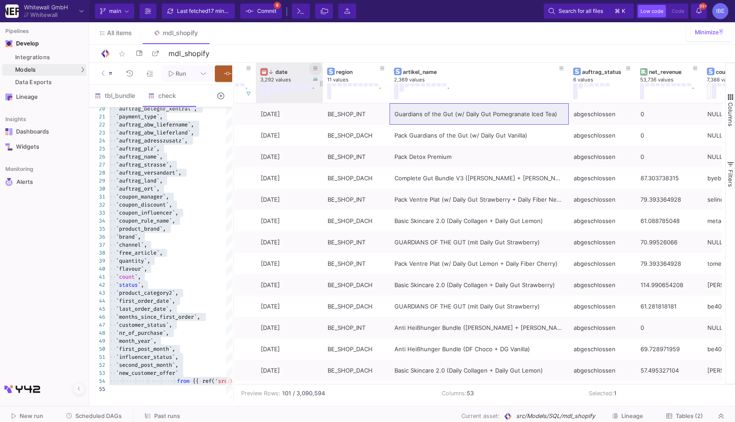
click at [316, 67] on icon at bounding box center [315, 68] width 4 height 5
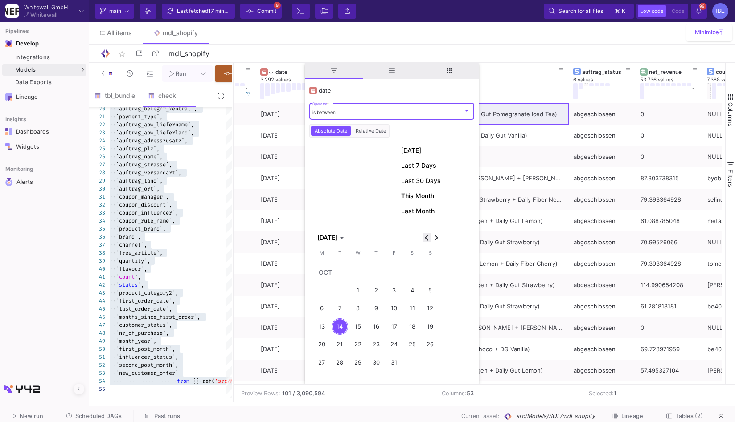
click at [423, 237] on span "Previous month" at bounding box center [426, 238] width 9 height 9
click at [427, 328] on div "21" at bounding box center [430, 327] width 16 height 16
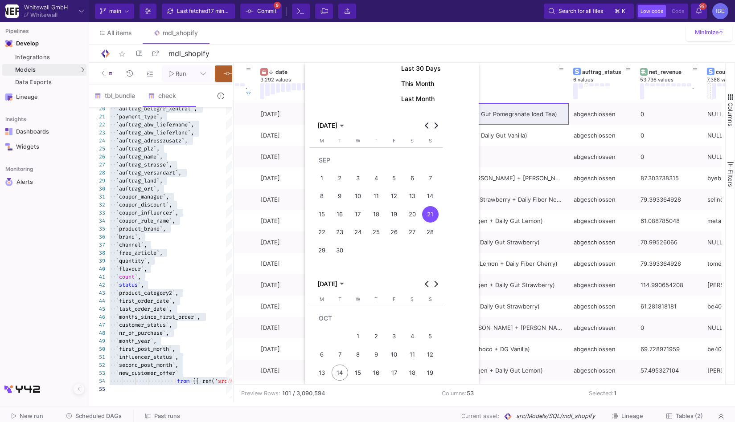
click at [342, 365] on div "14" at bounding box center [340, 373] width 16 height 16
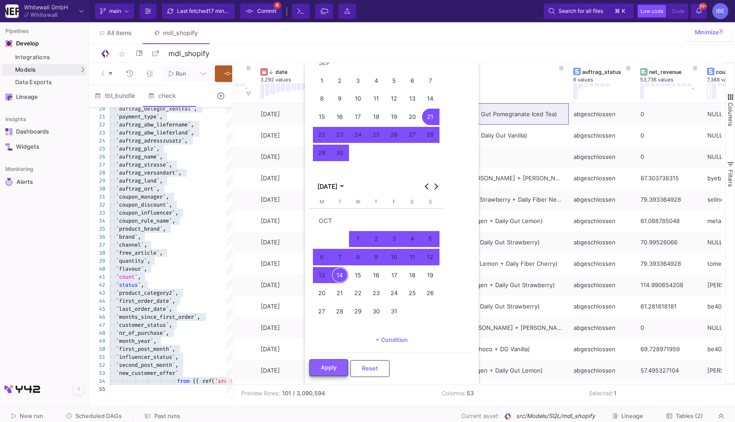
click at [338, 369] on button "Apply" at bounding box center [328, 368] width 39 height 17
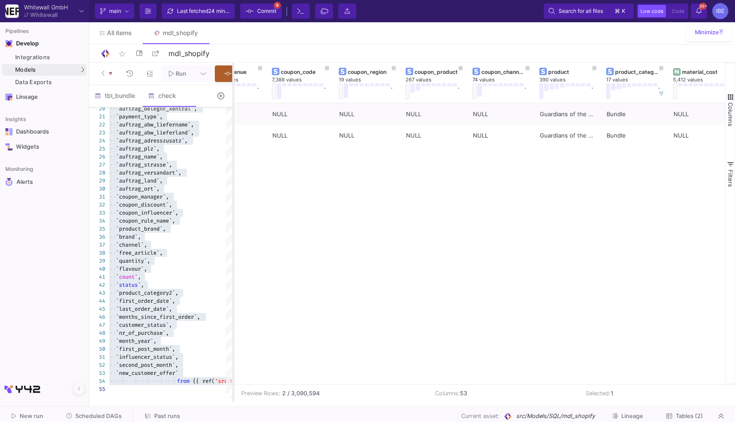
drag, startPoint x: 233, startPoint y: 212, endPoint x: 332, endPoint y: 209, distance: 99.9
click at [234, 209] on div at bounding box center [233, 233] width 2 height 340
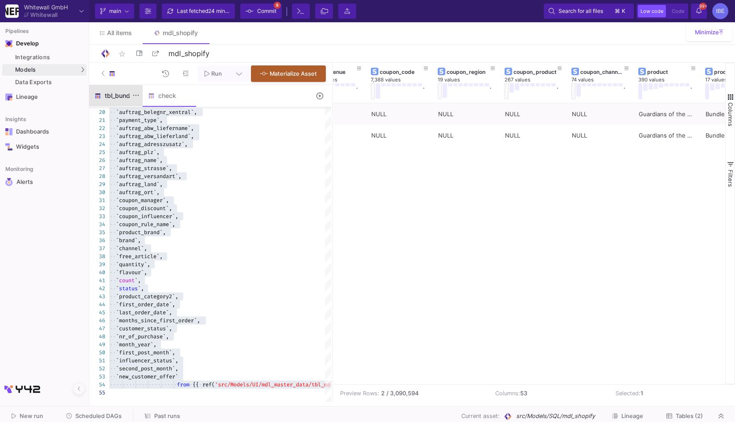
click at [126, 98] on div "tbl_bundle" at bounding box center [115, 95] width 43 height 7
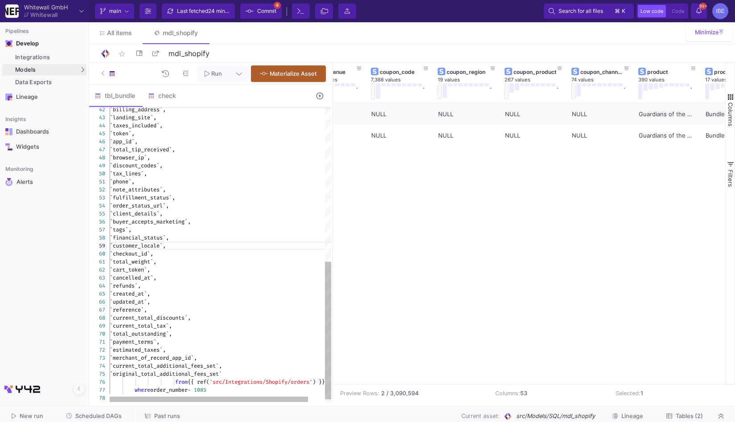
type textarea "SELECT `presentment_currency`, `total_price`, `line_items`, `order_number`, `co…"
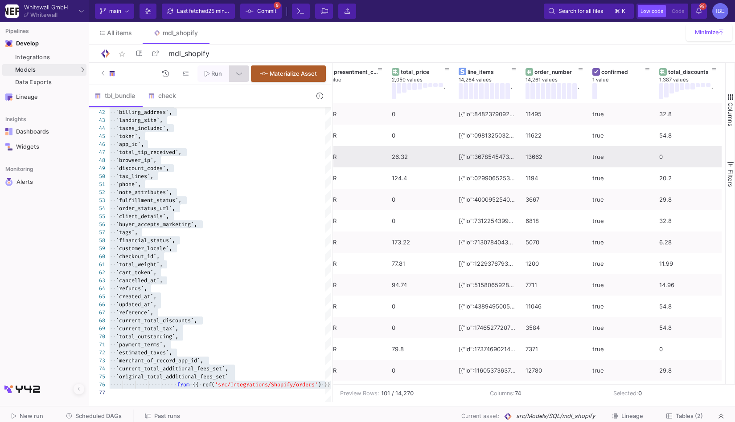
scroll to position [0, 13]
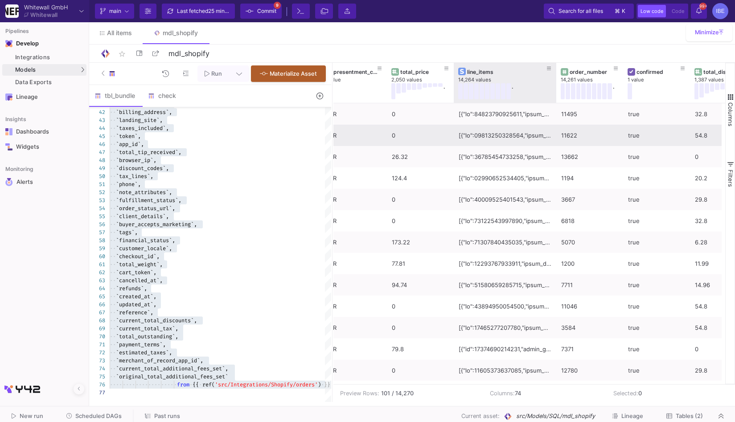
drag, startPoint x: 519, startPoint y: 82, endPoint x: 553, endPoint y: 135, distance: 63.7
click at [553, 135] on div "presentment_currency 1 value total_price 2,050 values . line_items 14,264 value…" at bounding box center [529, 224] width 392 height 322
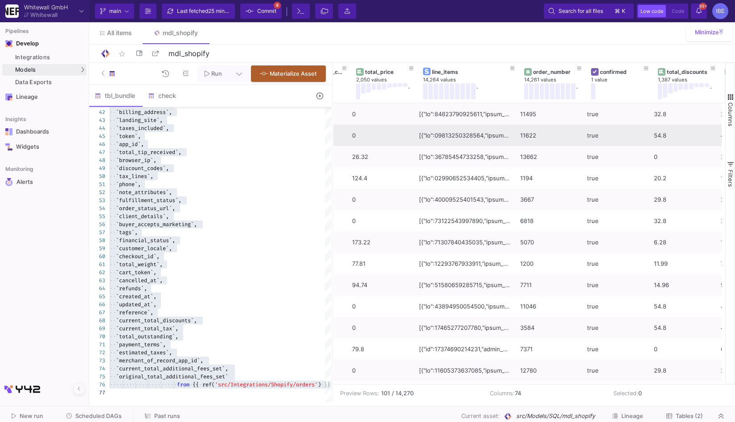
scroll to position [0, 72]
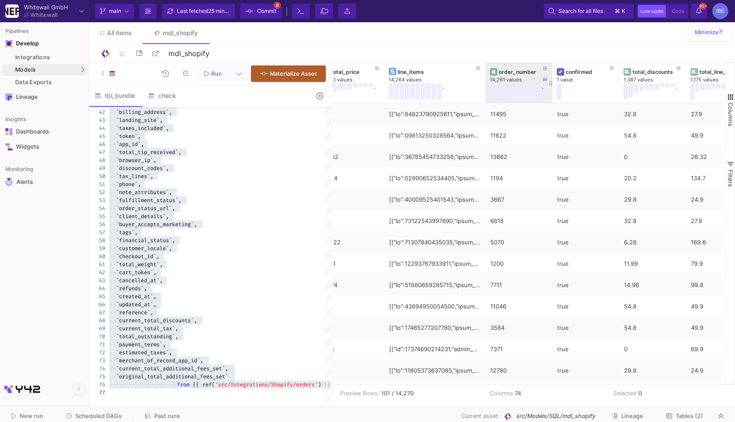
click at [525, 74] on div "order_number" at bounding box center [521, 72] width 44 height 7
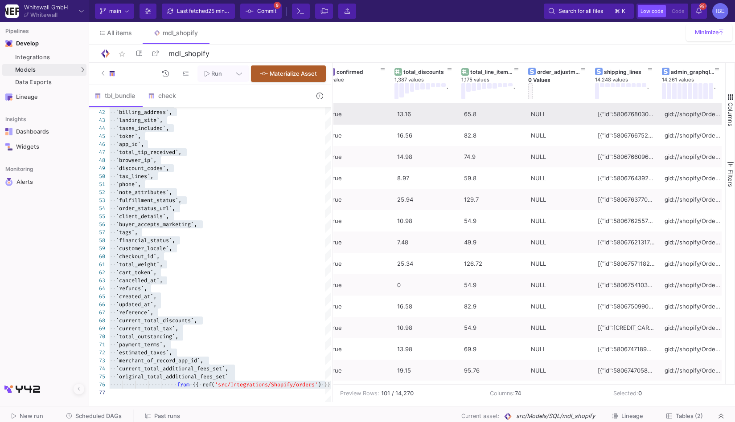
scroll to position [0, 312]
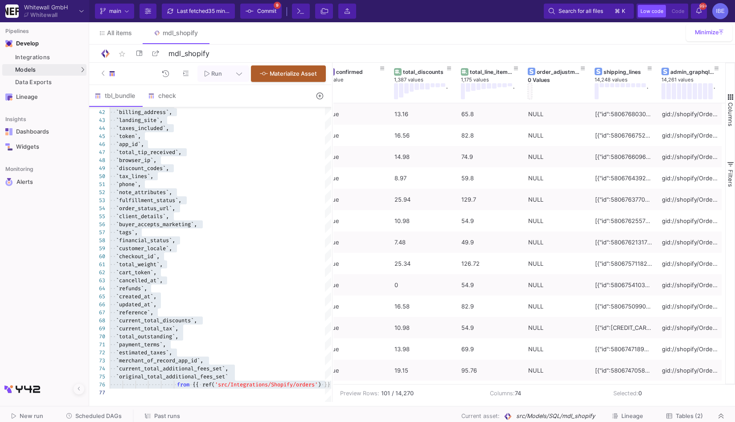
click at [267, 5] on span "Commit" at bounding box center [266, 10] width 19 height 13
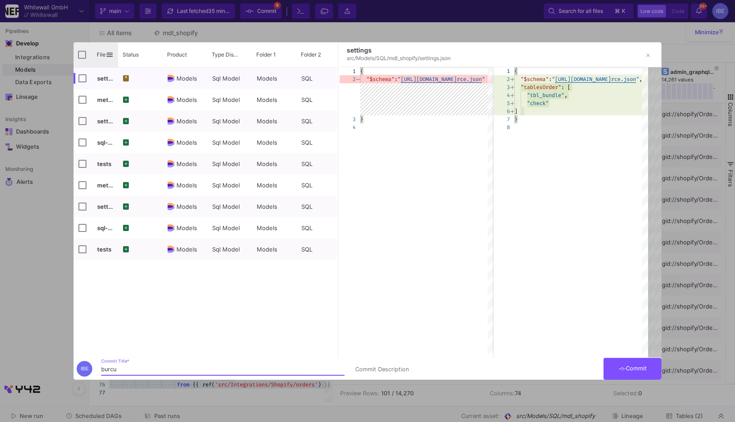
type input "burcu"
click at [83, 55] on input "Press Space to toggle all rows selection (unchecked)" at bounding box center [82, 55] width 8 height 8
checkbox input "true"
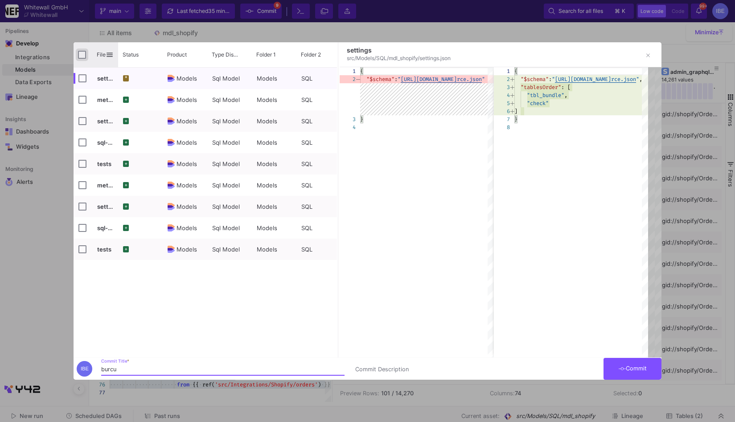
checkbox input "true"
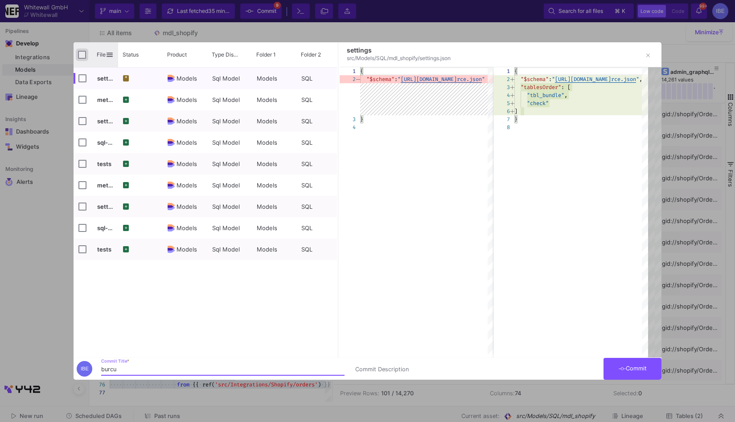
checkbox input "true"
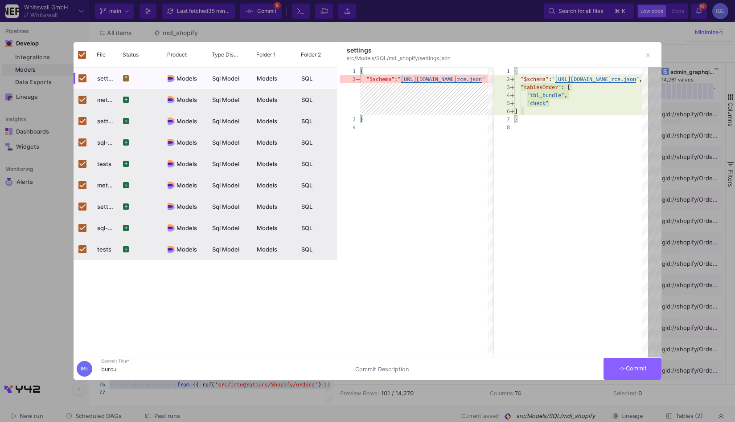
click at [628, 374] on button "Commit" at bounding box center [632, 369] width 58 height 22
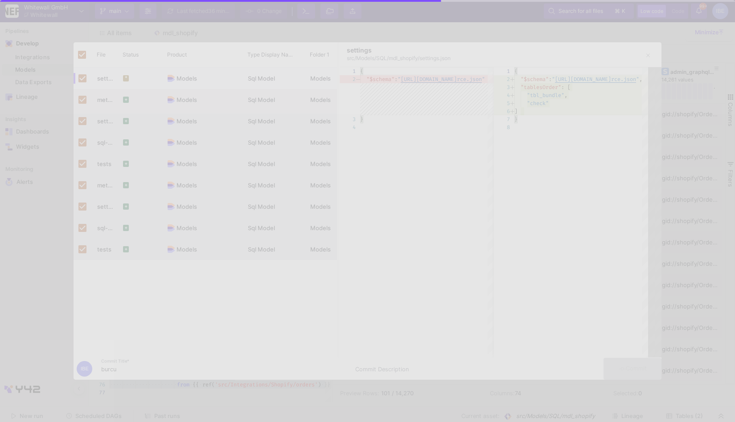
checkbox input "false"
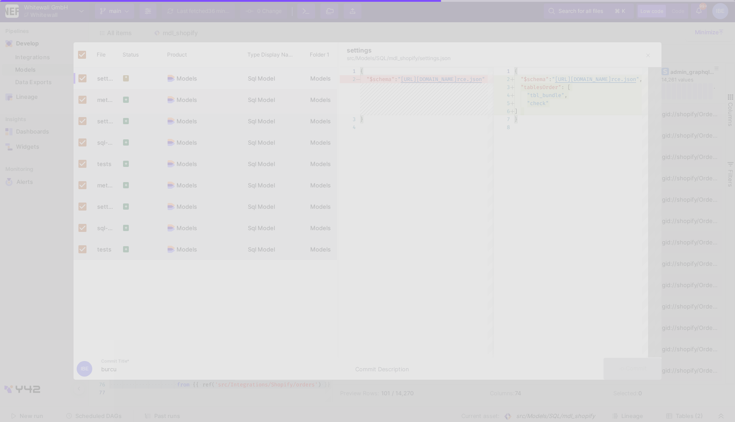
checkbox input "false"
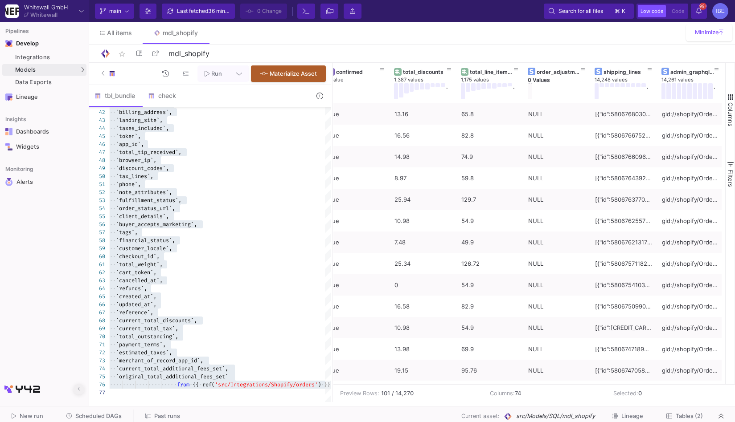
click at [76, 391] on button at bounding box center [79, 389] width 11 height 11
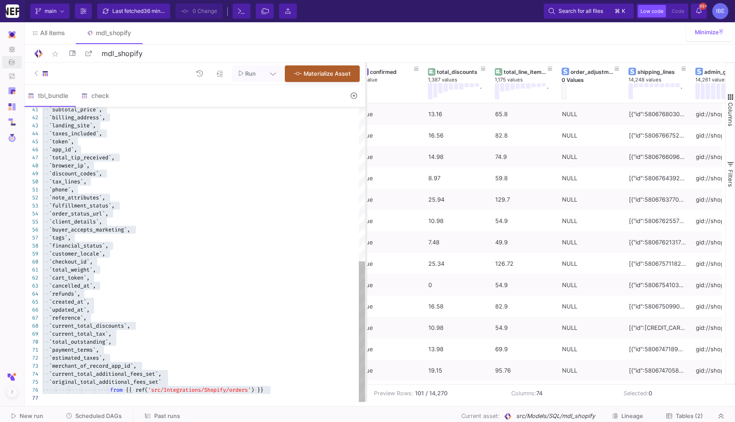
drag, startPoint x: 291, startPoint y: 223, endPoint x: 366, endPoint y: 217, distance: 76.0
click at [366, 217] on div at bounding box center [366, 233] width 2 height 340
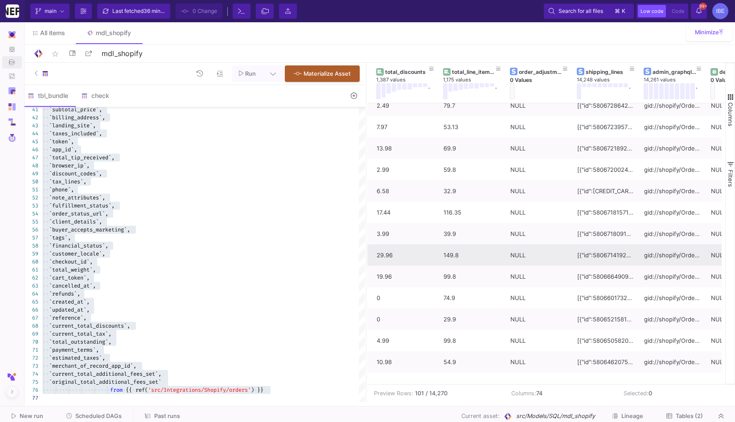
scroll to position [988, 0]
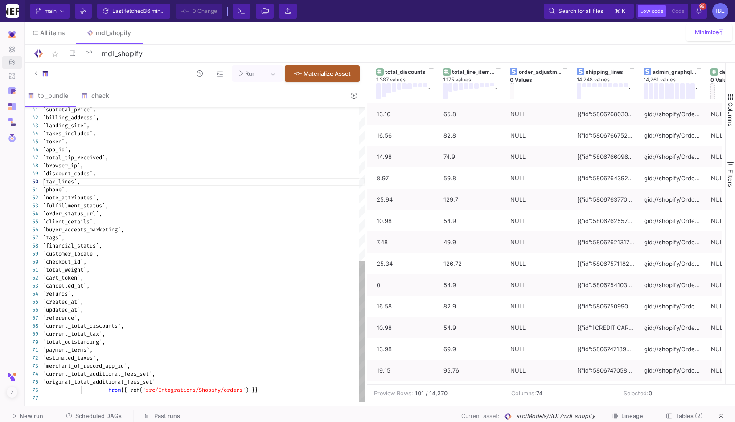
type textarea "SELECT `presentment_currency`, `total_price`, `line_items`, `order_number`, `co…"
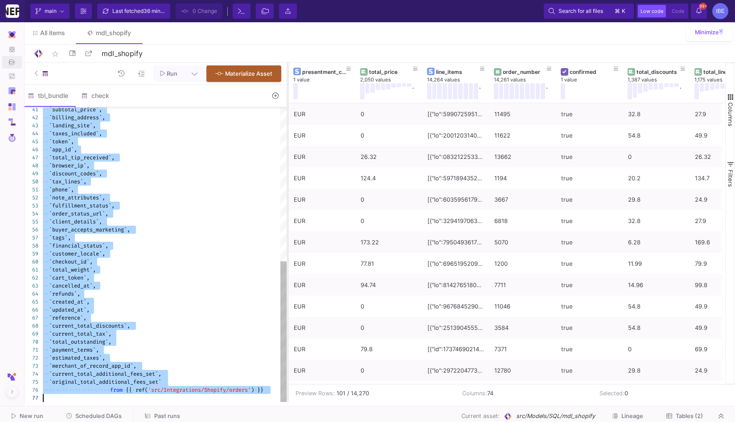
click at [287, 191] on div at bounding box center [288, 233] width 2 height 340
type textarea "`phone`, `note_attributes`, `fulfillment_status`, `order_status_url`, `client_d…"
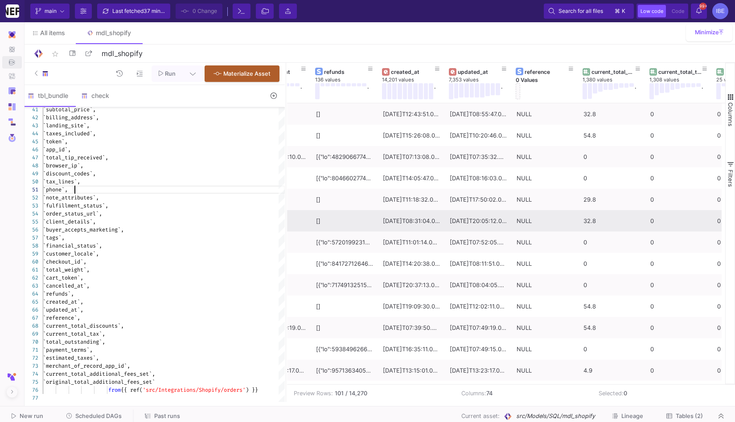
scroll to position [0, 4121]
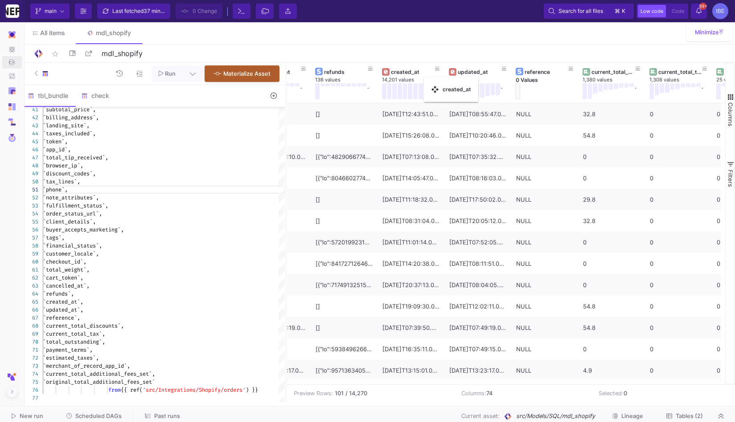
drag, startPoint x: 442, startPoint y: 80, endPoint x: 428, endPoint y: 82, distance: 14.4
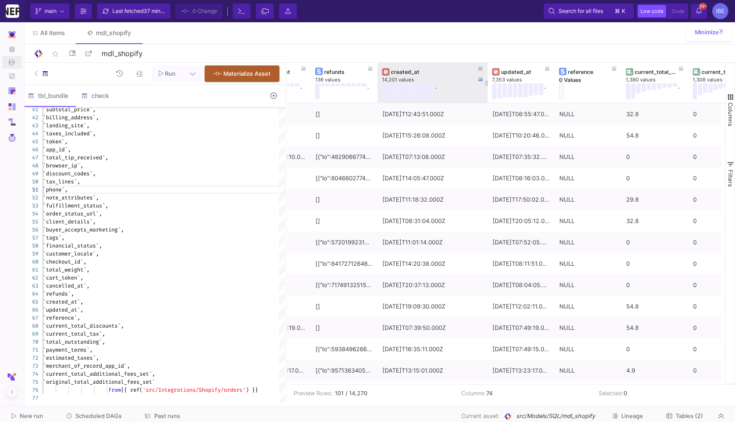
drag, startPoint x: 443, startPoint y: 84, endPoint x: 481, endPoint y: 81, distance: 38.0
click at [486, 81] on div at bounding box center [488, 83] width 4 height 40
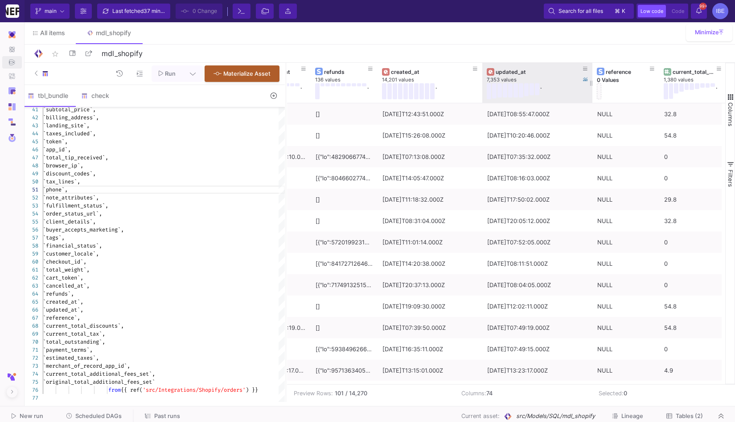
drag, startPoint x: 549, startPoint y: 83, endPoint x: 592, endPoint y: 86, distance: 43.3
click at [592, 86] on div at bounding box center [592, 83] width 4 height 40
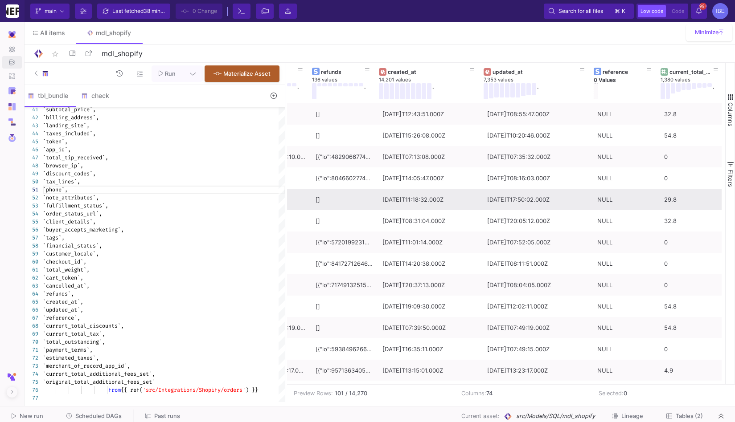
scroll to position [0, 4212]
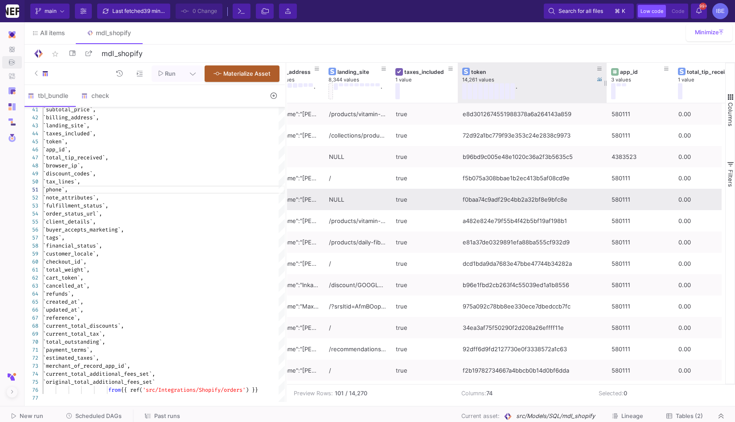
drag, startPoint x: 524, startPoint y: 78, endPoint x: 605, endPoint y: 91, distance: 82.1
click at [605, 91] on div at bounding box center [607, 83] width 4 height 40
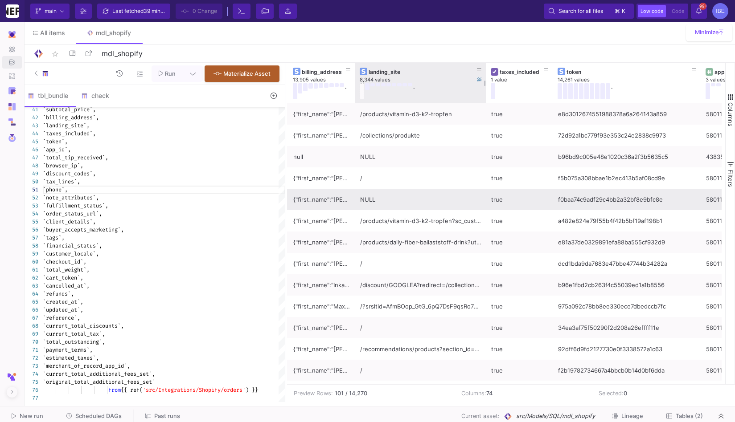
drag, startPoint x: 421, startPoint y: 79, endPoint x: 479, endPoint y: 95, distance: 60.1
click at [484, 95] on div at bounding box center [486, 83] width 4 height 40
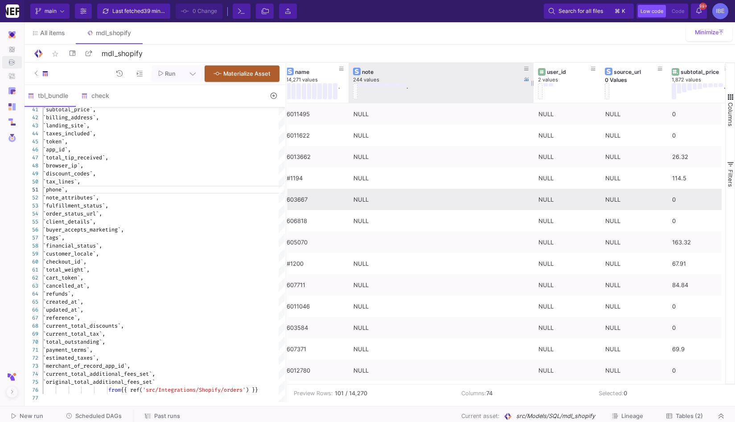
drag, startPoint x: 534, startPoint y: 93, endPoint x: 476, endPoint y: 89, distance: 59.0
click at [476, 90] on div "landing_site 8,344 values . billing_address 13,905 values . subtotal_price 1,87…" at bounding box center [584, 83] width 5285 height 40
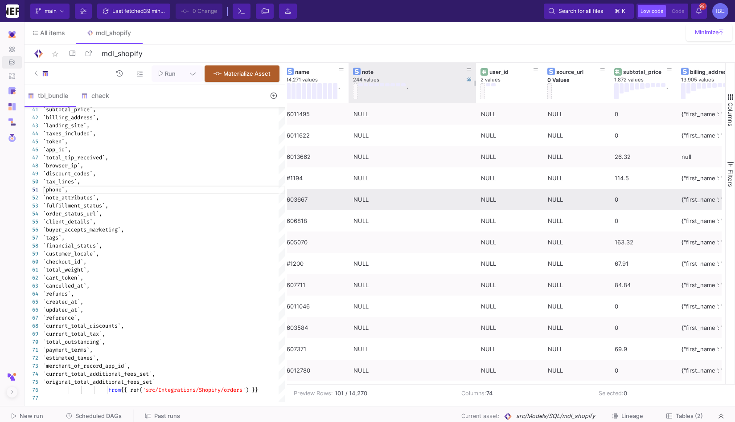
click at [398, 87] on div "." at bounding box center [405, 91] width 105 height 16
click at [403, 85] on button at bounding box center [403, 84] width 4 height 3
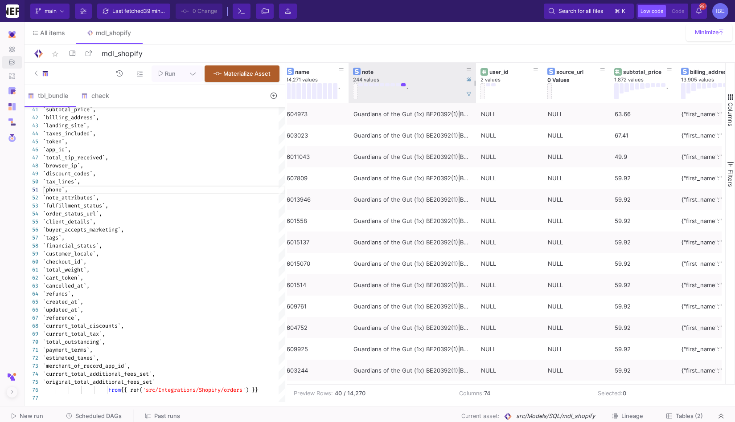
click at [387, 87] on div "." at bounding box center [405, 91] width 105 height 16
click at [387, 83] on button at bounding box center [387, 84] width 4 height 3
click at [363, 85] on div "." at bounding box center [405, 91] width 105 height 16
click at [368, 86] on div "." at bounding box center [405, 91] width 105 height 16
click at [373, 85] on button at bounding box center [371, 84] width 4 height 3
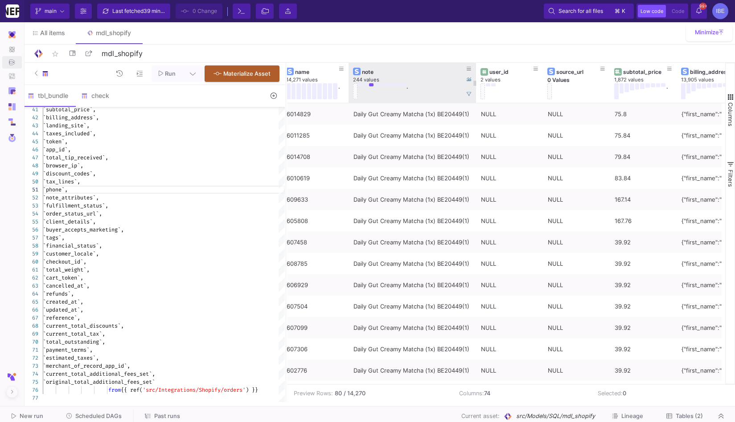
click at [357, 91] on button at bounding box center [355, 91] width 4 height 16
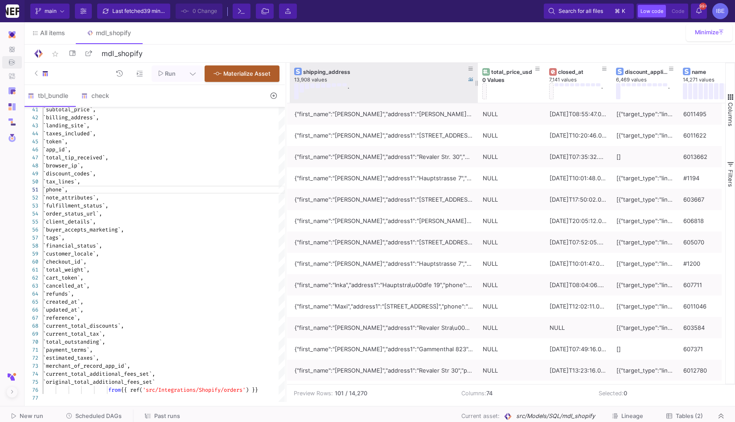
drag, startPoint x: 356, startPoint y: 82, endPoint x: 476, endPoint y: 98, distance: 121.3
click at [476, 98] on div at bounding box center [478, 83] width 4 height 40
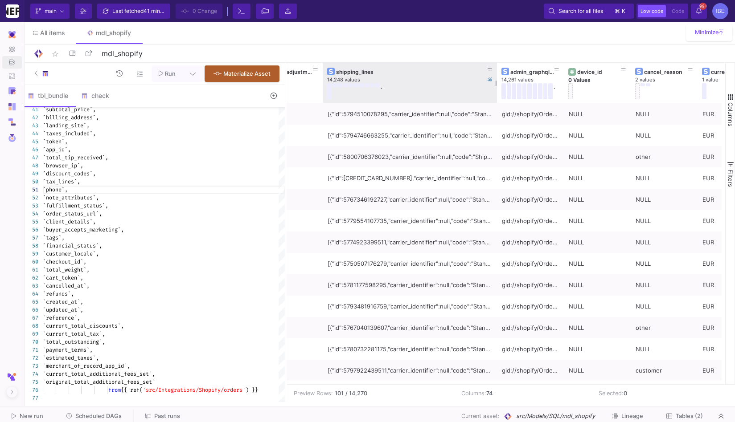
drag, startPoint x: 389, startPoint y: 83, endPoint x: 496, endPoint y: 75, distance: 107.7
click at [496, 75] on div at bounding box center [497, 83] width 4 height 40
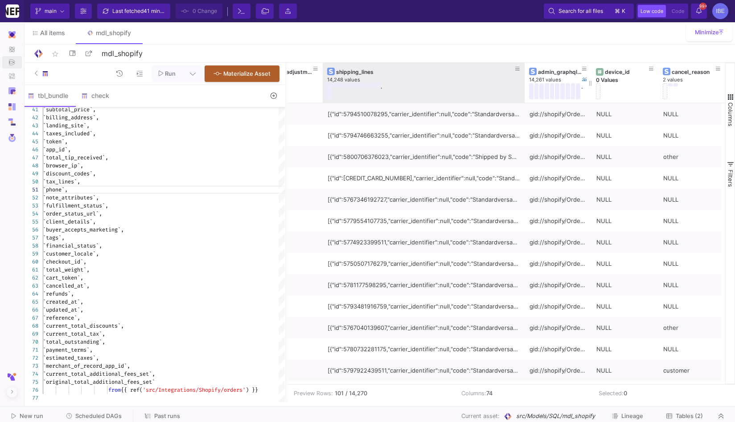
drag, startPoint x: 496, startPoint y: 75, endPoint x: 584, endPoint y: 93, distance: 89.1
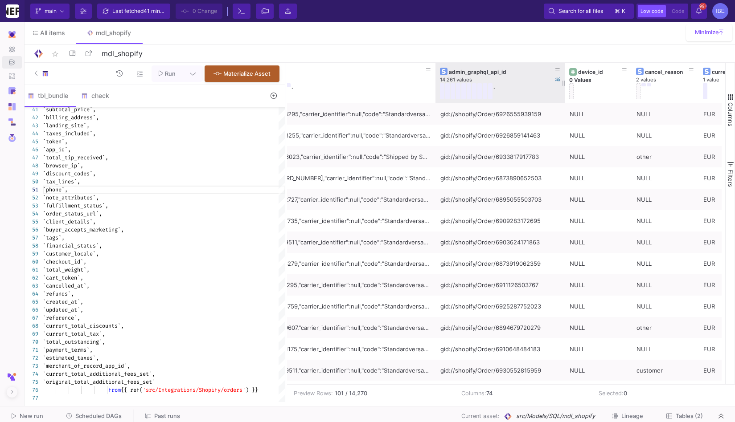
drag, startPoint x: 500, startPoint y: 82, endPoint x: 563, endPoint y: 98, distance: 64.9
click at [564, 98] on div at bounding box center [565, 83] width 4 height 40
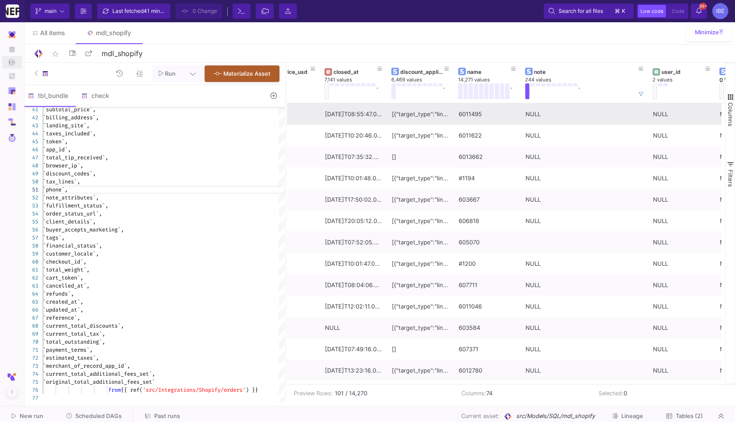
click at [537, 118] on div "NULL" at bounding box center [584, 114] width 118 height 21
